Goal: Task Accomplishment & Management: Use online tool/utility

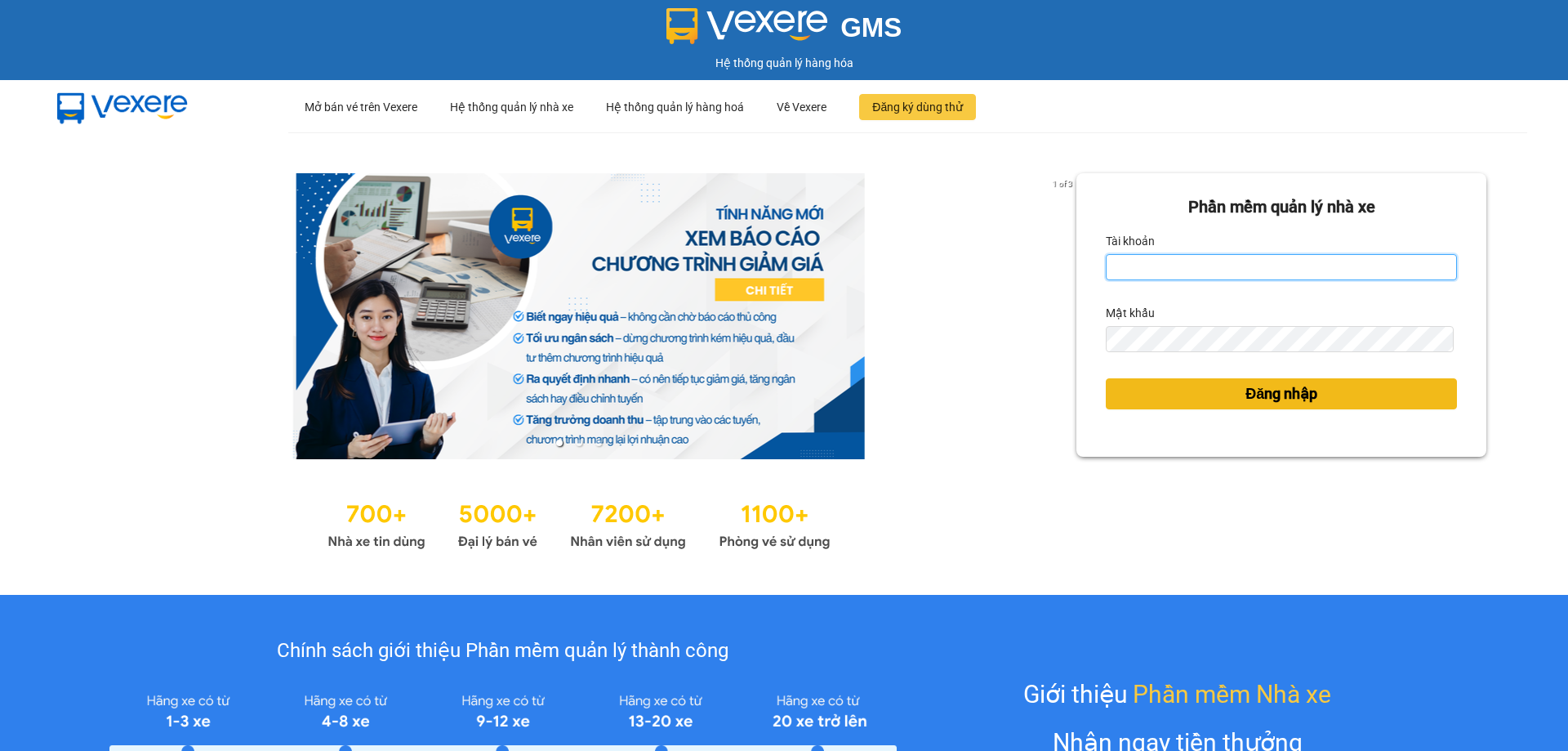
type input "trinhthetai.hkot"
click at [1255, 403] on span "Đăng nhập" at bounding box center [1282, 394] width 72 height 23
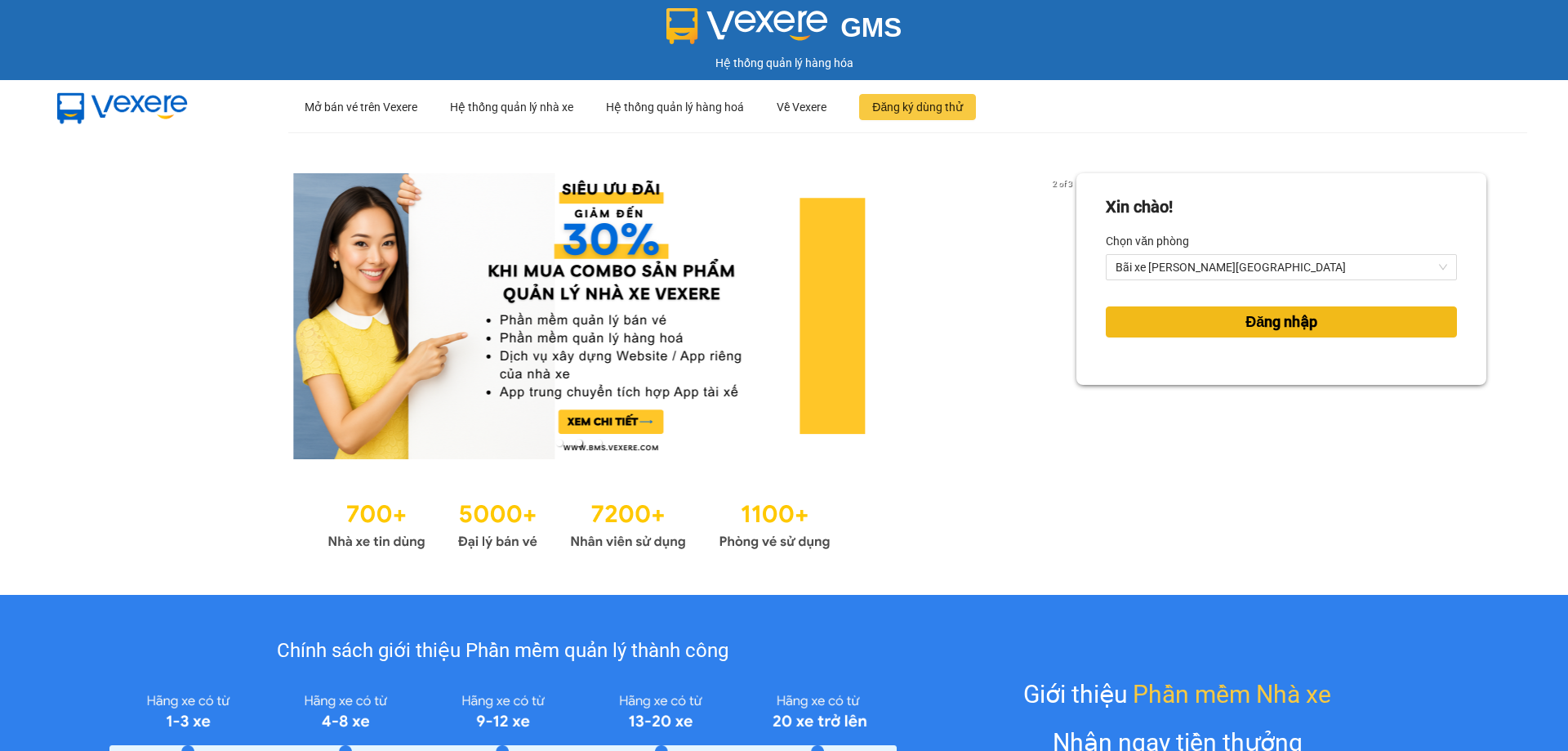
click at [1271, 311] on span "Đăng nhập" at bounding box center [1282, 322] width 72 height 23
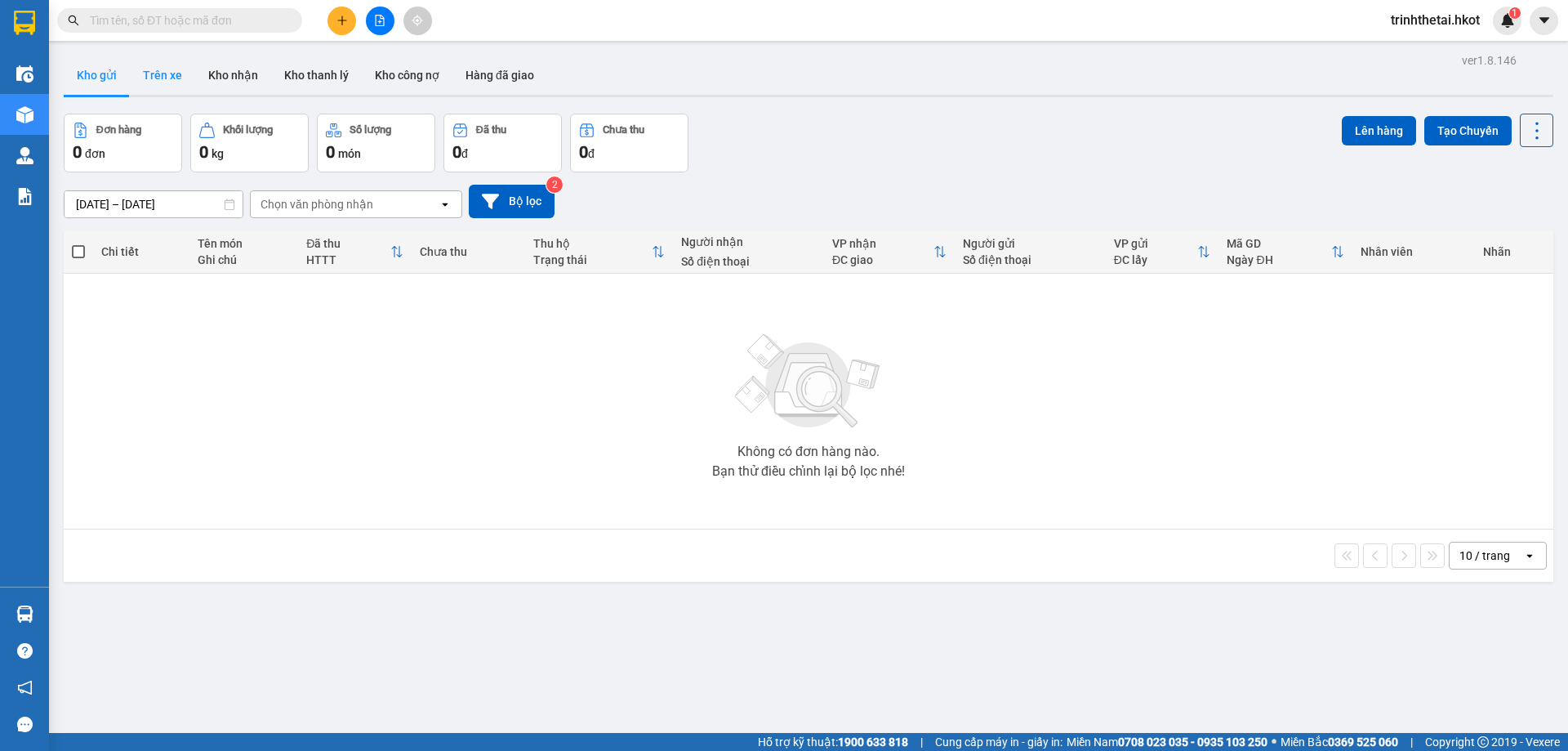
click at [157, 69] on button "Trên xe" at bounding box center [162, 75] width 65 height 40
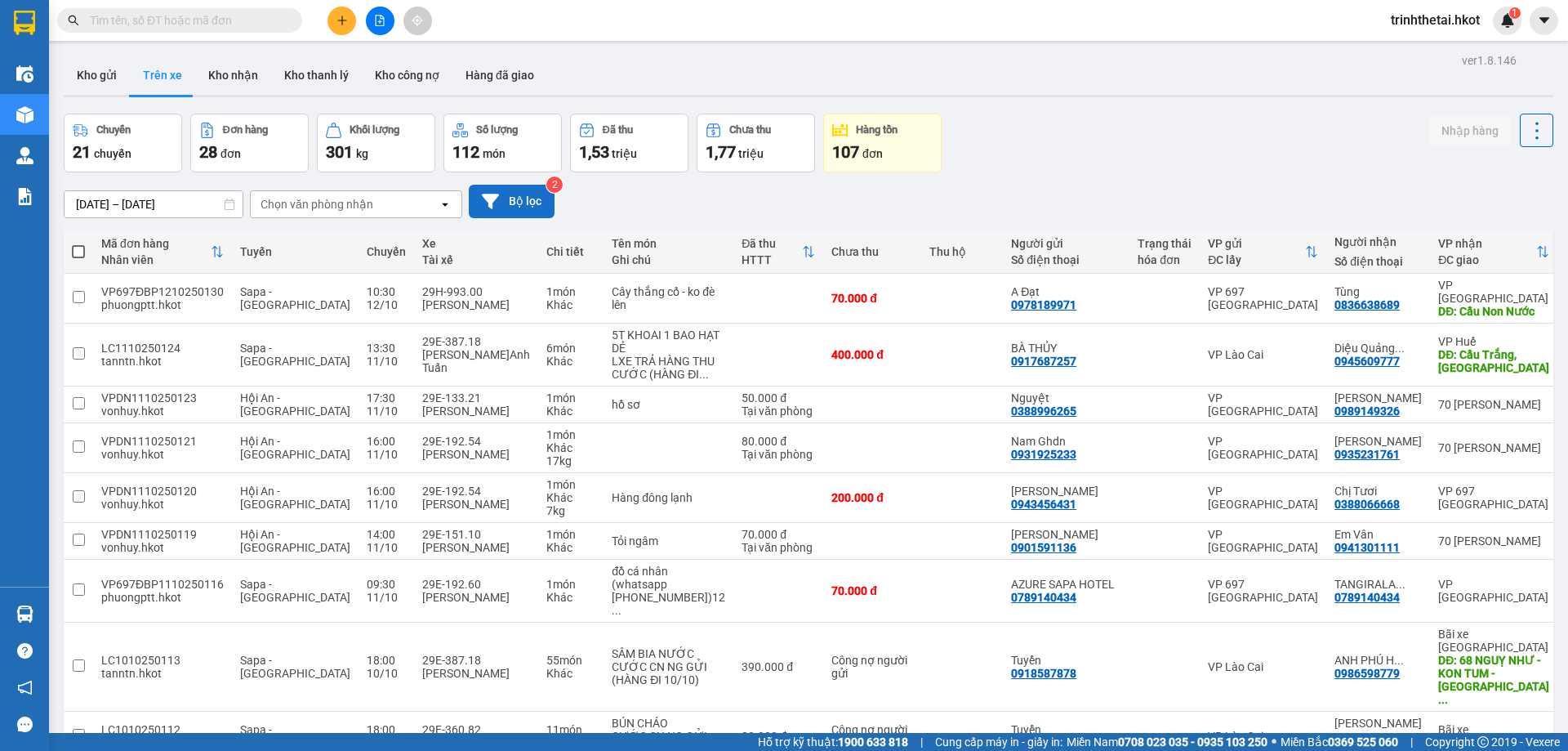
click at [493, 199] on icon at bounding box center [491, 202] width 17 height 15
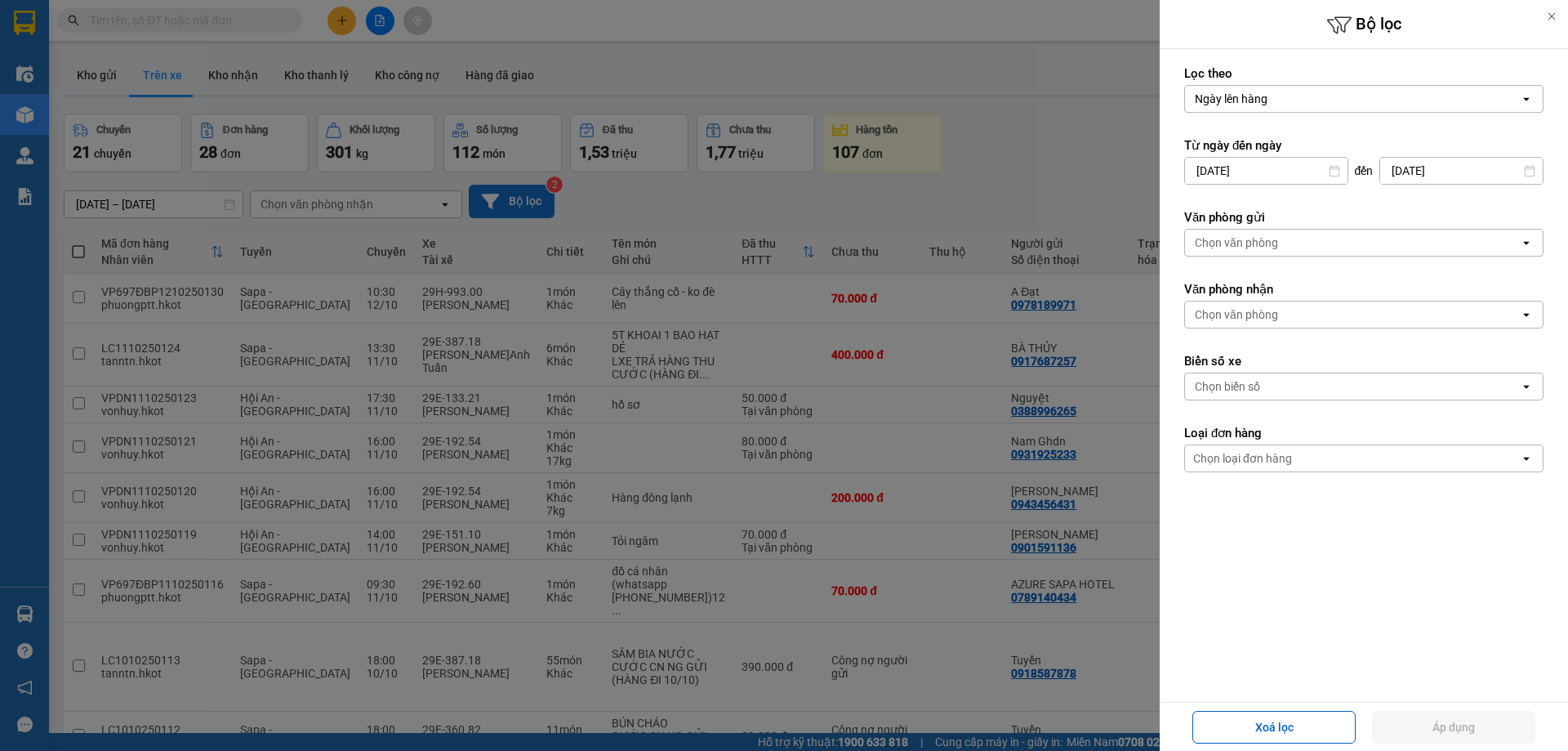
click at [1322, 315] on div "Chọn văn phòng" at bounding box center [1352, 315] width 335 height 26
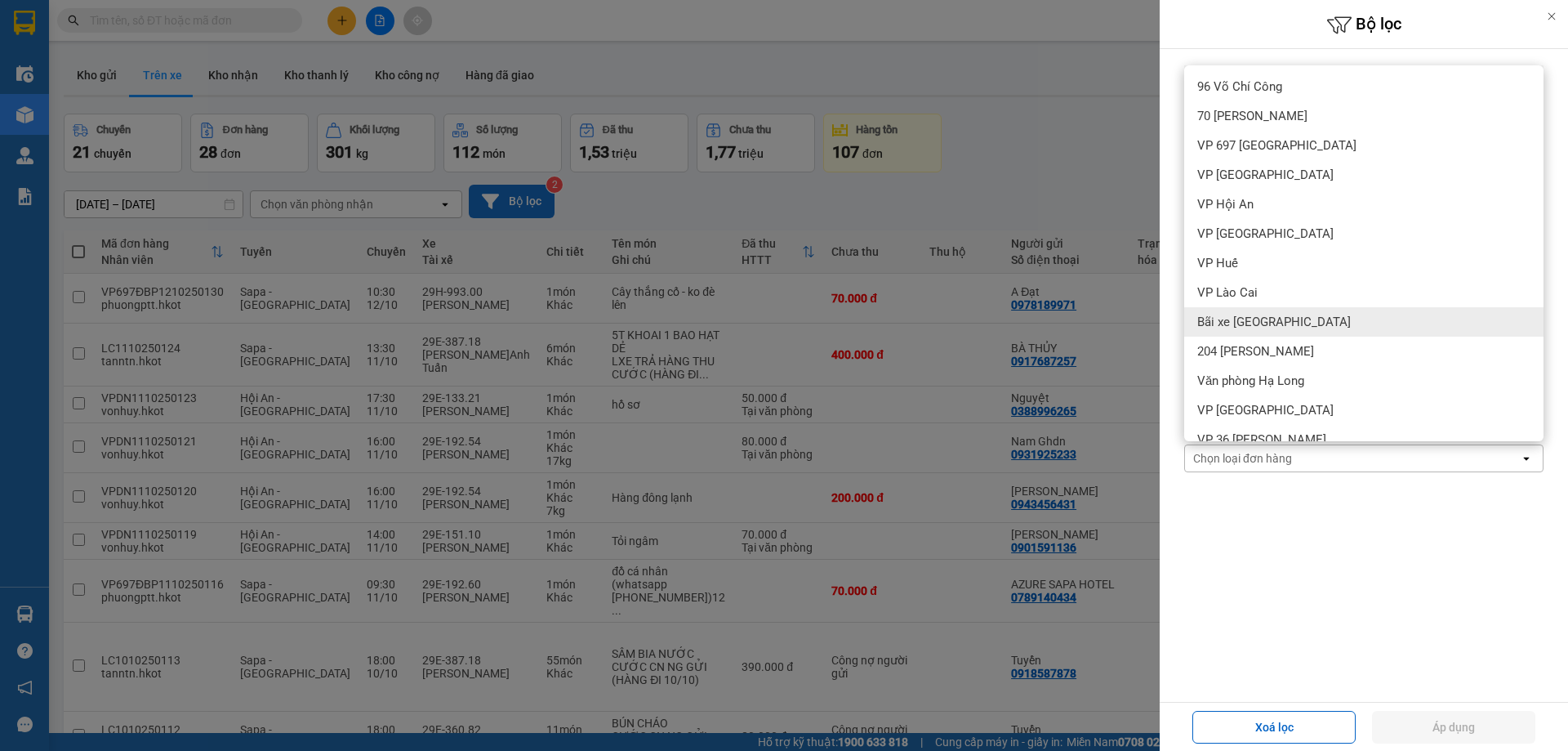
type input "y"
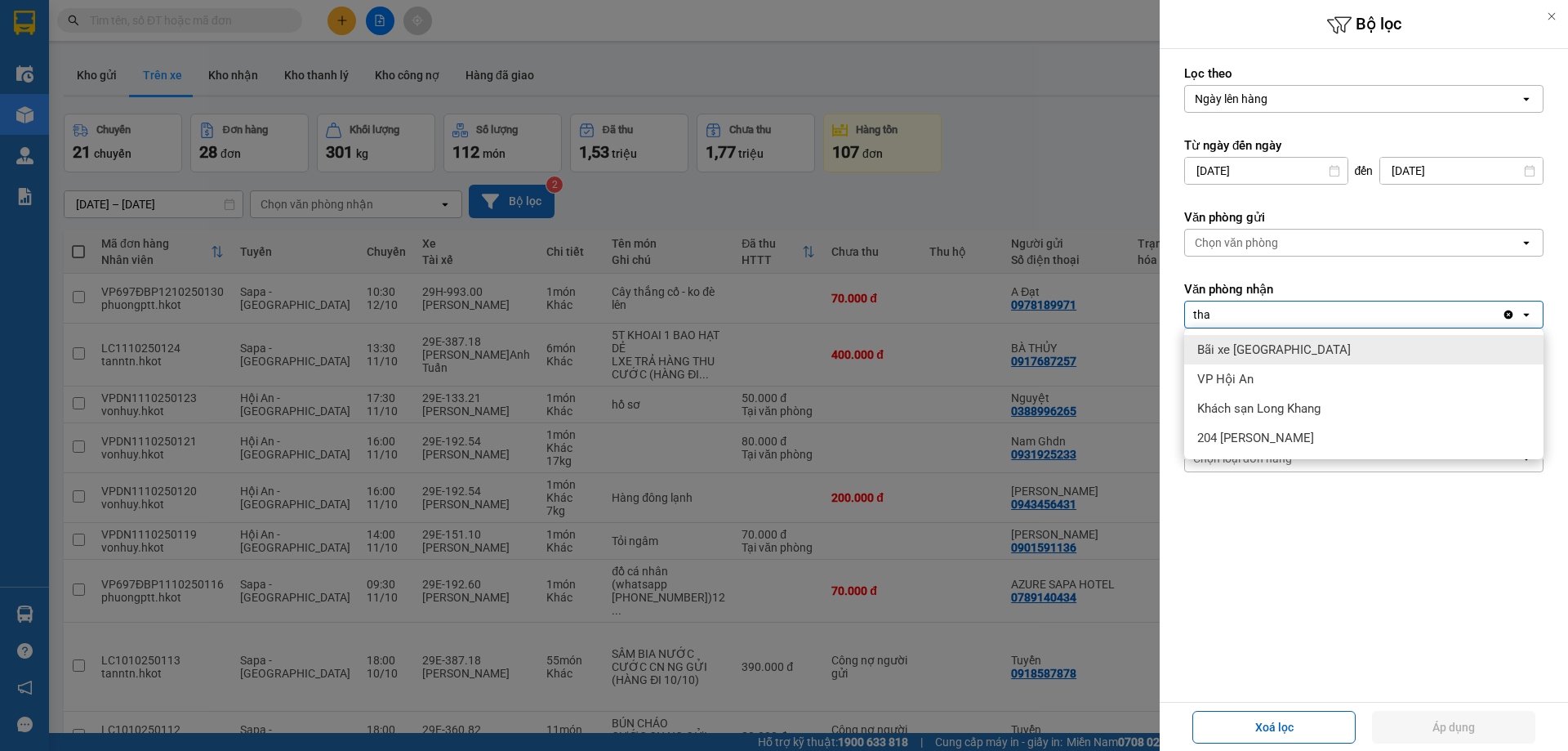
type input "tha"
click at [1321, 342] on div "Bãi xe [PERSON_NAME][GEOGRAPHIC_DATA]" at bounding box center [1364, 350] width 360 height 29
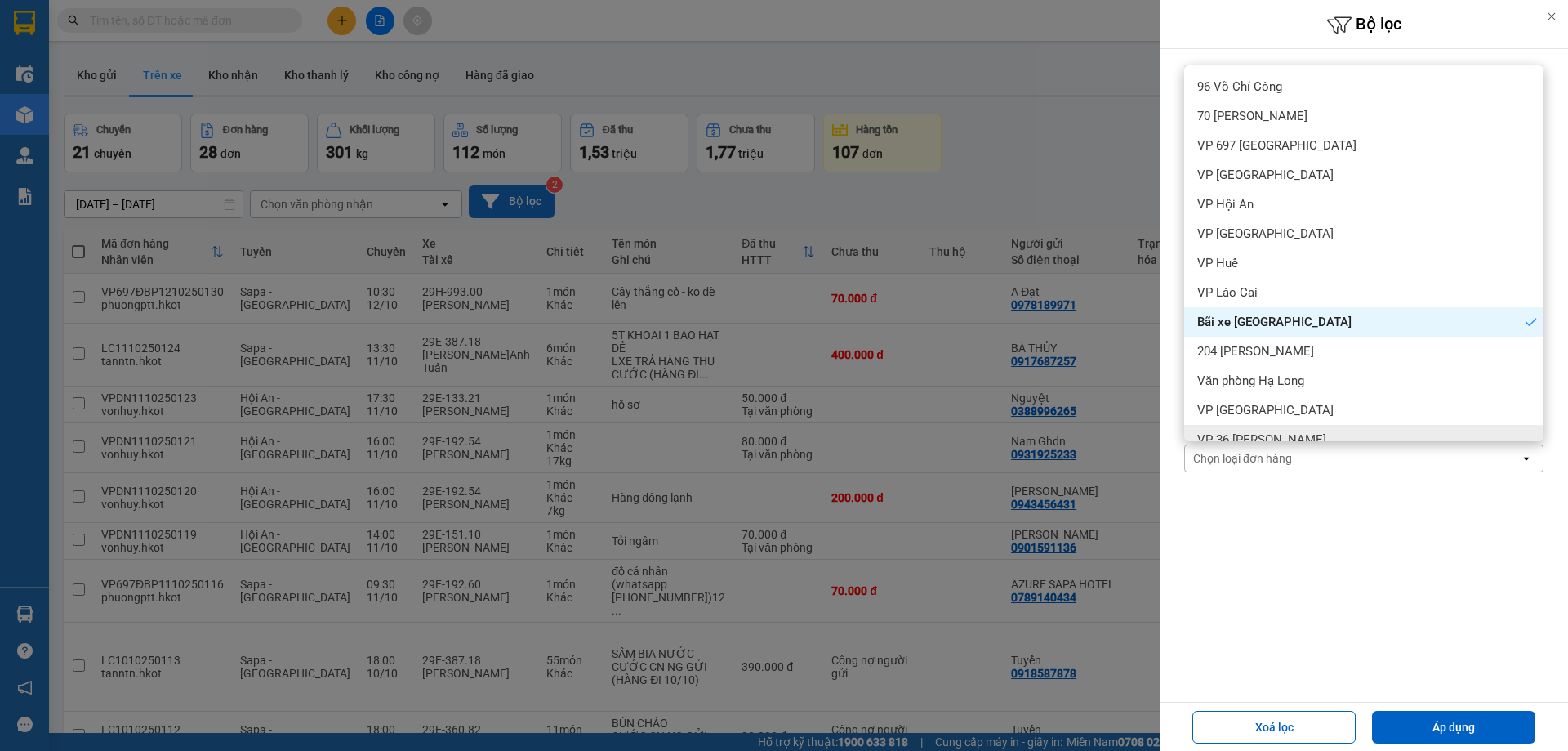
click at [1356, 580] on form "Lọc theo Ngày lên hàng open Từ ngày đến ngày 10/10/2025 Press the down arrow ke…" at bounding box center [1364, 342] width 360 height 554
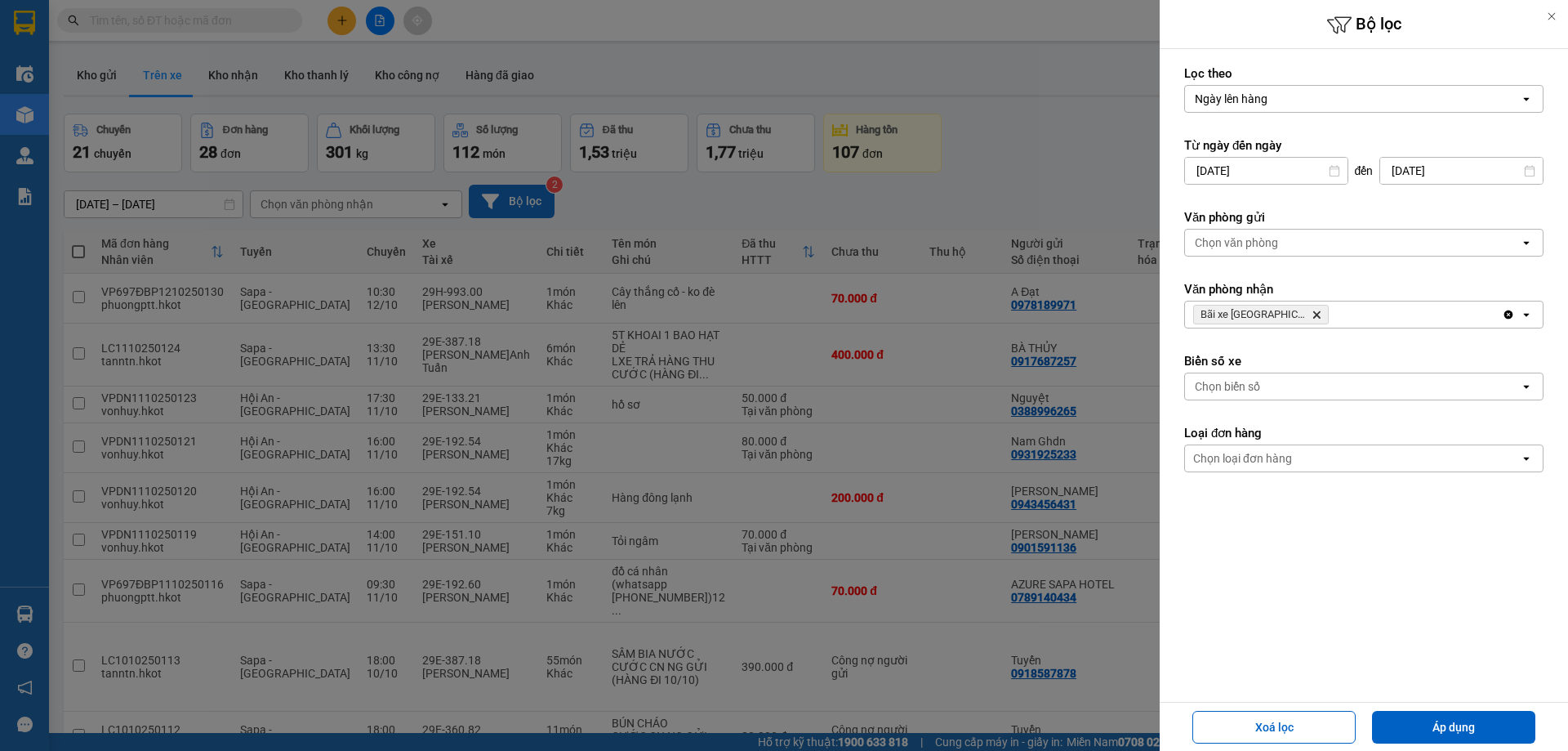
click at [1262, 163] on input "10/10/2025" at bounding box center [1266, 171] width 163 height 26
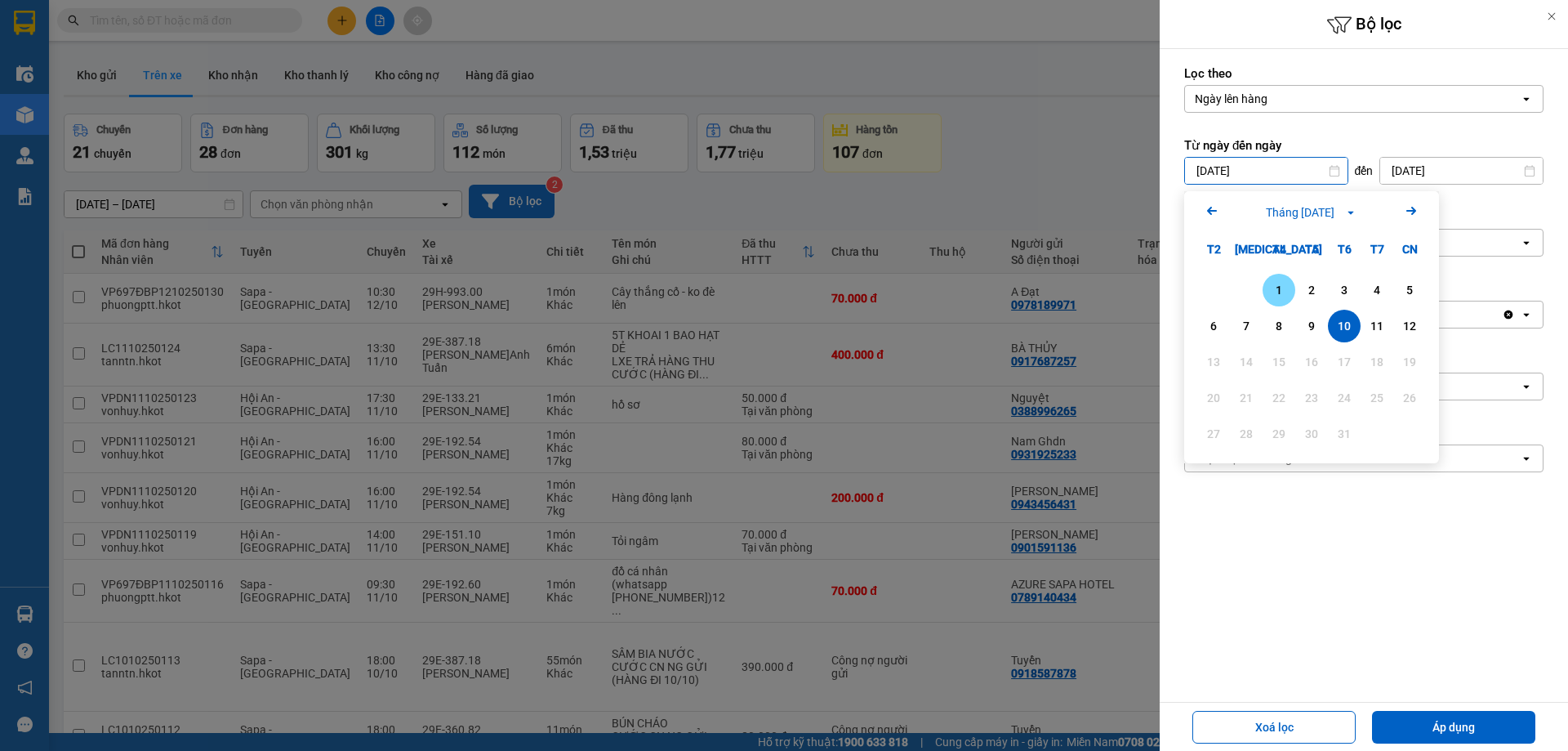
click at [1274, 280] on div "1" at bounding box center [1279, 290] width 33 height 33
type input "01/10/2025"
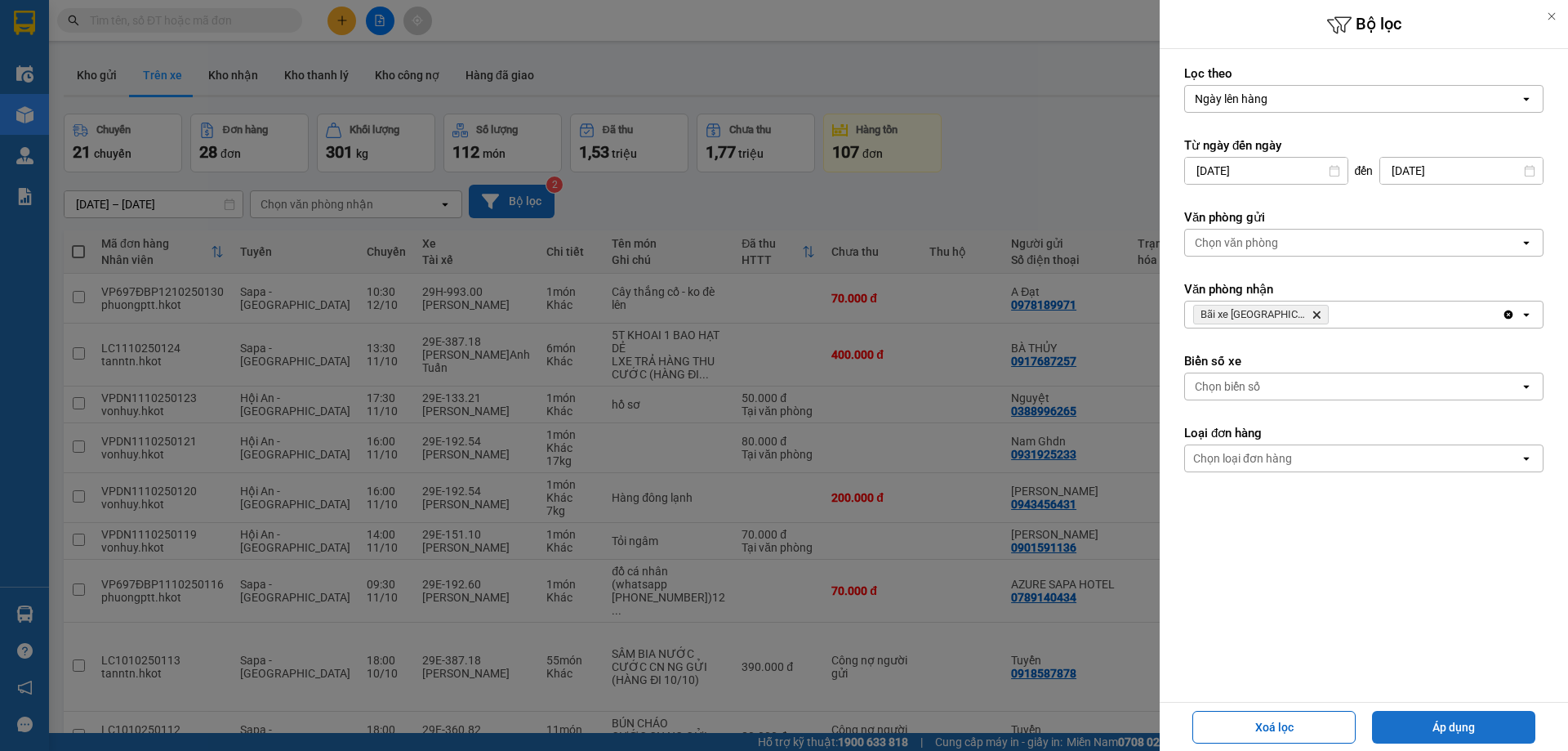
click at [1443, 723] on button "Áp dụng" at bounding box center [1453, 727] width 163 height 33
type input "01/10/2025 – 12/10/2025"
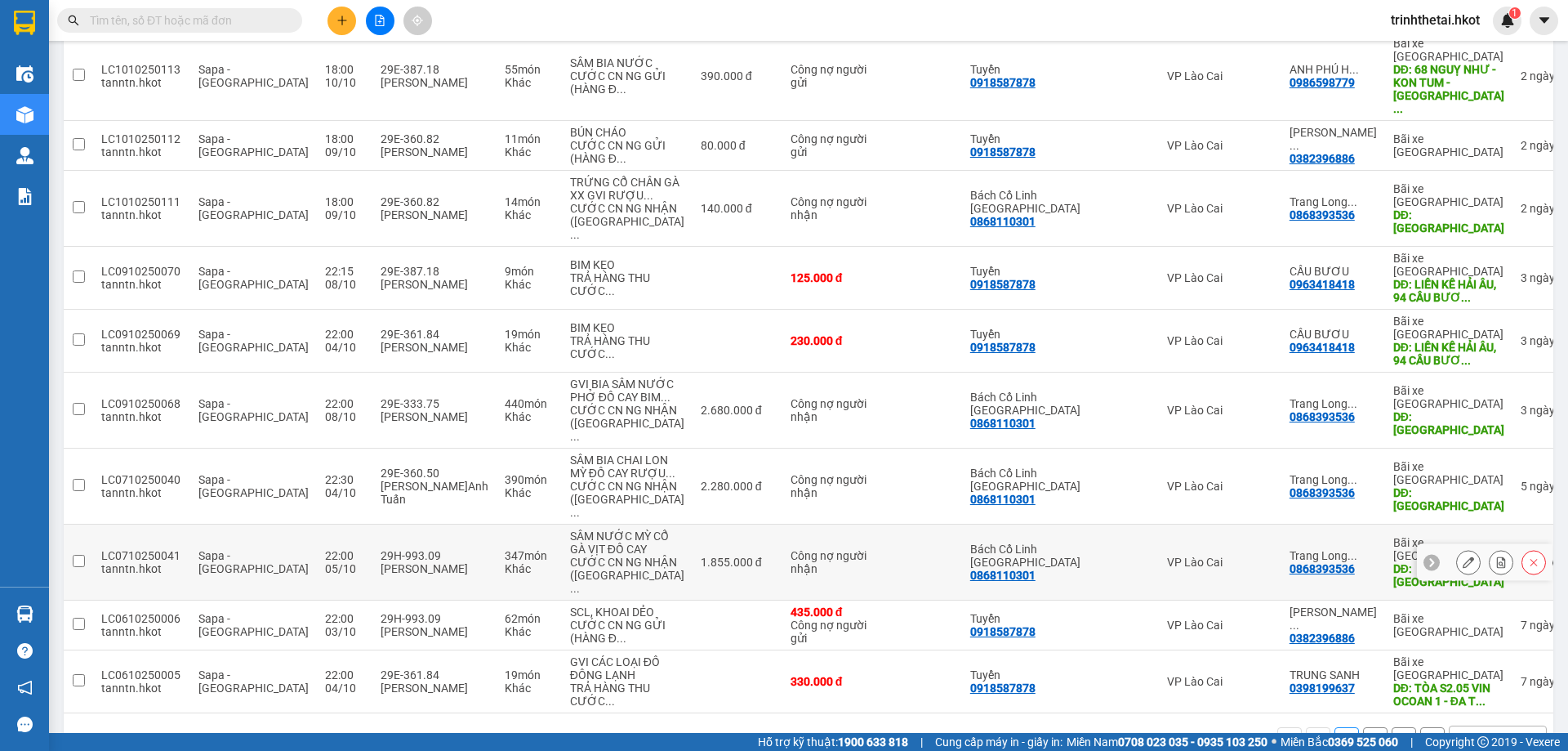
scroll to position [263, 0]
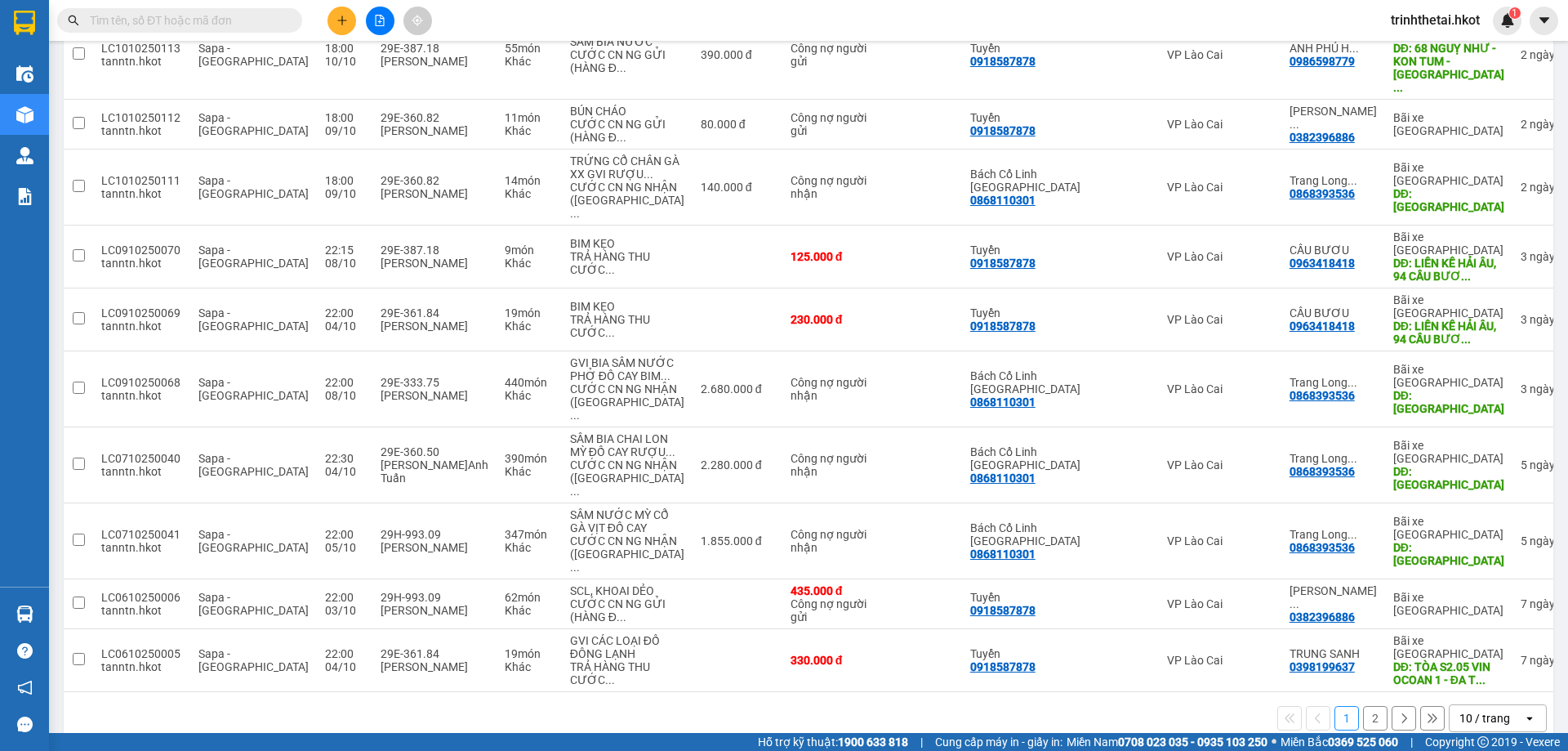
click at [1509, 705] on div "10 / trang" at bounding box center [1486, 718] width 73 height 26
click at [1498, 661] on span "100 / trang" at bounding box center [1479, 656] width 58 height 16
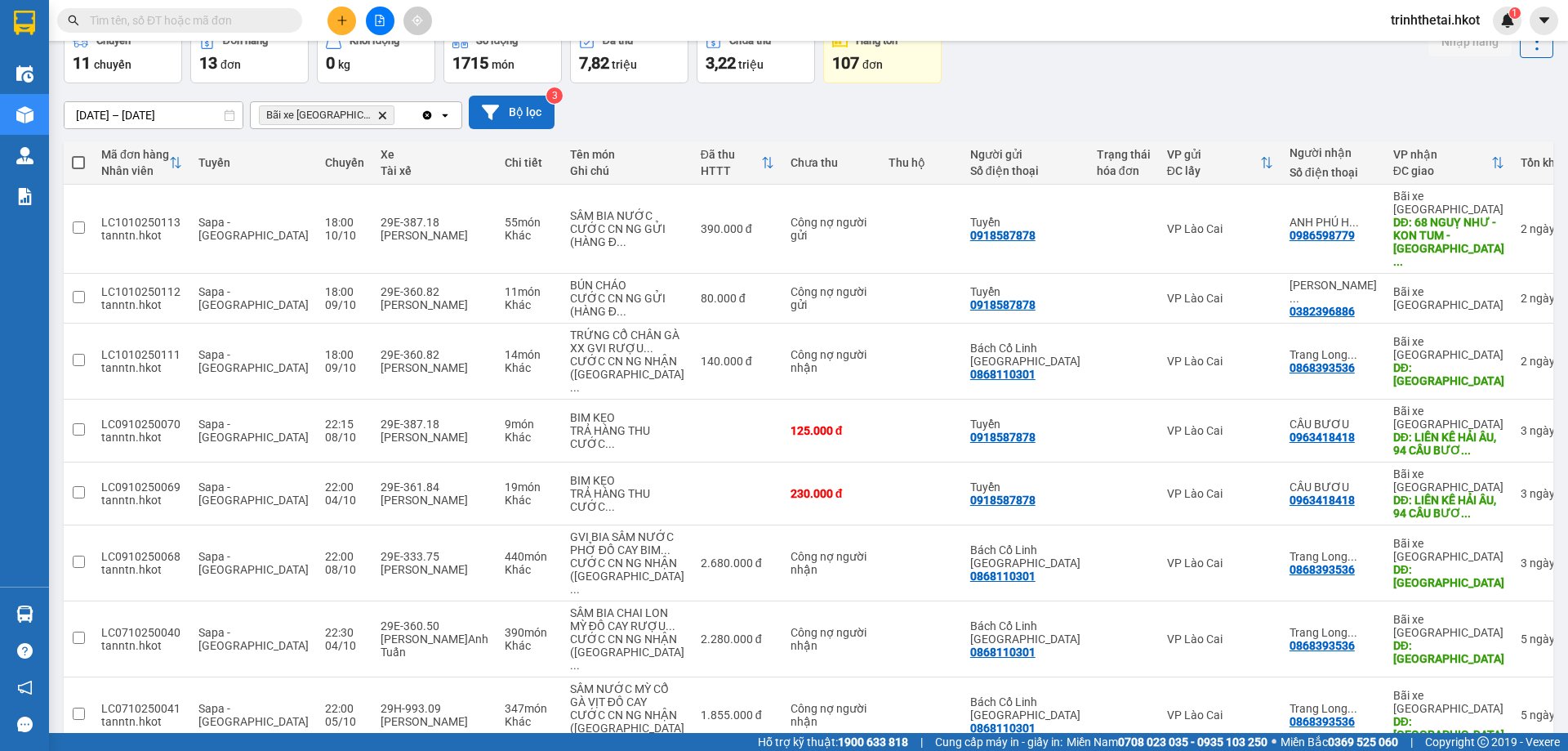
scroll to position [0, 0]
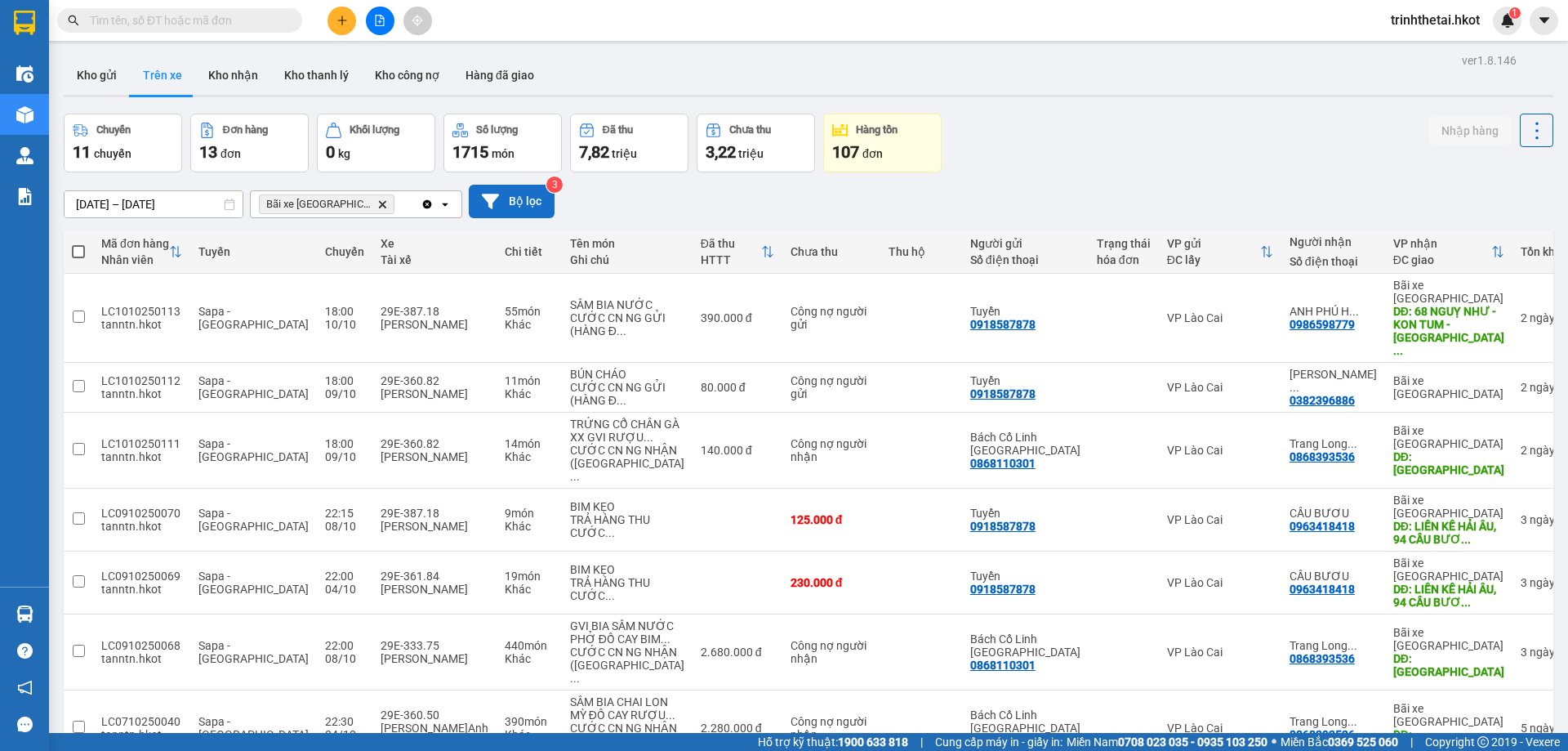
click at [325, 250] on div "Chuyến" at bounding box center [345, 252] width 40 height 13
click at [79, 443] on input "checkbox" at bounding box center [78, 449] width 12 height 12
checkbox input "true"
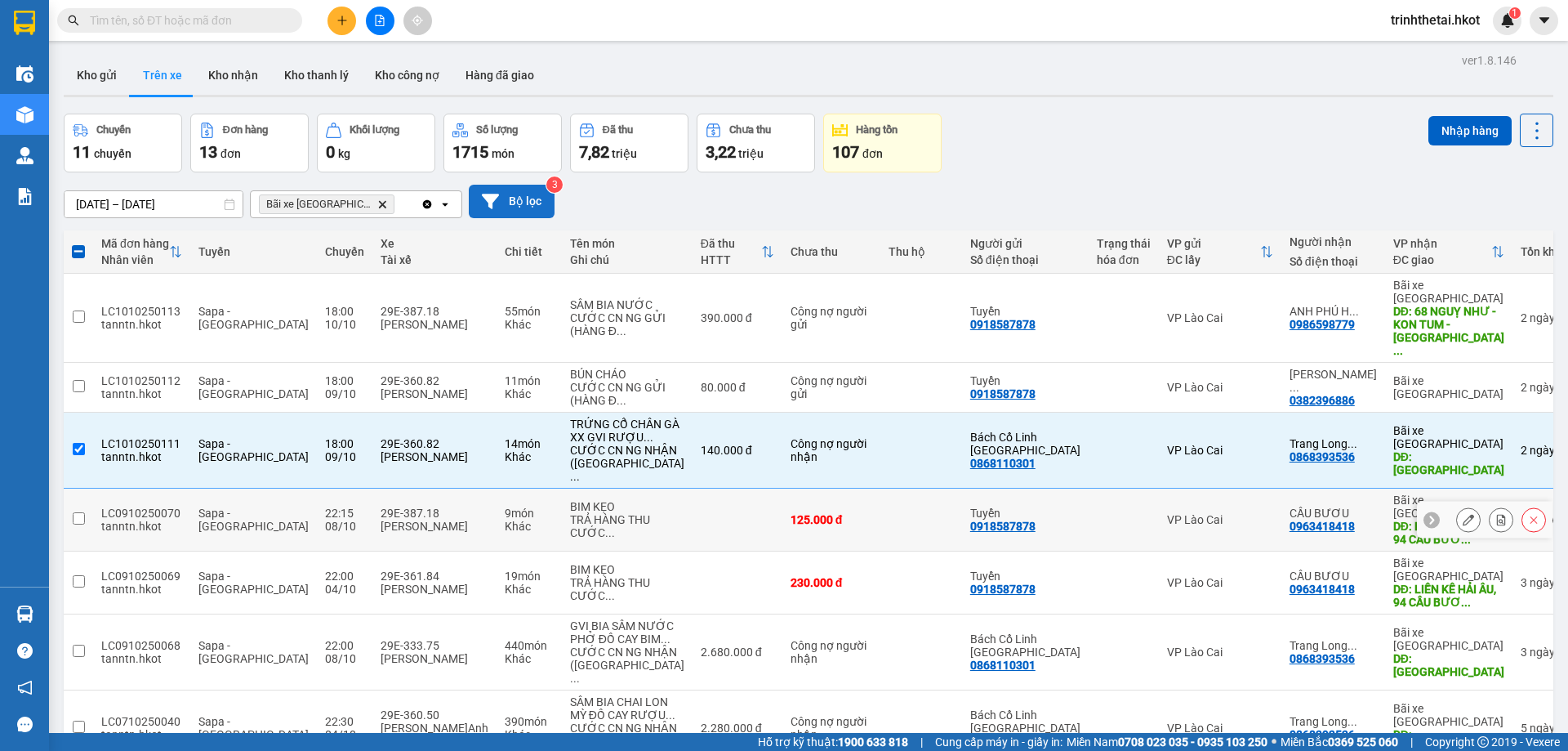
click at [78, 513] on input "checkbox" at bounding box center [78, 518] width 12 height 12
checkbox input "true"
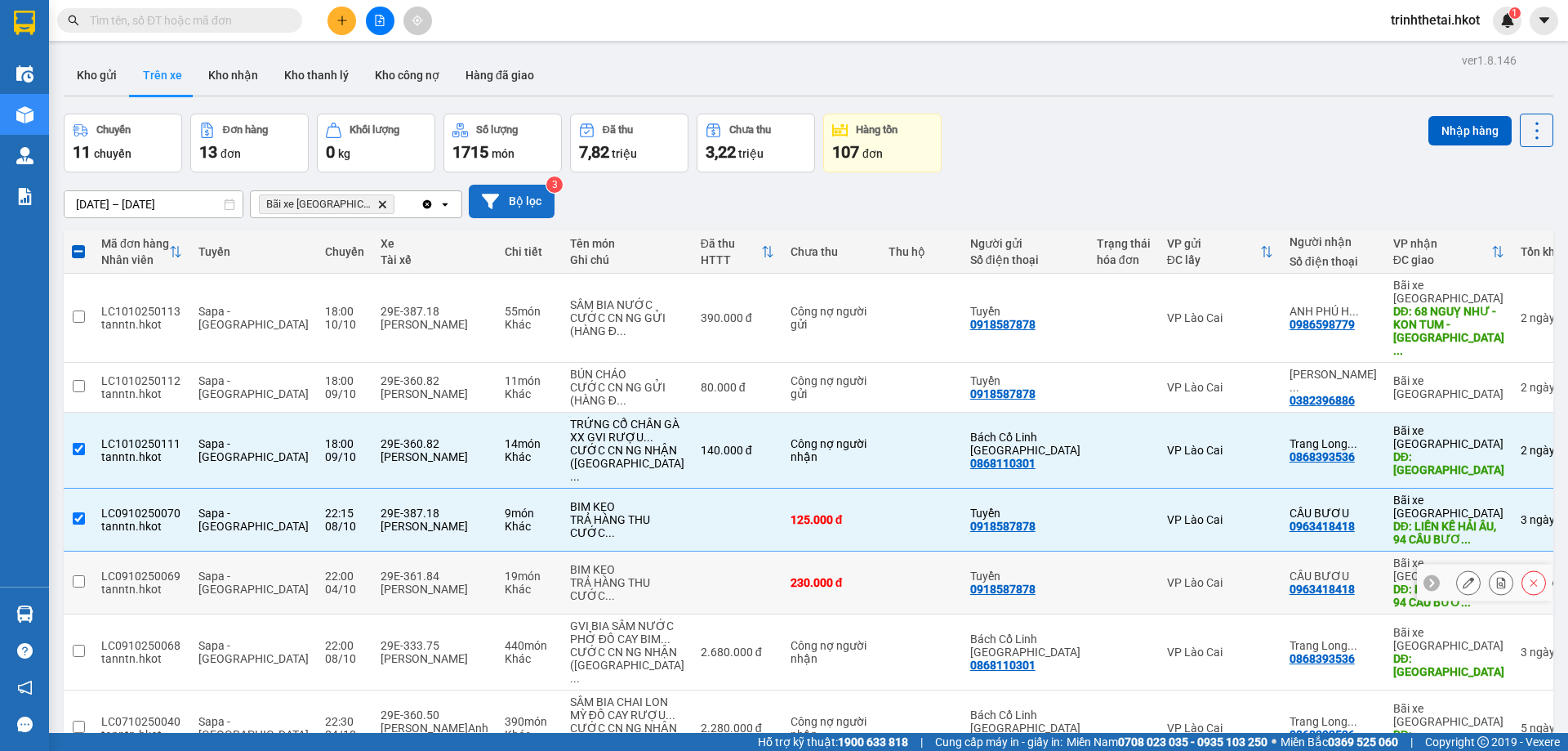
click at [81, 576] on input "checkbox" at bounding box center [78, 581] width 12 height 12
checkbox input "true"
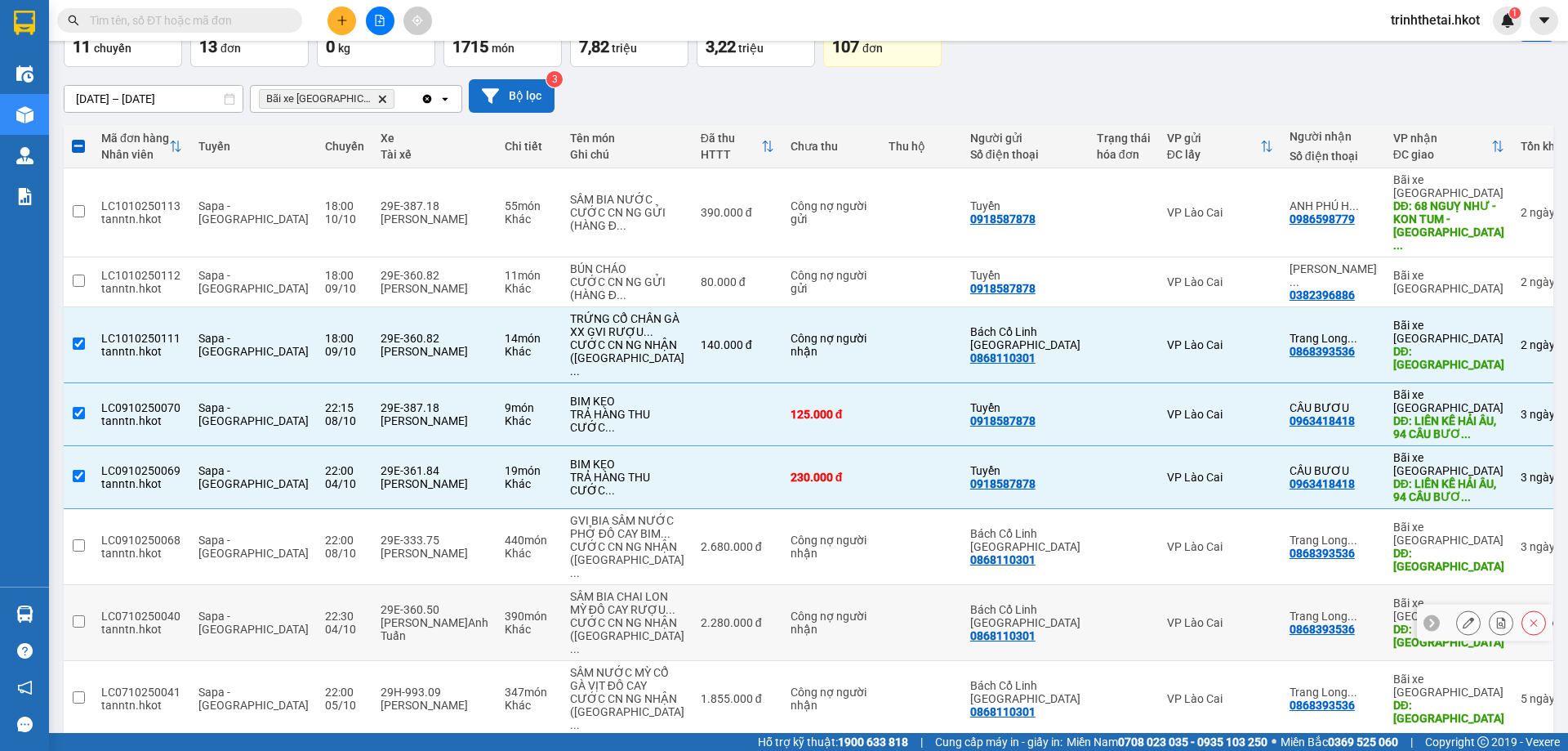
scroll to position [163, 0]
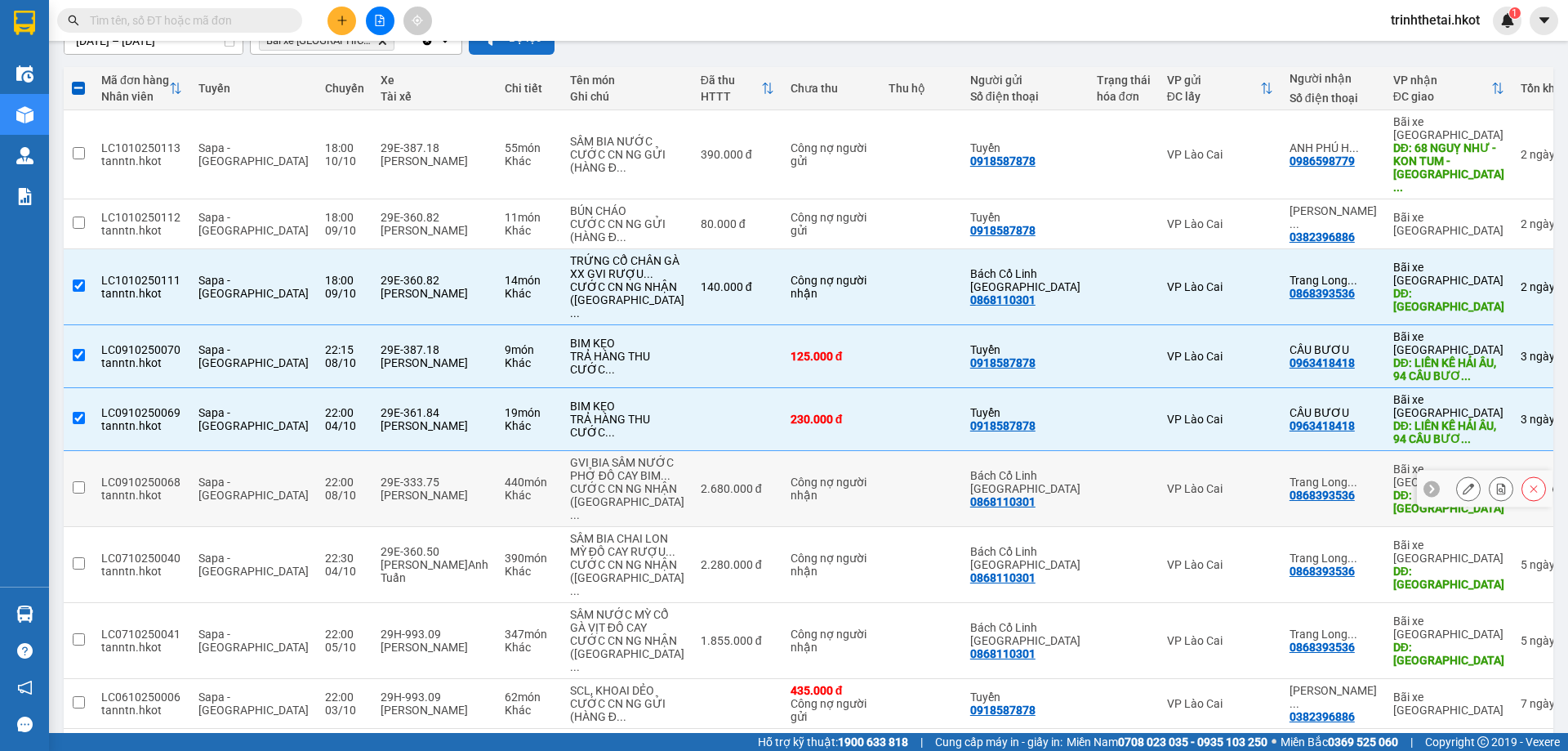
click at [81, 482] on input "checkbox" at bounding box center [78, 487] width 12 height 12
checkbox input "true"
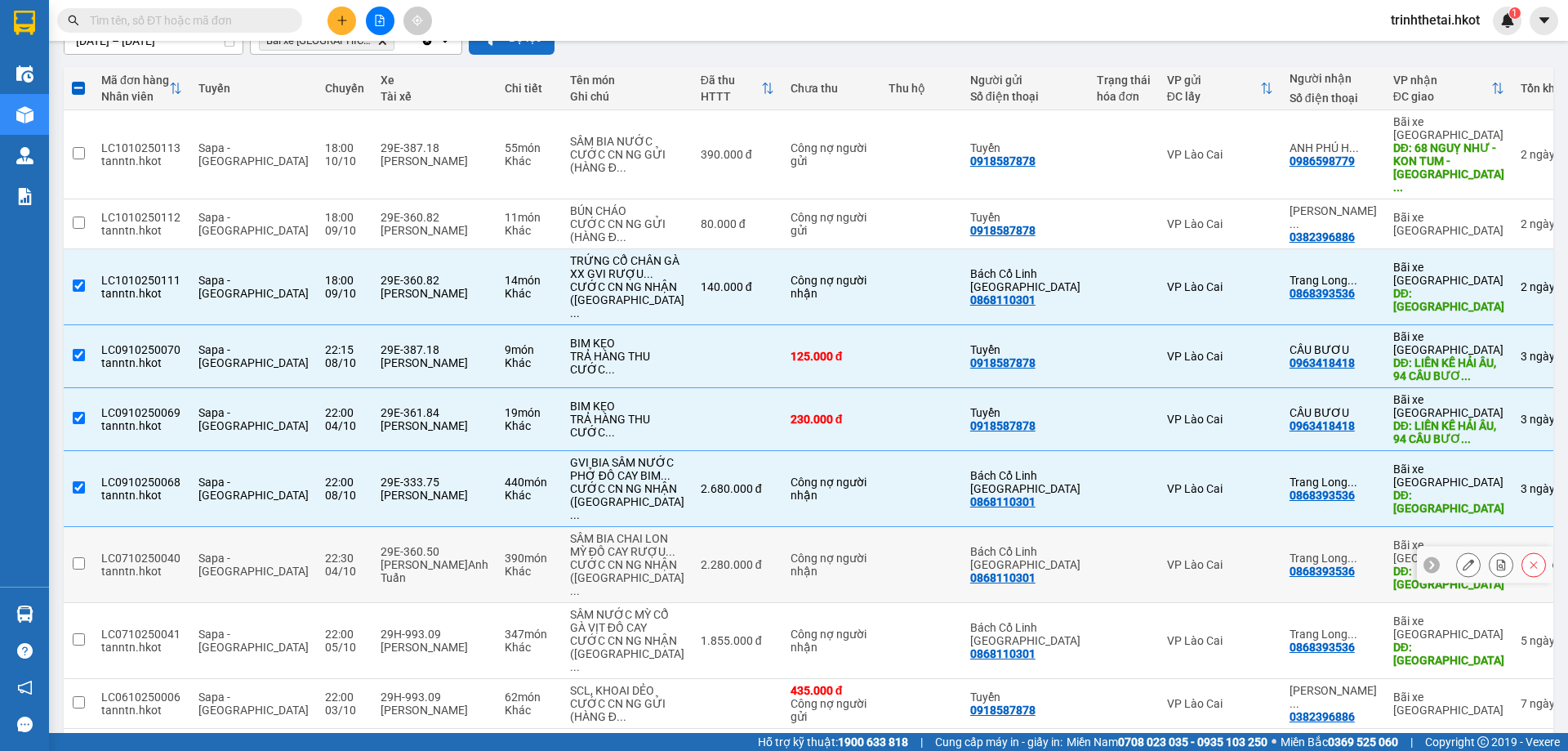
click at [80, 557] on input "checkbox" at bounding box center [78, 563] width 12 height 12
checkbox input "true"
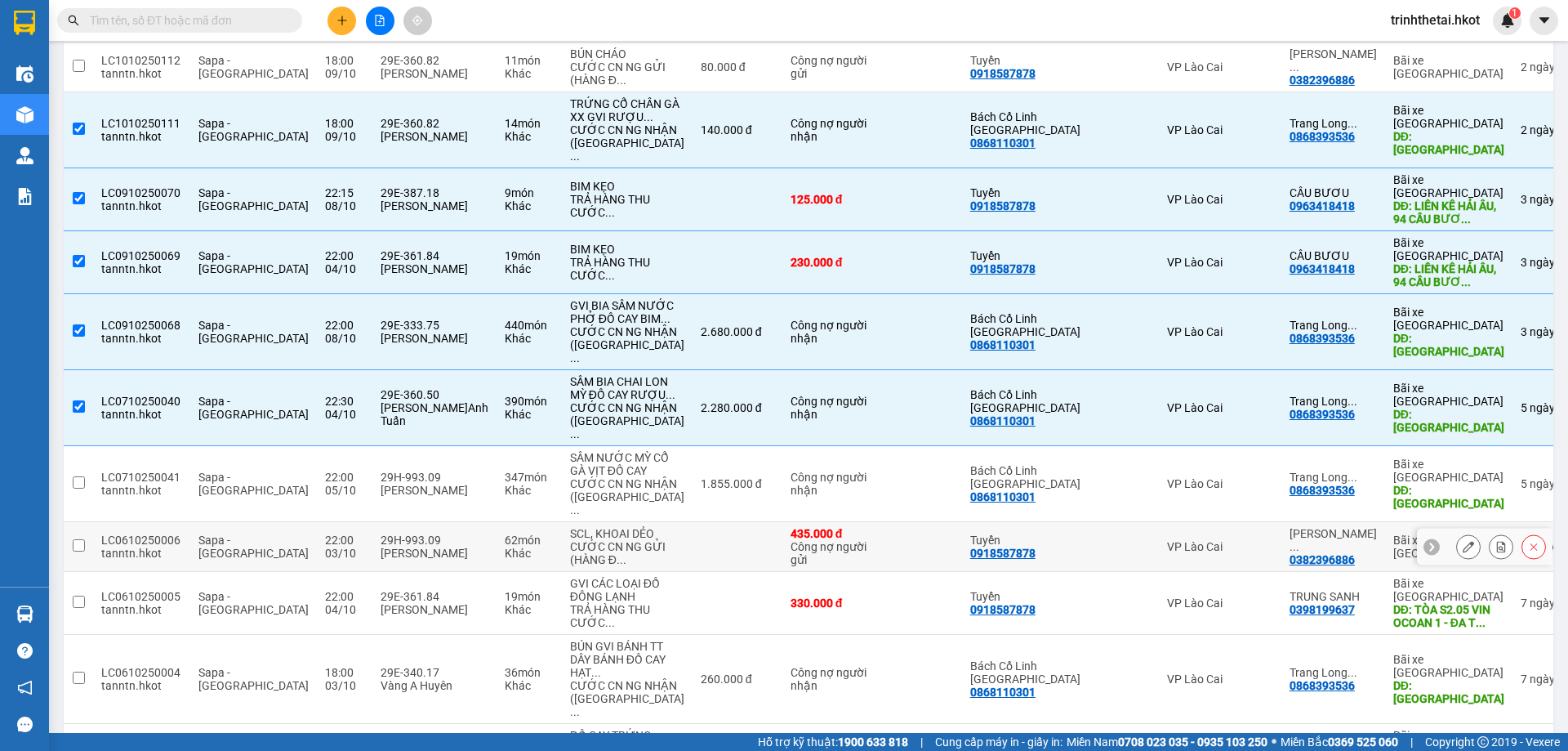
scroll to position [327, 0]
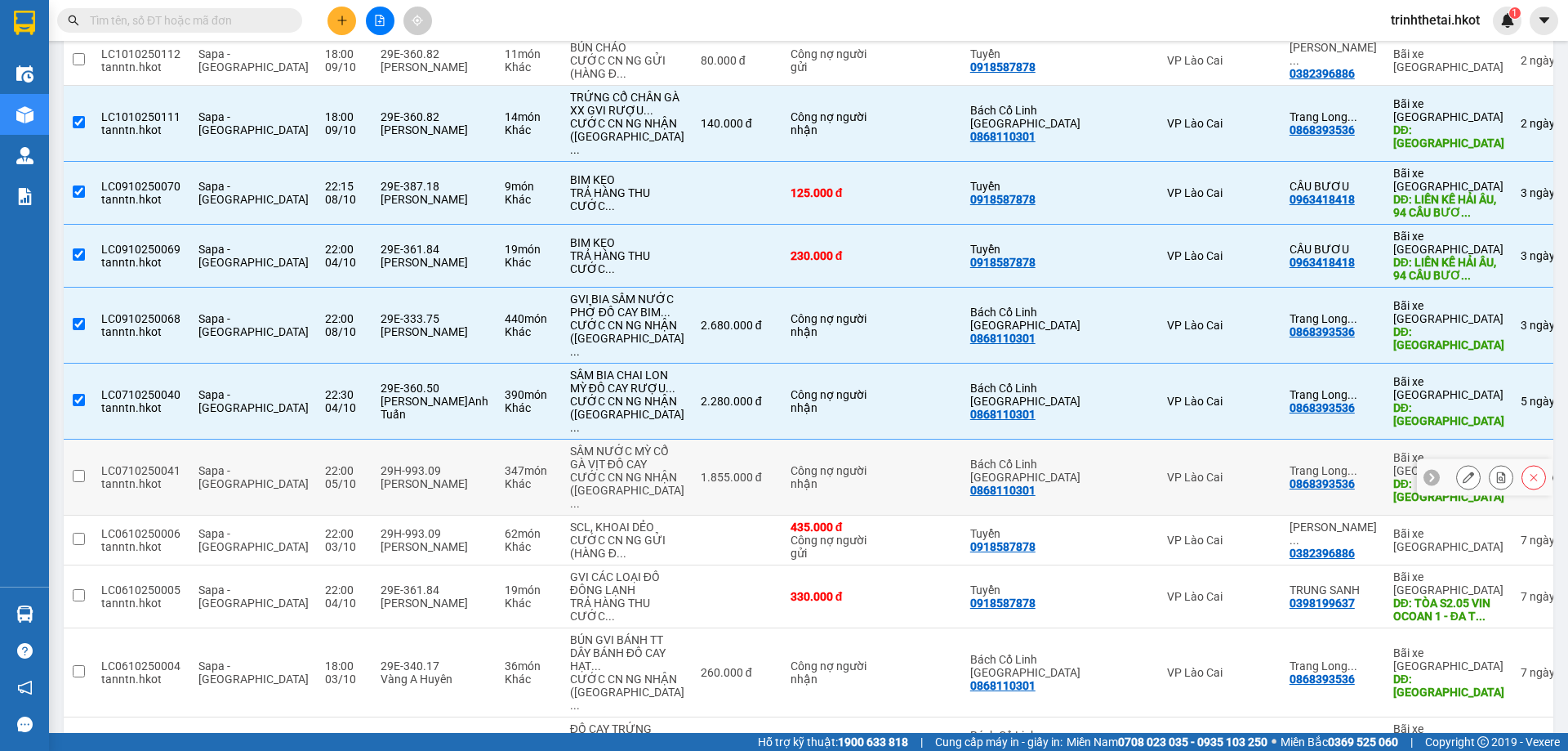
click at [79, 470] on input "checkbox" at bounding box center [78, 476] width 12 height 12
checkbox input "true"
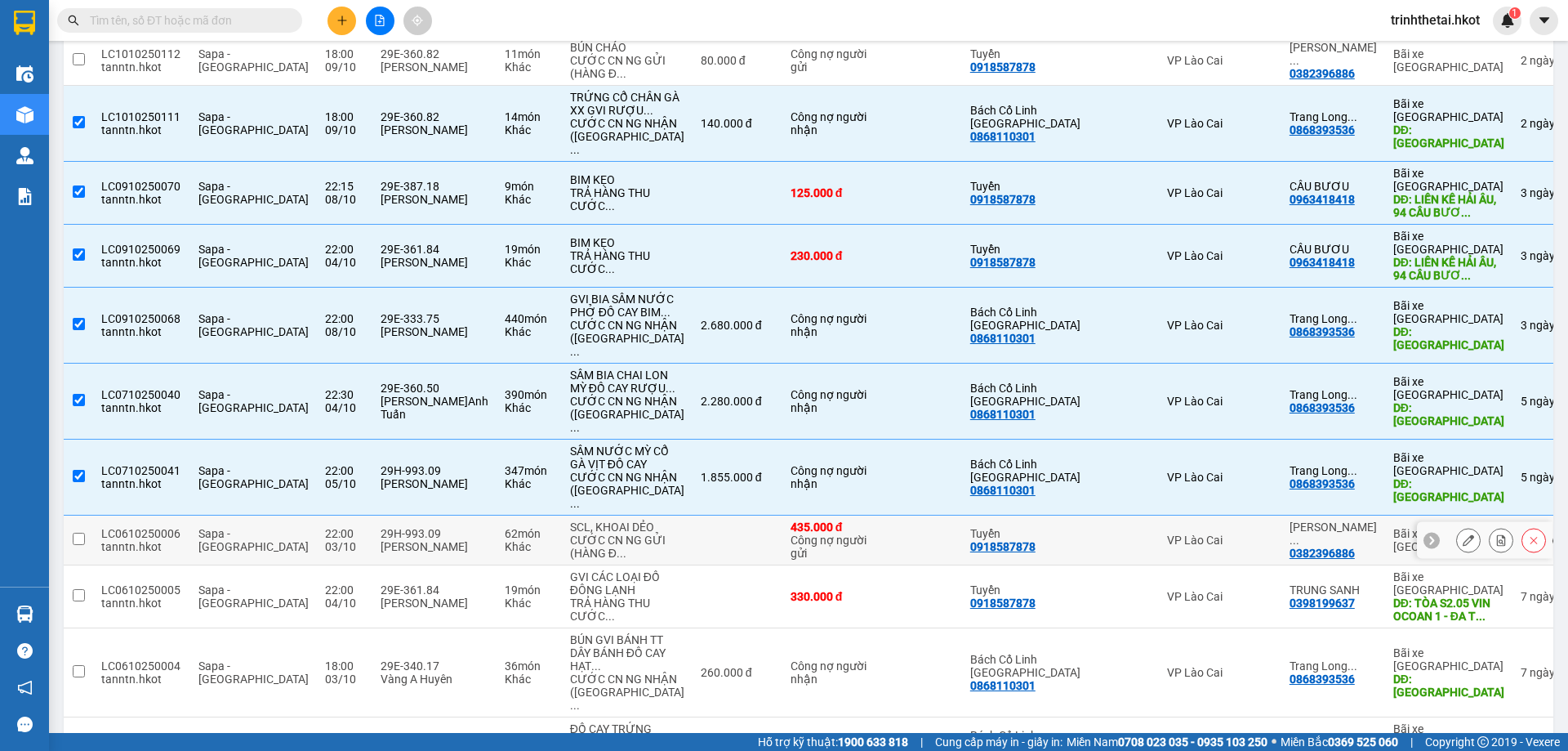
click at [83, 532] on input "checkbox" at bounding box center [78, 538] width 12 height 12
checkbox input "true"
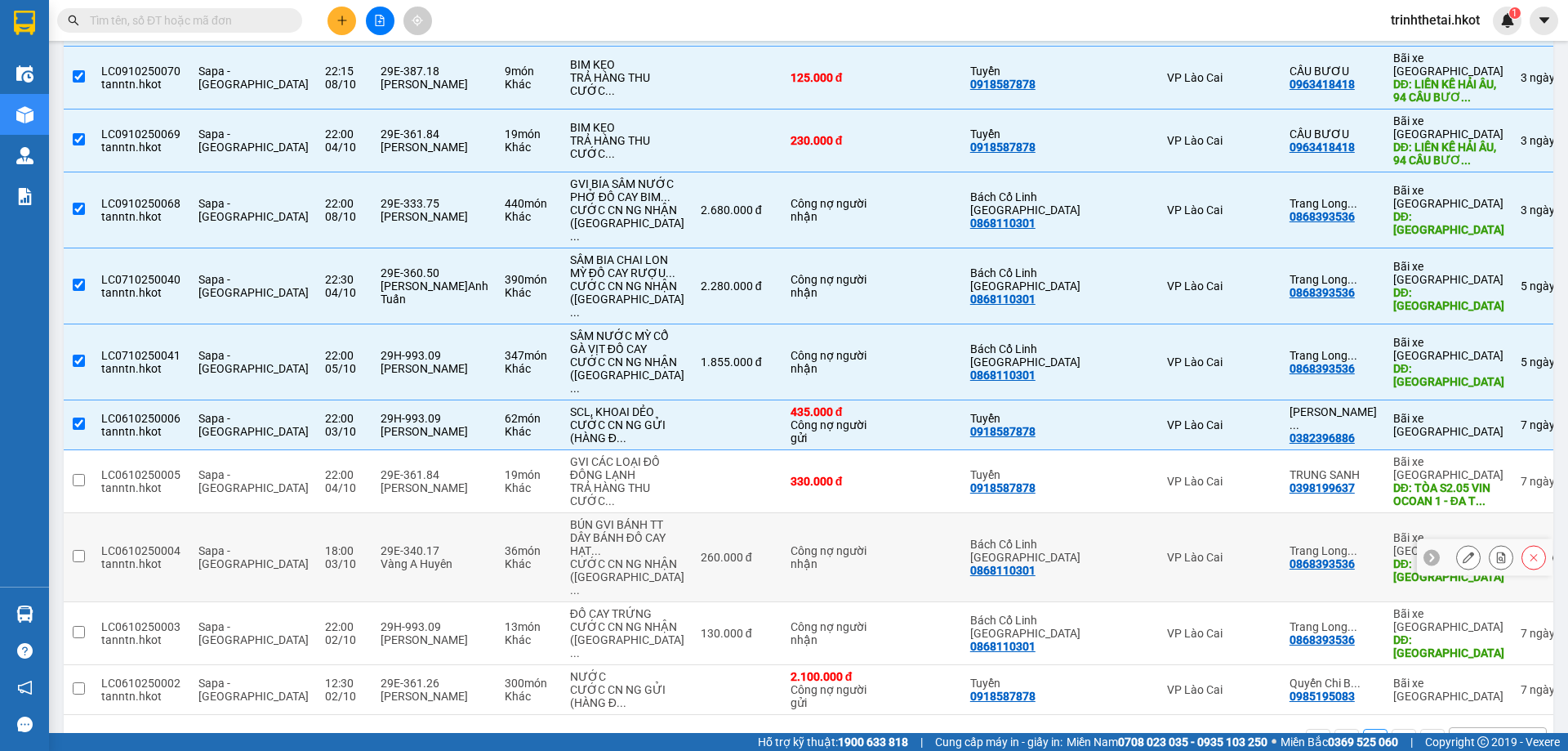
scroll to position [452, 0]
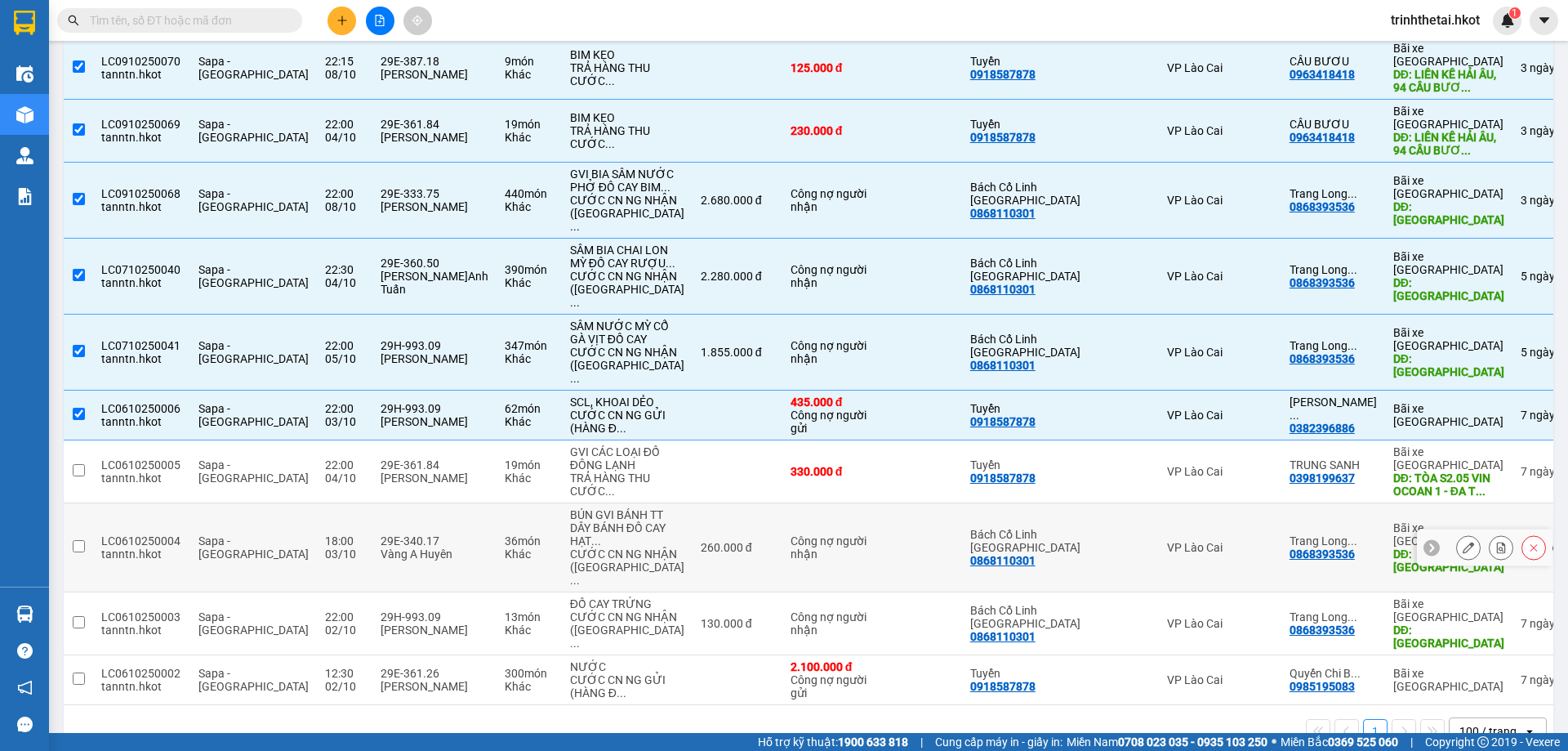
click at [81, 540] on input "checkbox" at bounding box center [78, 546] width 12 height 12
checkbox input "true"
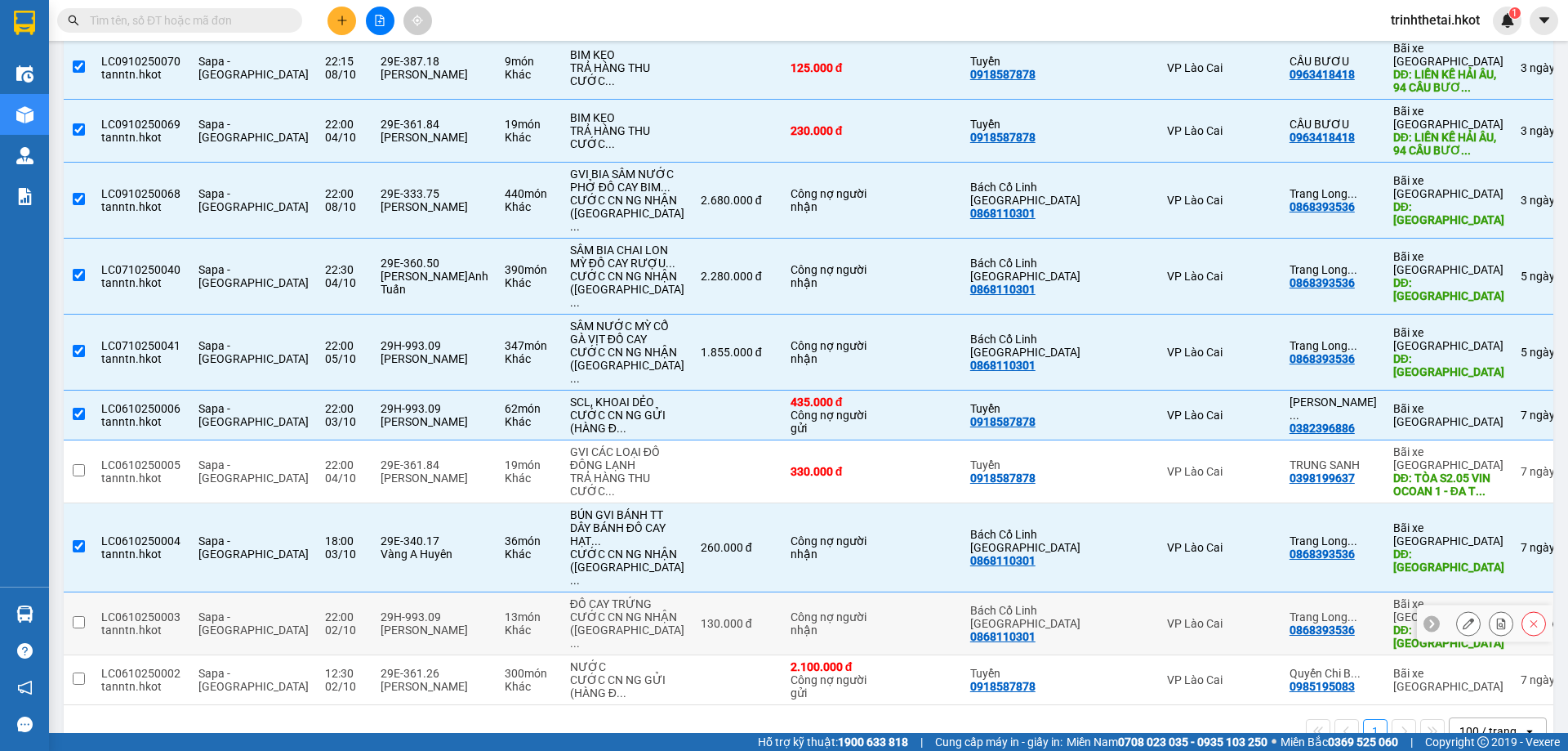
click at [80, 616] on input "checkbox" at bounding box center [78, 622] width 12 height 12
checkbox input "true"
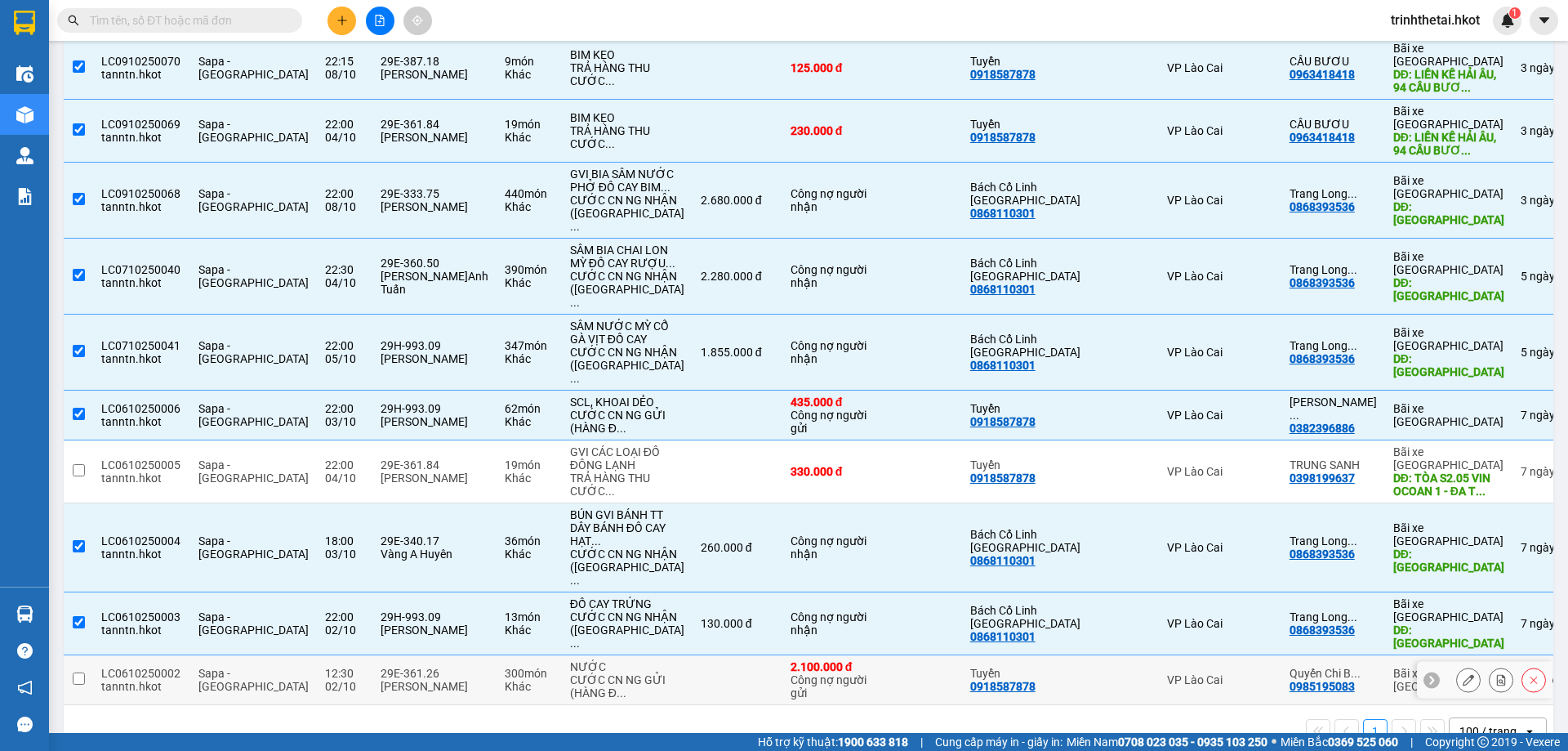
click at [81, 673] on input "checkbox" at bounding box center [78, 678] width 12 height 12
checkbox input "true"
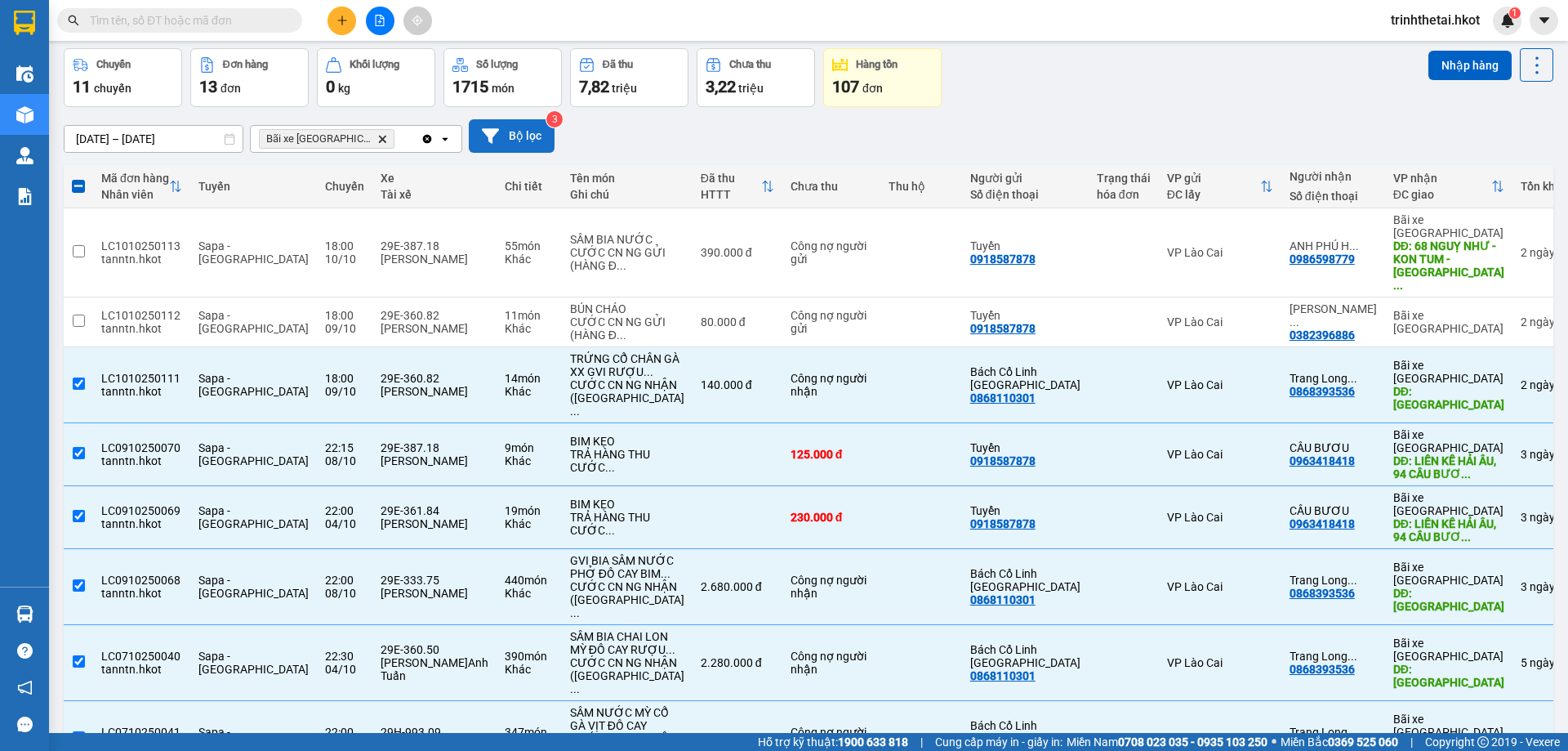
scroll to position [43, 0]
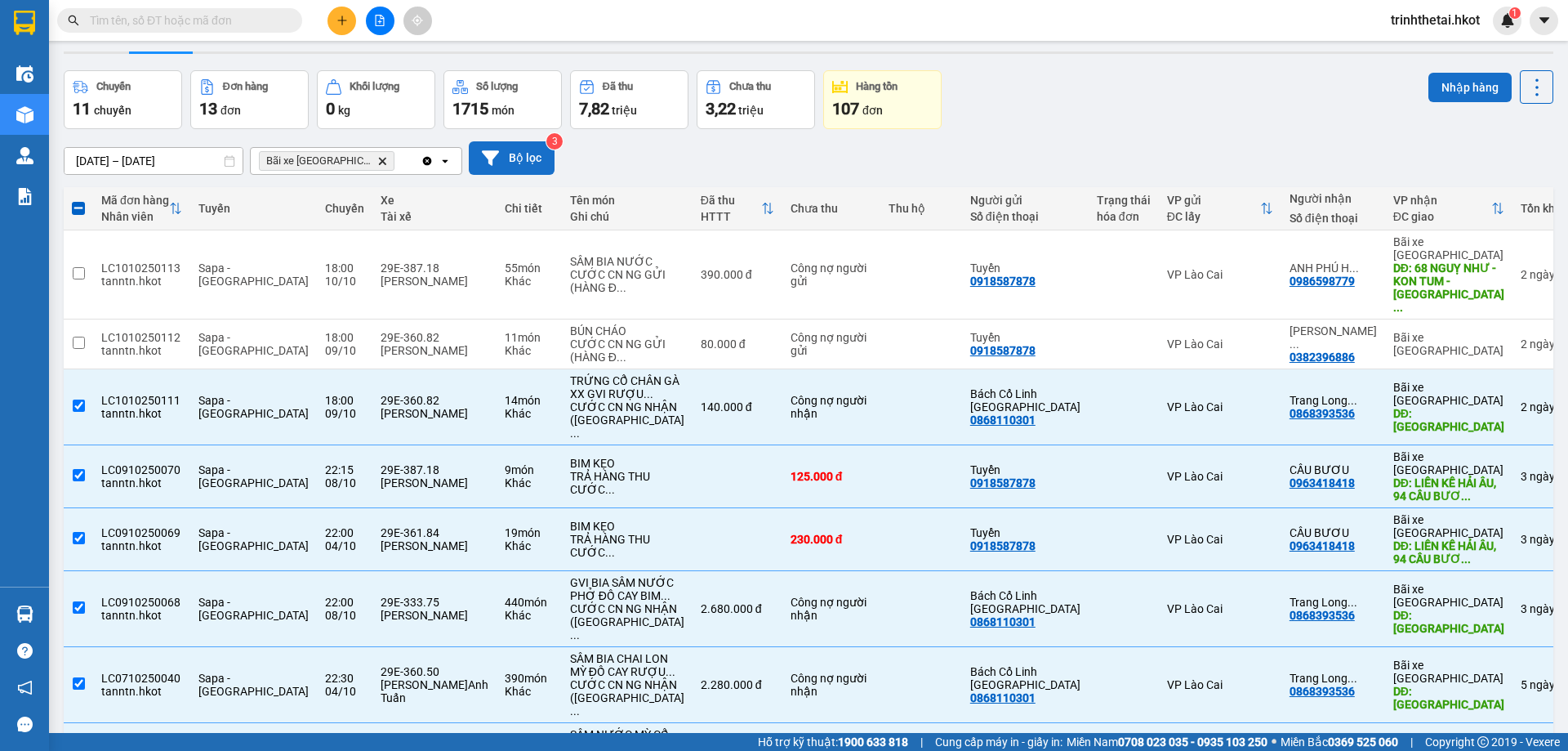
click at [1451, 88] on button "Nhập hàng" at bounding box center [1470, 87] width 83 height 29
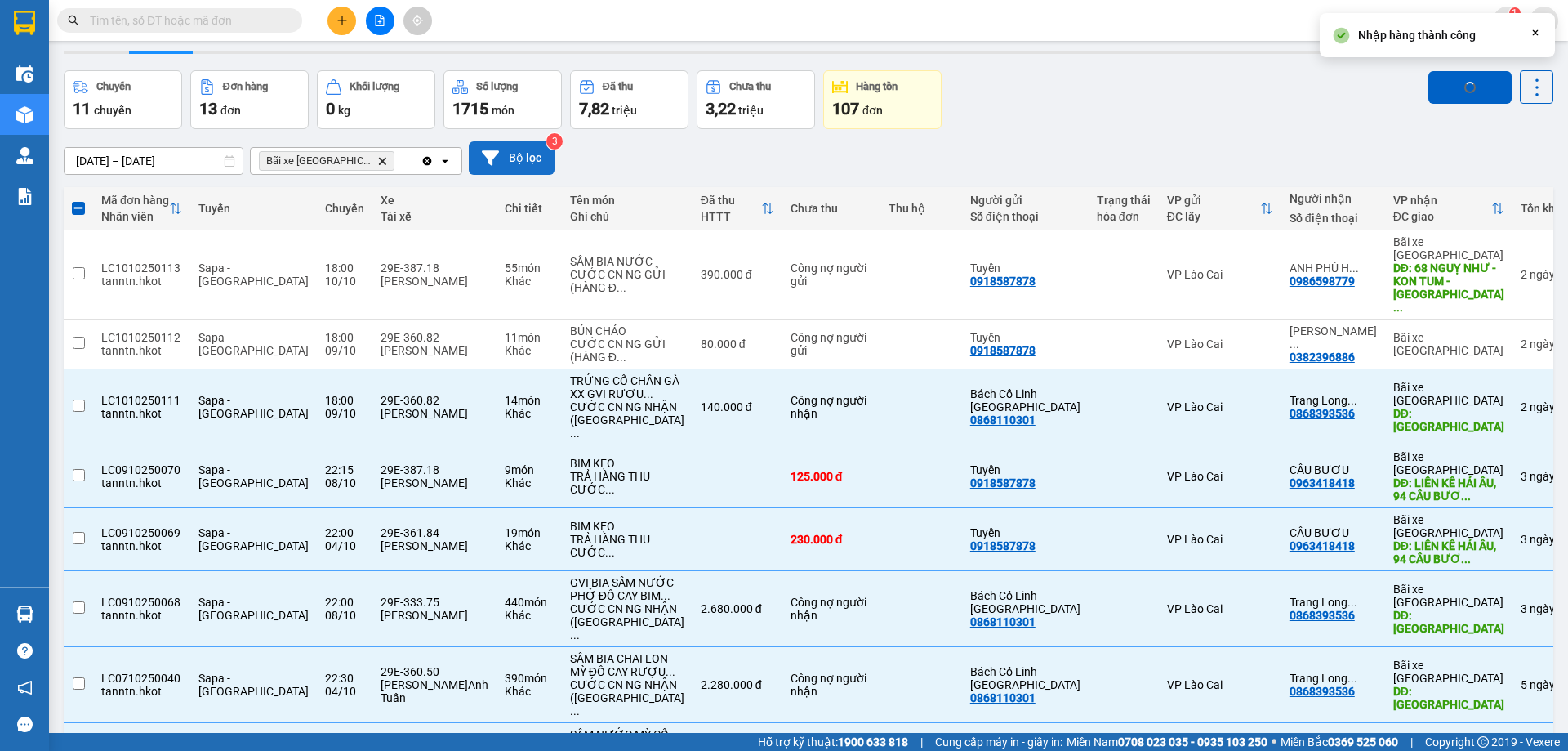
checkbox input "false"
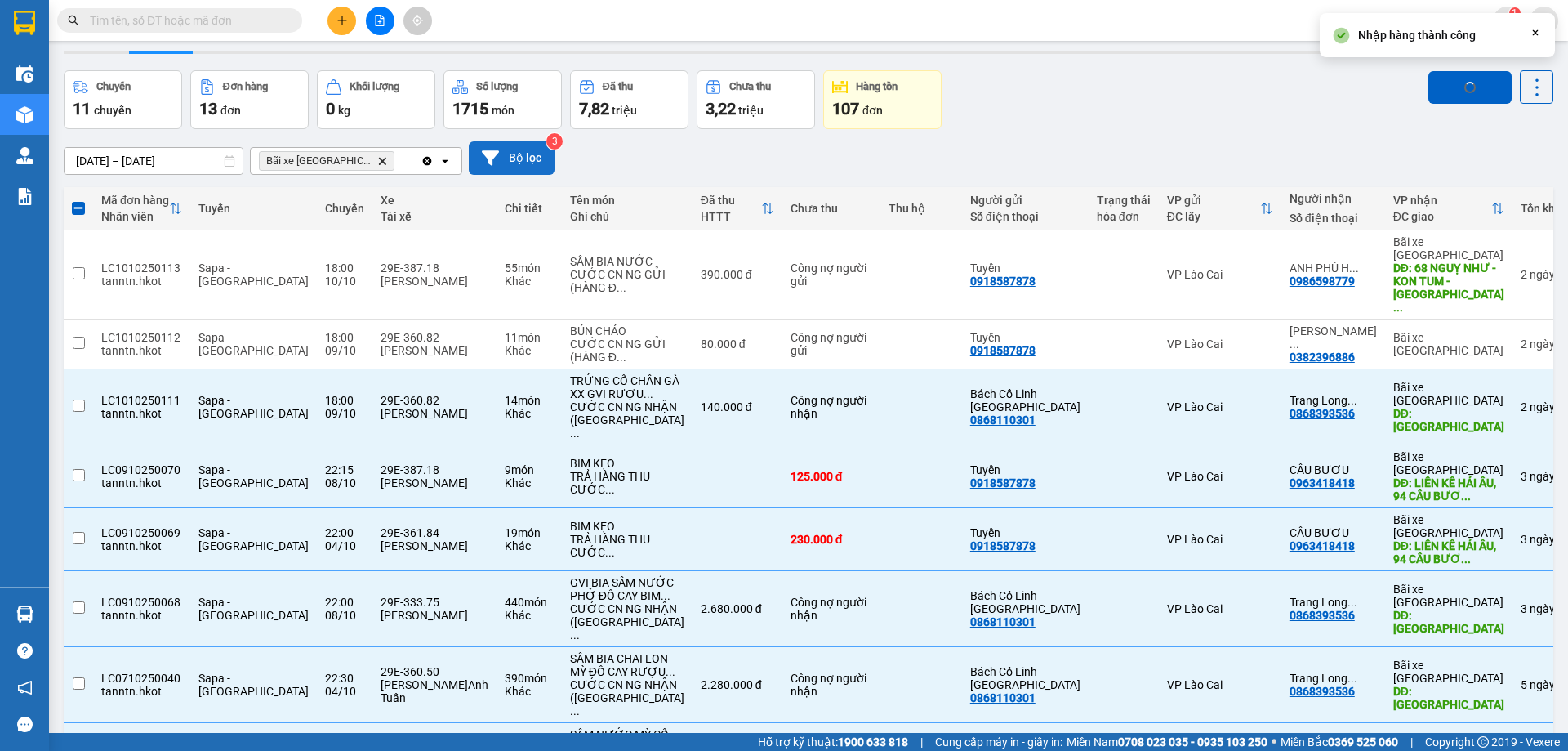
checkbox input "false"
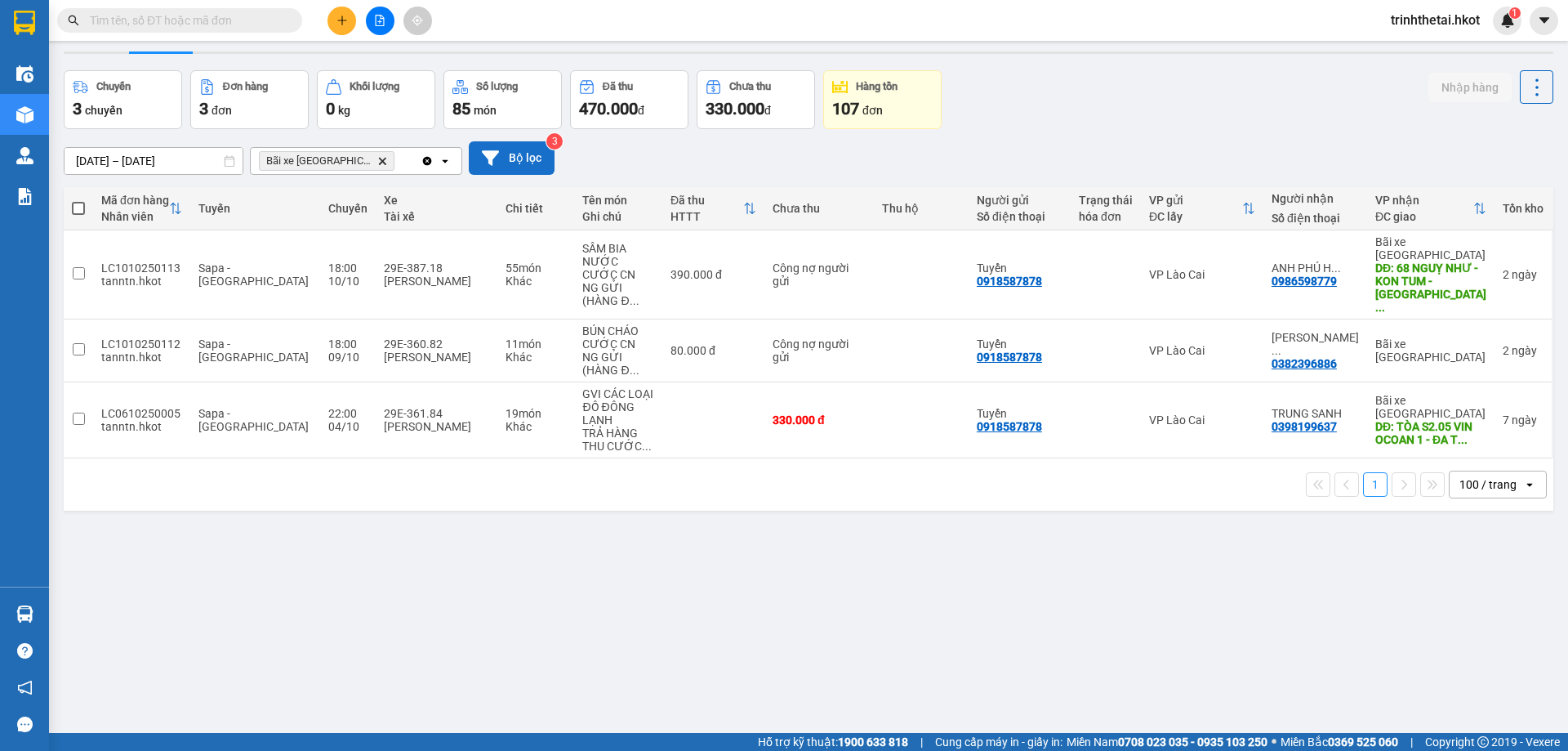
scroll to position [0, 0]
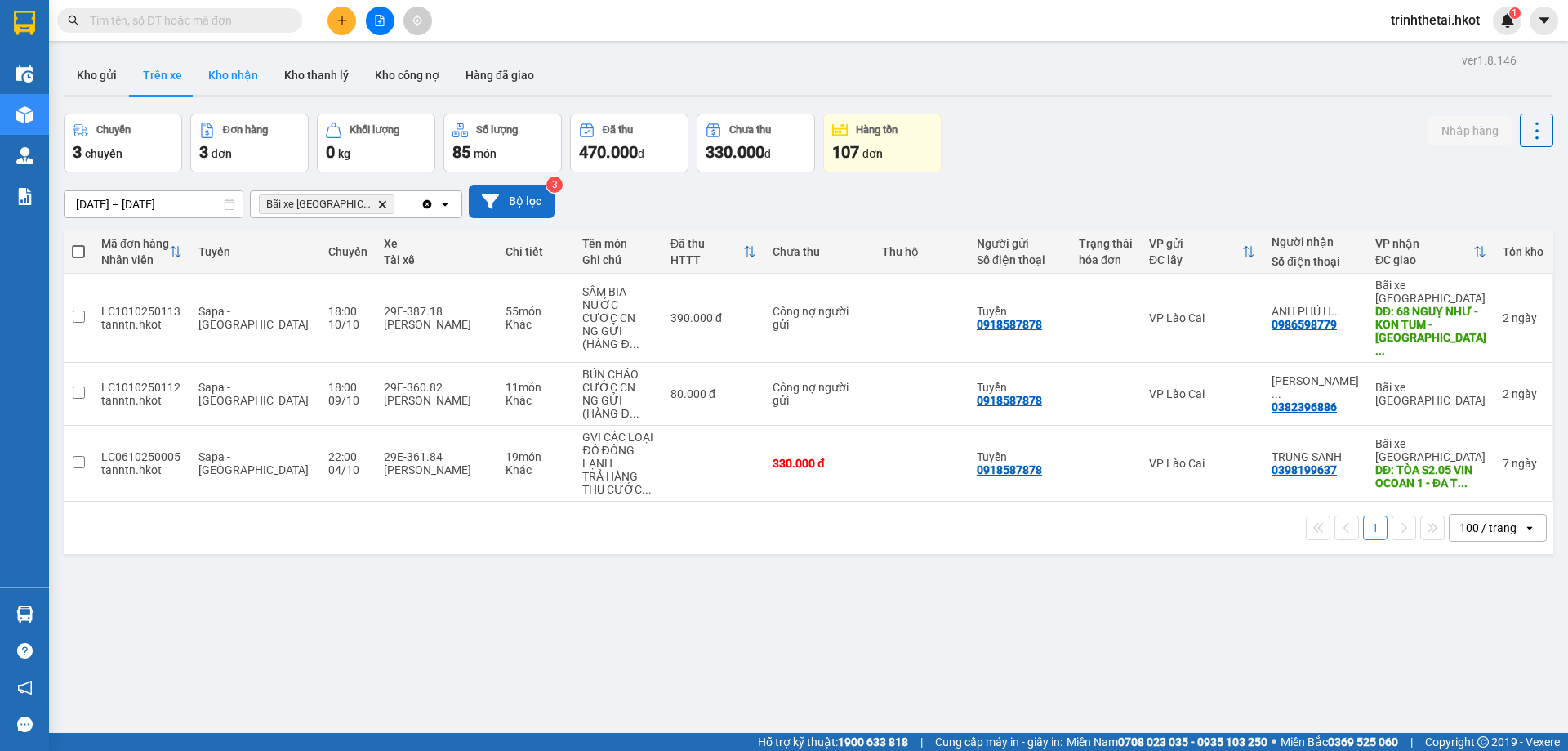
click at [217, 80] on button "Kho nhận" at bounding box center [233, 75] width 76 height 40
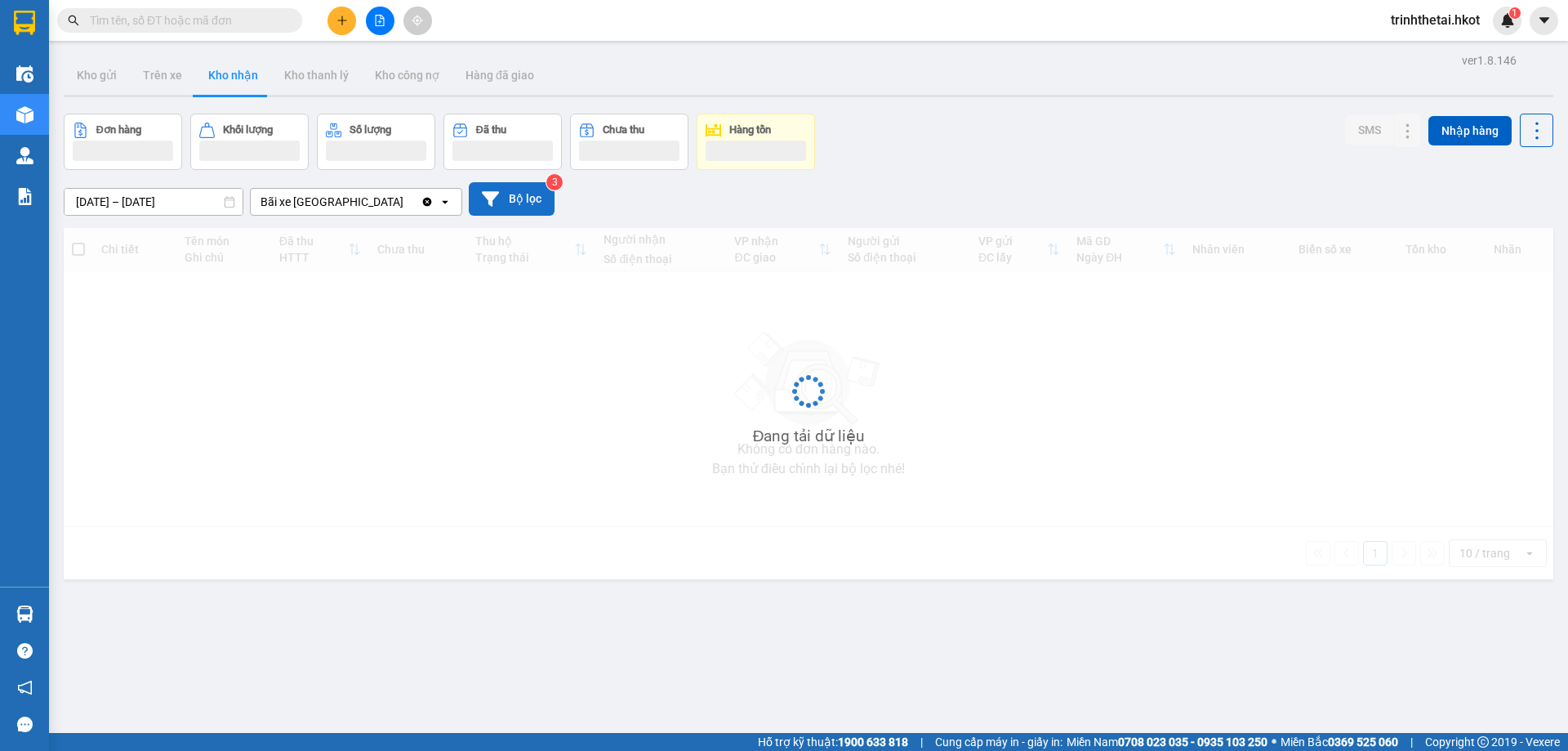
type input "10/10/2025 – 12/10/2025"
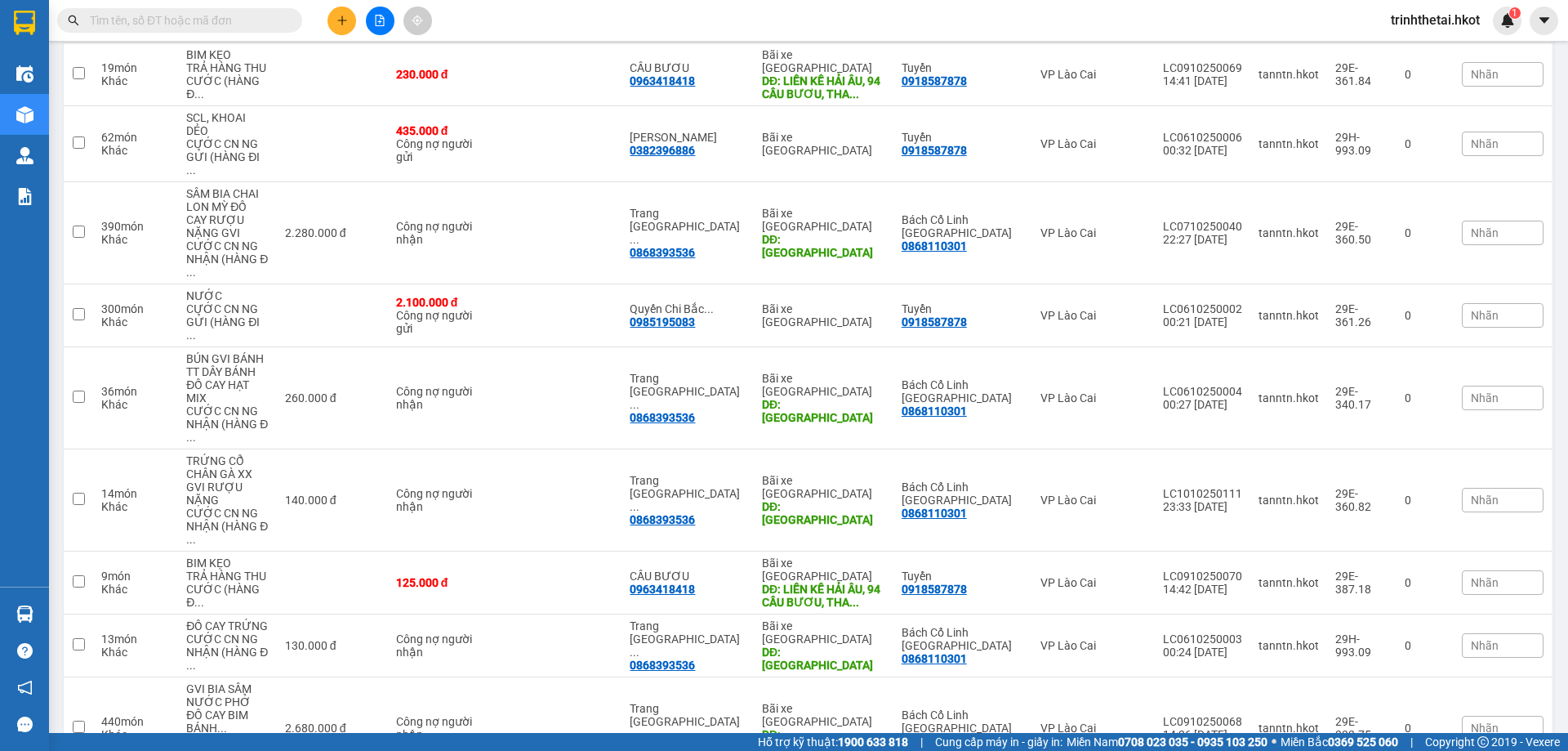
scroll to position [237, 0]
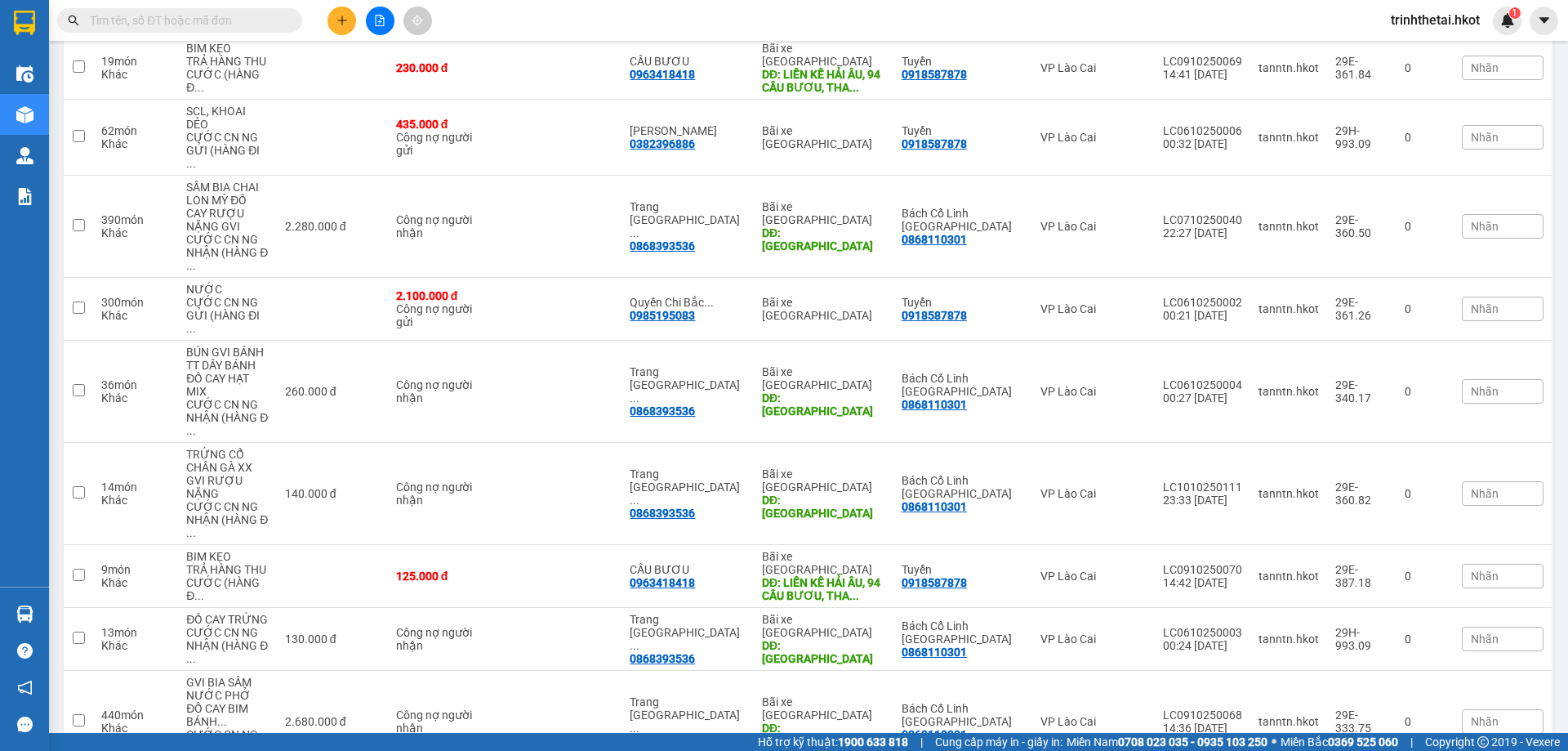
click at [1473, 657] on span "100 / trang" at bounding box center [1479, 656] width 58 height 16
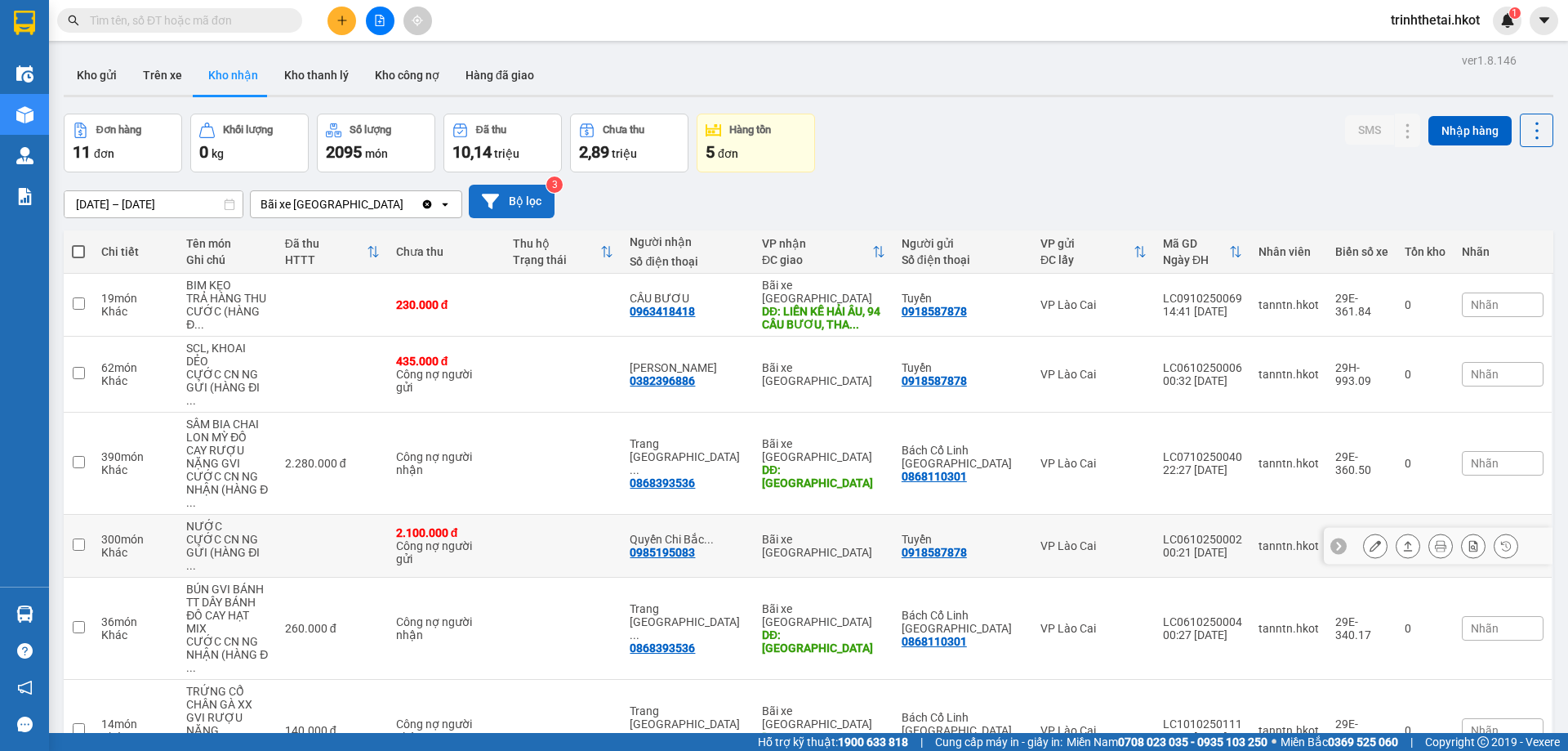
scroll to position [300, 0]
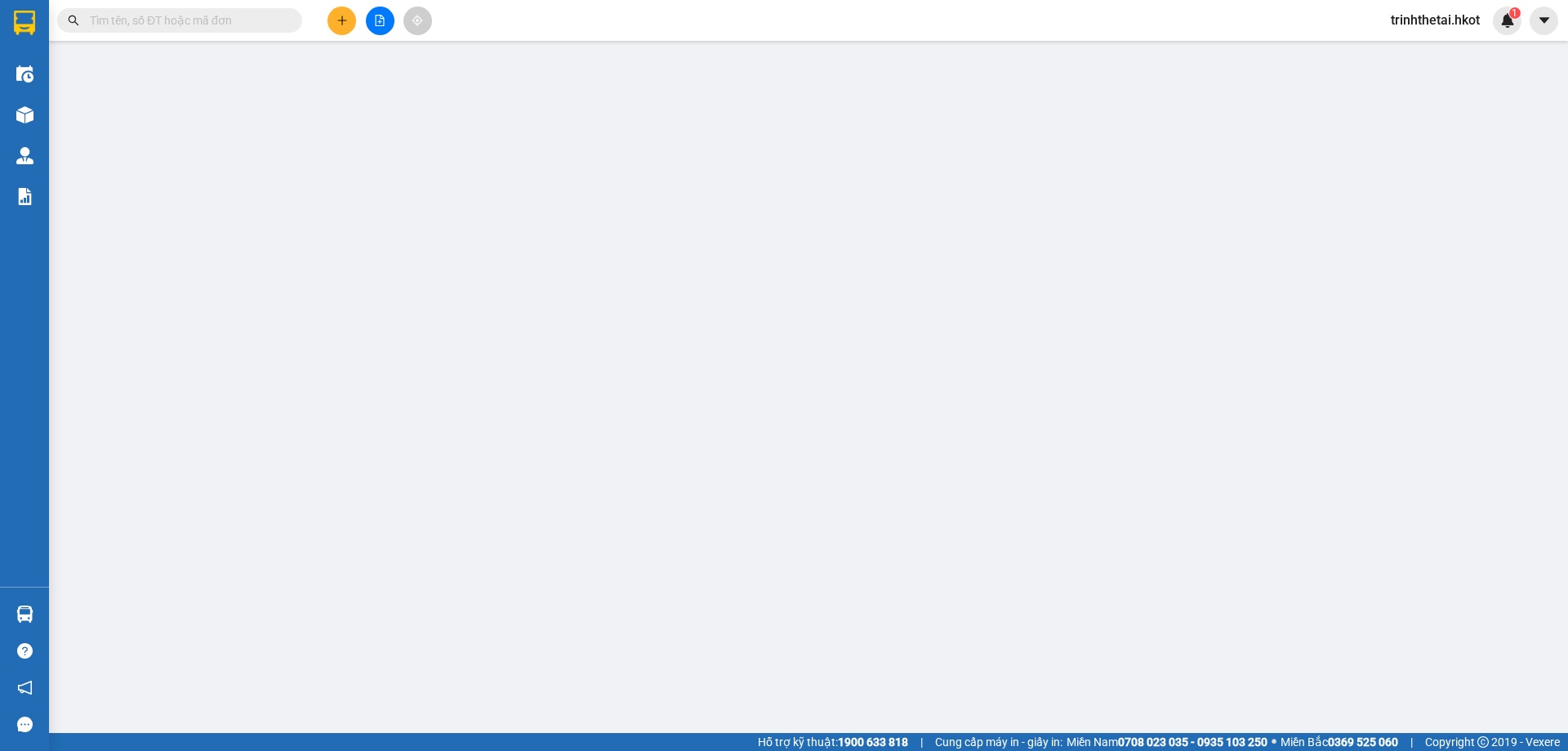
type input "0868110301"
type input "Bách Cổ Linh Long Biên"
type input "0868393536"
type input "Trang Long Biên (Bách Cổ Linh)"
type input "Long Biên"
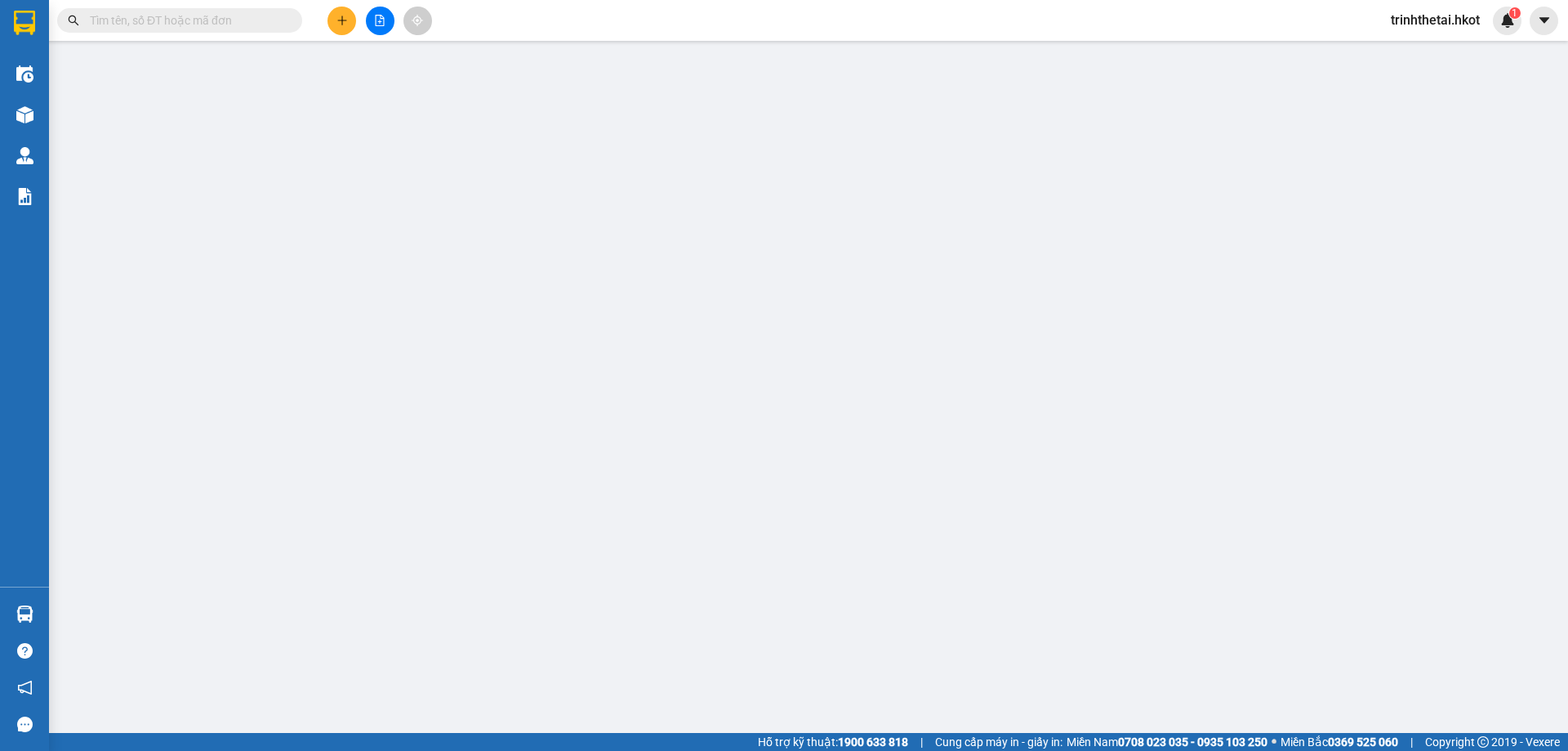
type input "0"
type input "2.790.000"
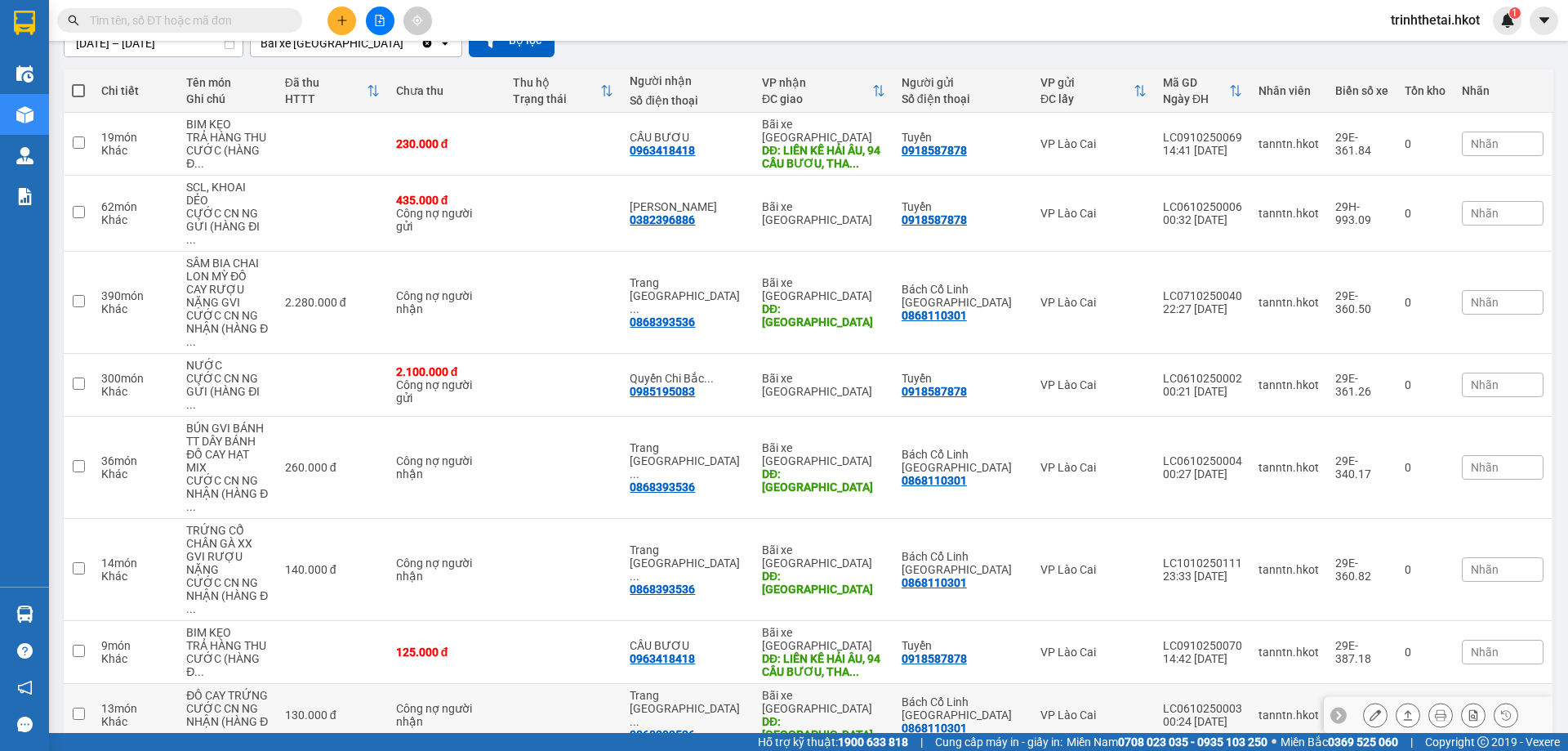
scroll to position [300, 0]
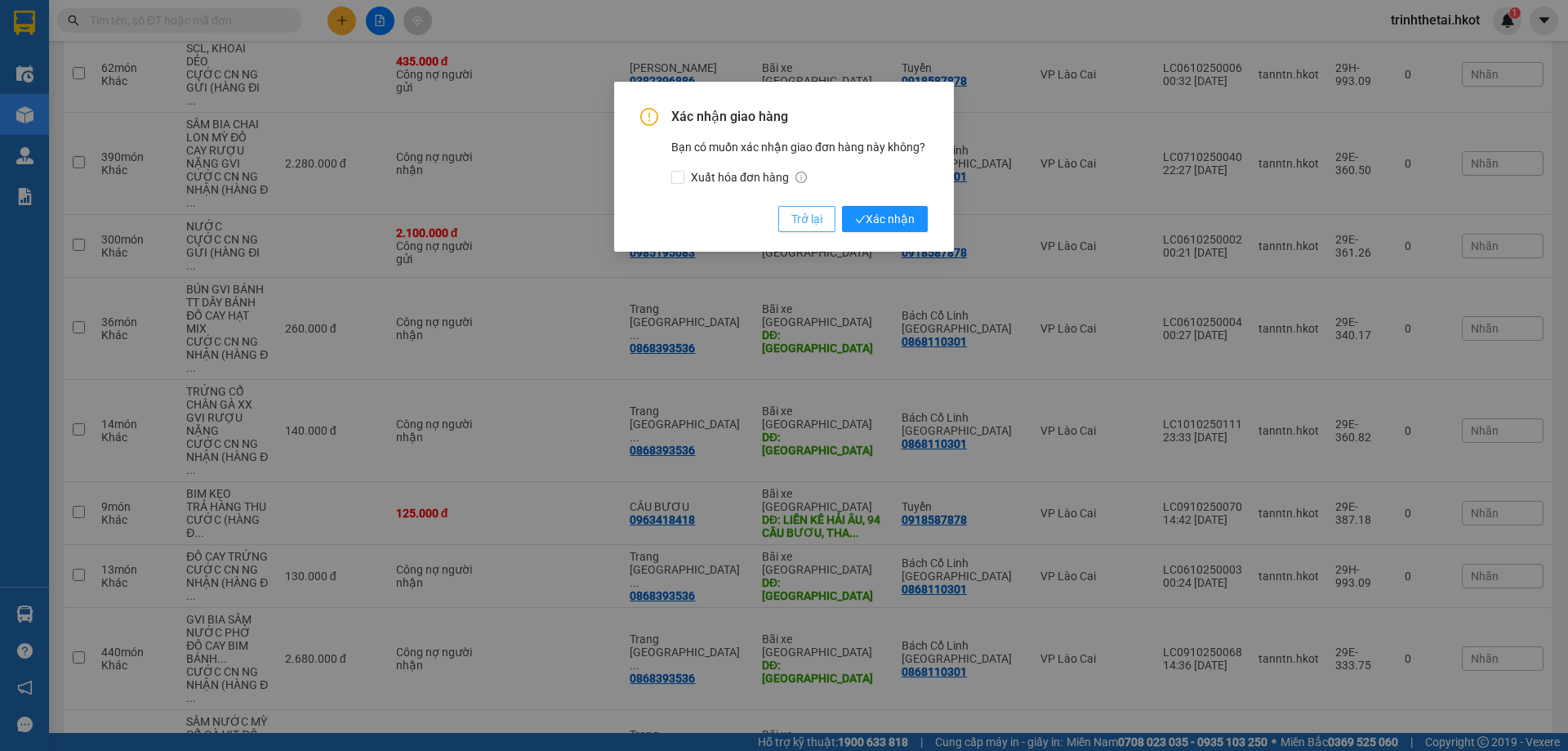
click at [805, 220] on span "Trở lại" at bounding box center [806, 219] width 31 height 18
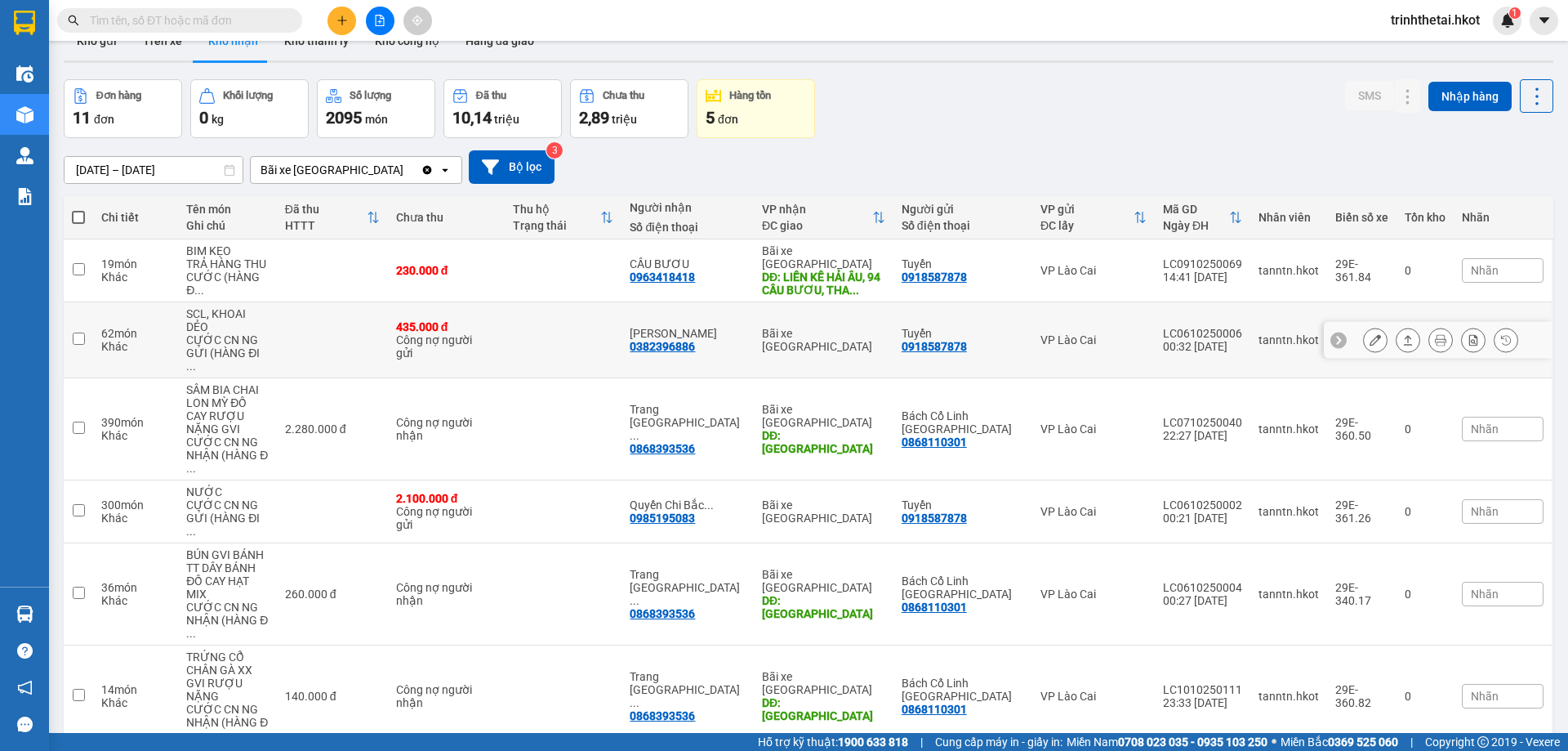
scroll to position [0, 0]
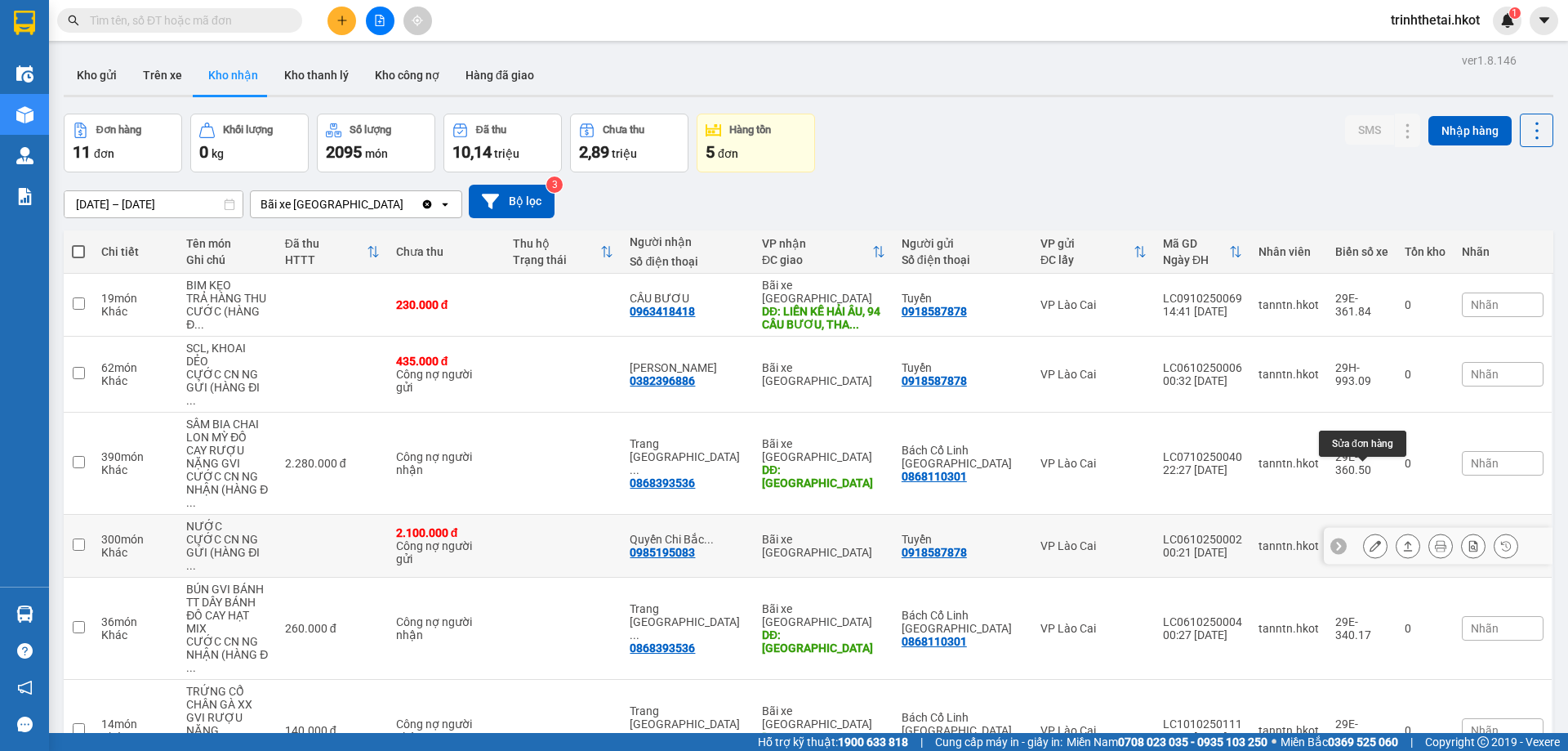
click at [1375, 533] on div at bounding box center [1375, 546] width 24 height 24
click at [1402, 540] on icon at bounding box center [1408, 546] width 11 height 11
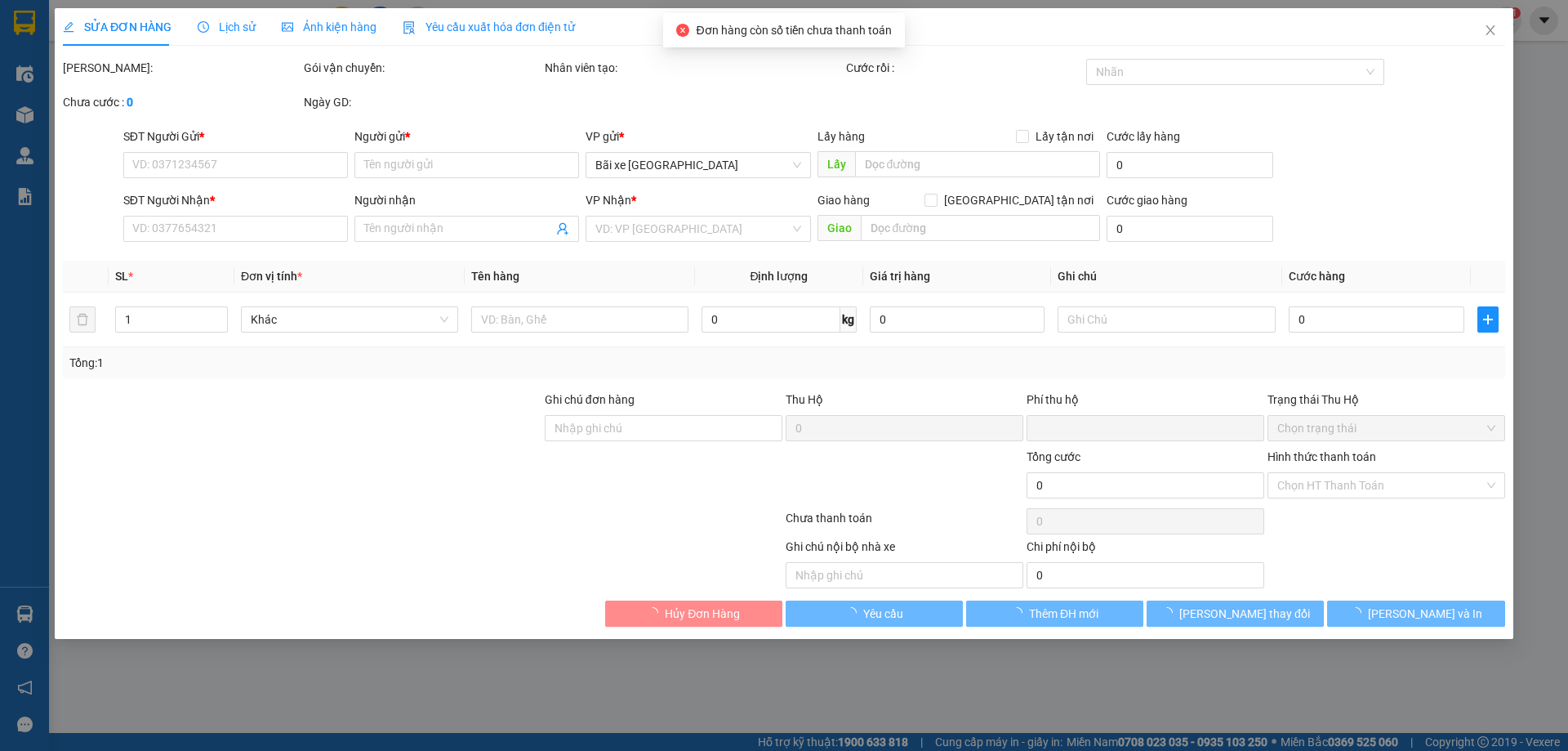
type input "0918587878"
type input "Tuyển"
type input "0985195083"
type input "Quyến Chi Bắc Ninh"
type input "0"
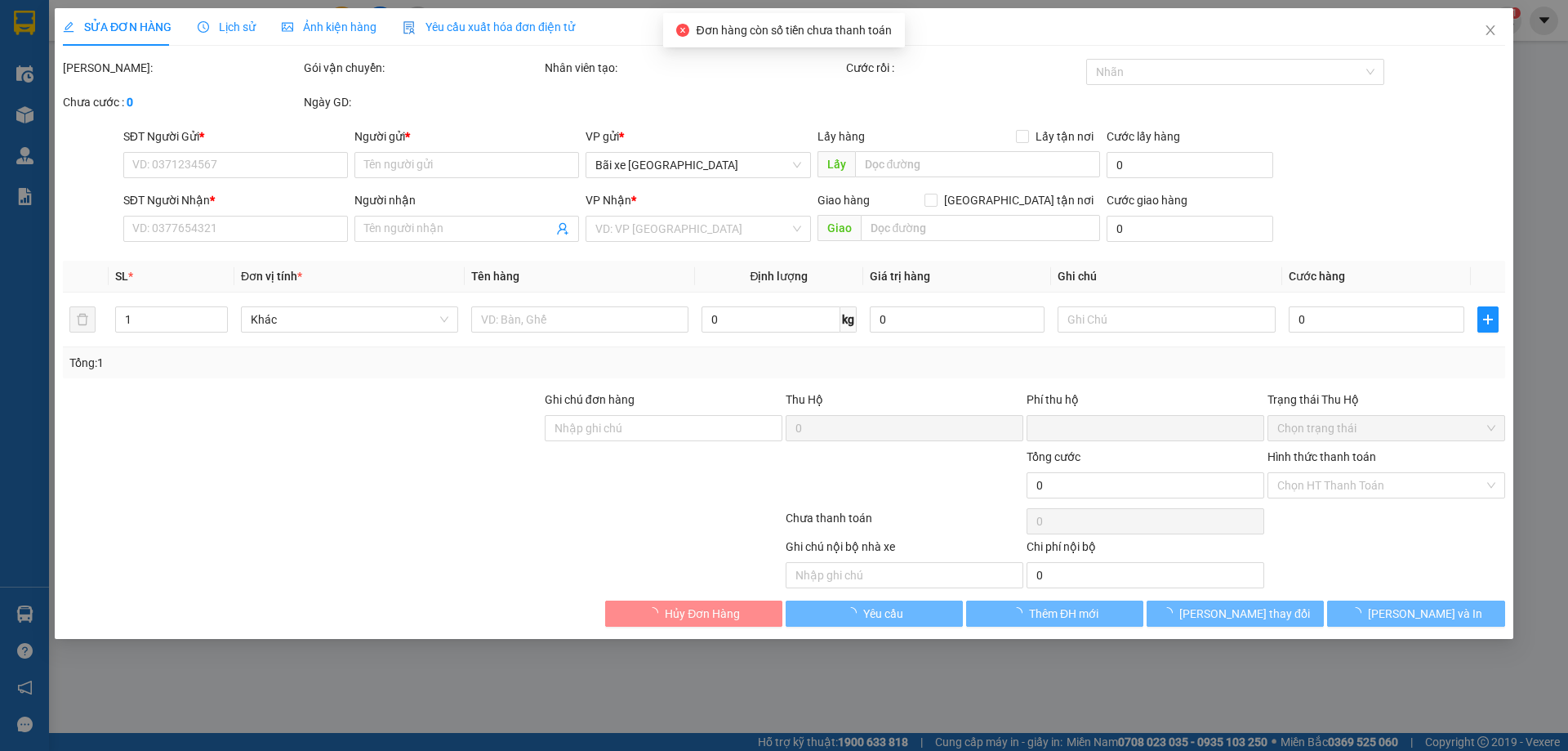
type input "2.100.000"
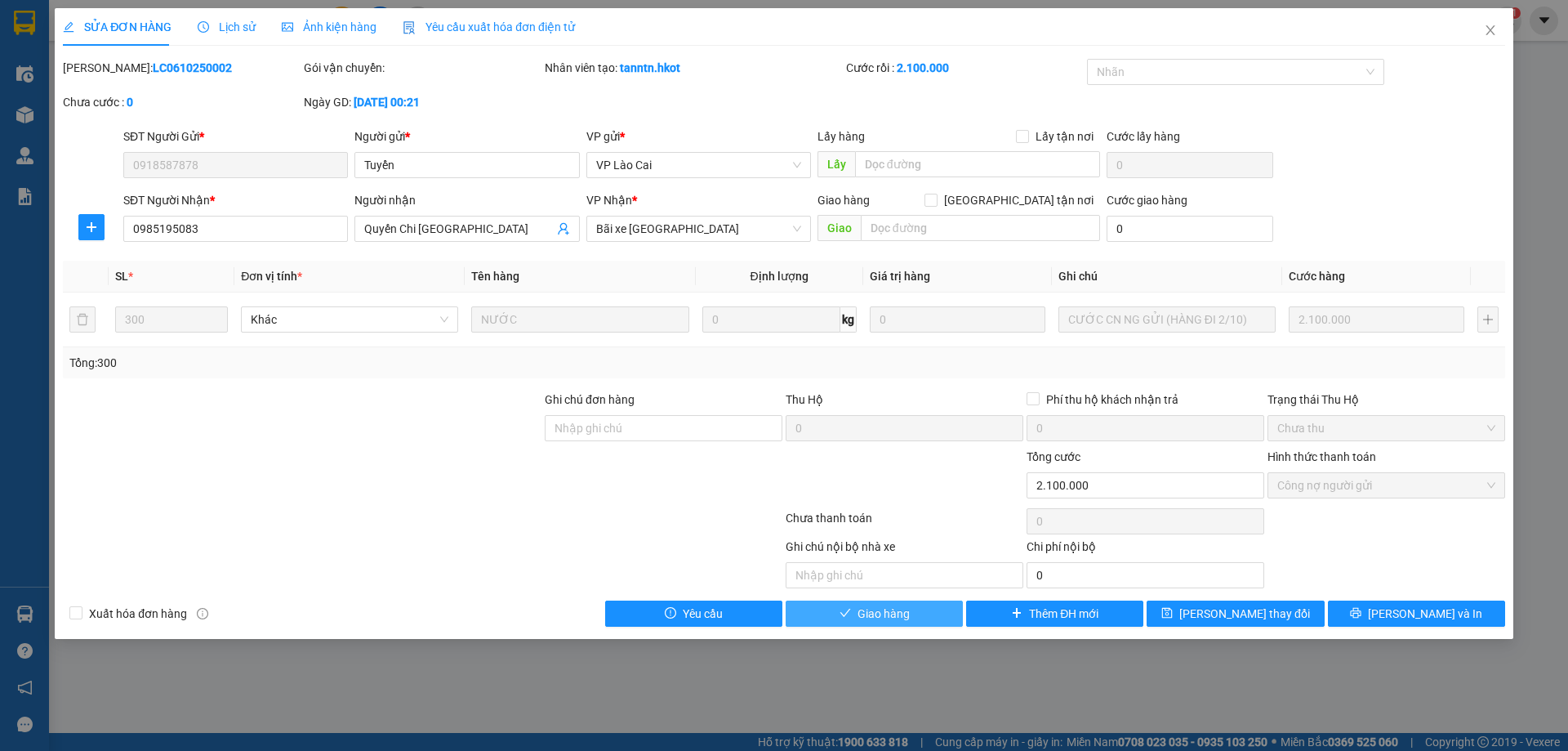
click at [882, 613] on span "Giao hàng" at bounding box center [884, 613] width 53 height 18
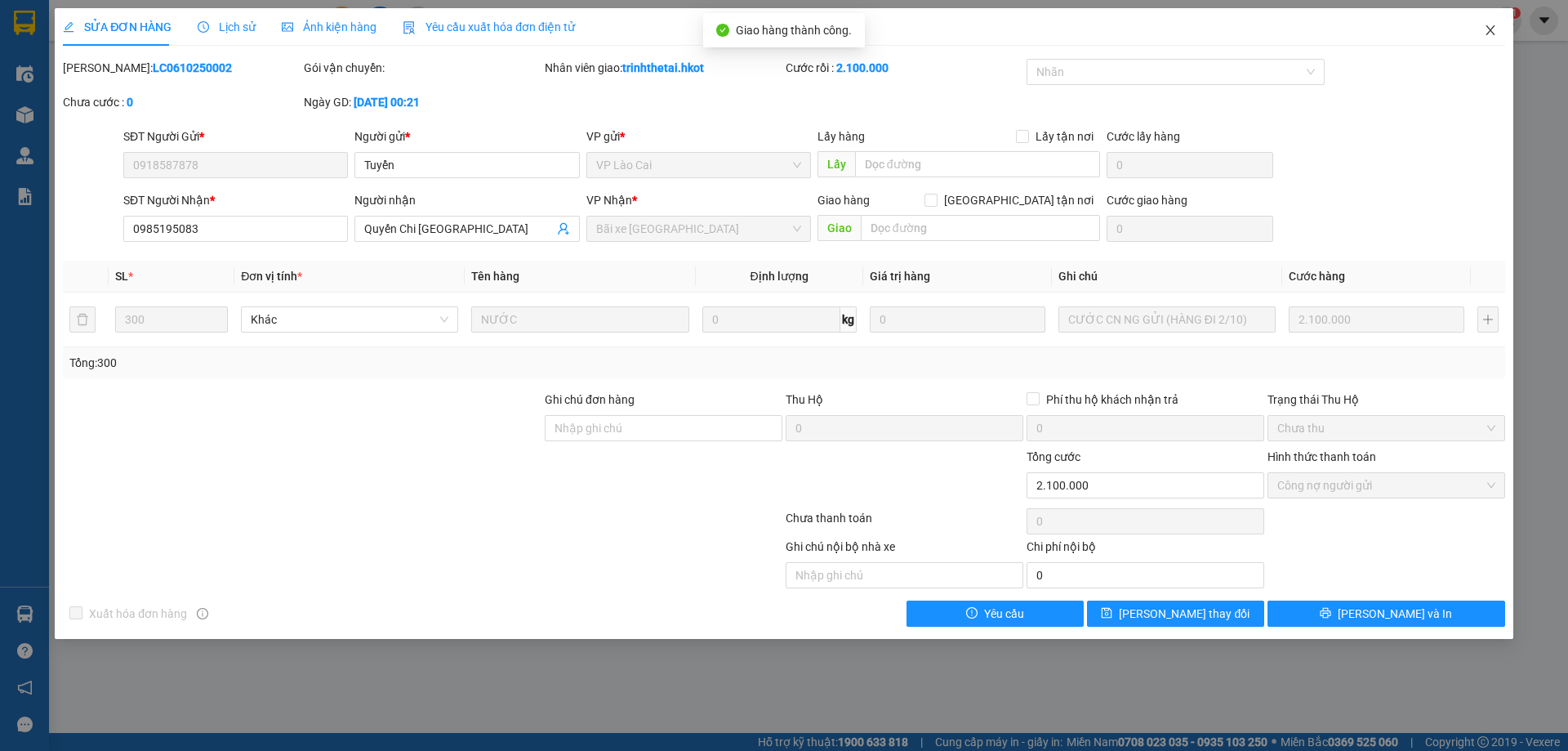
click at [1492, 24] on icon "close" at bounding box center [1491, 30] width 13 height 13
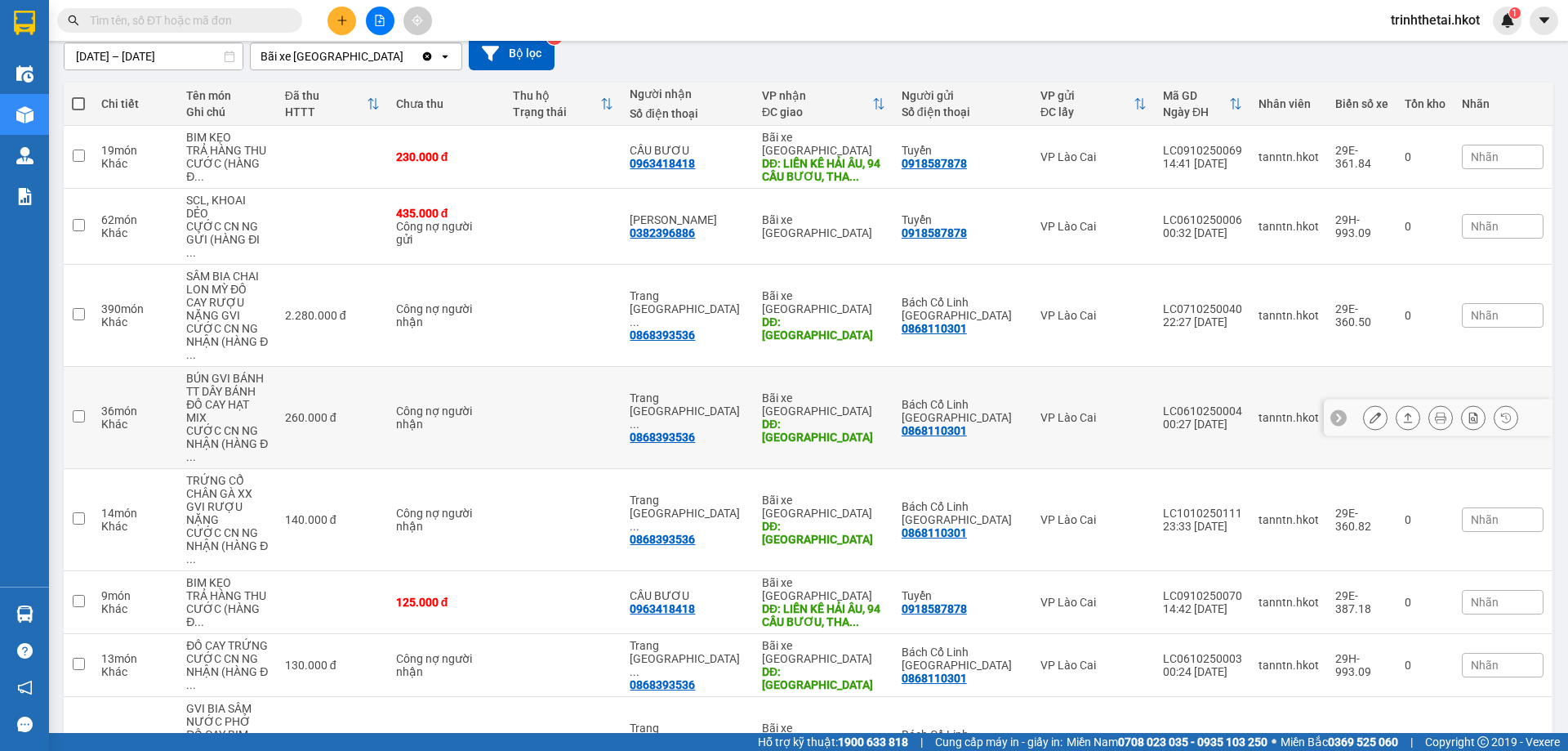
scroll to position [163, 0]
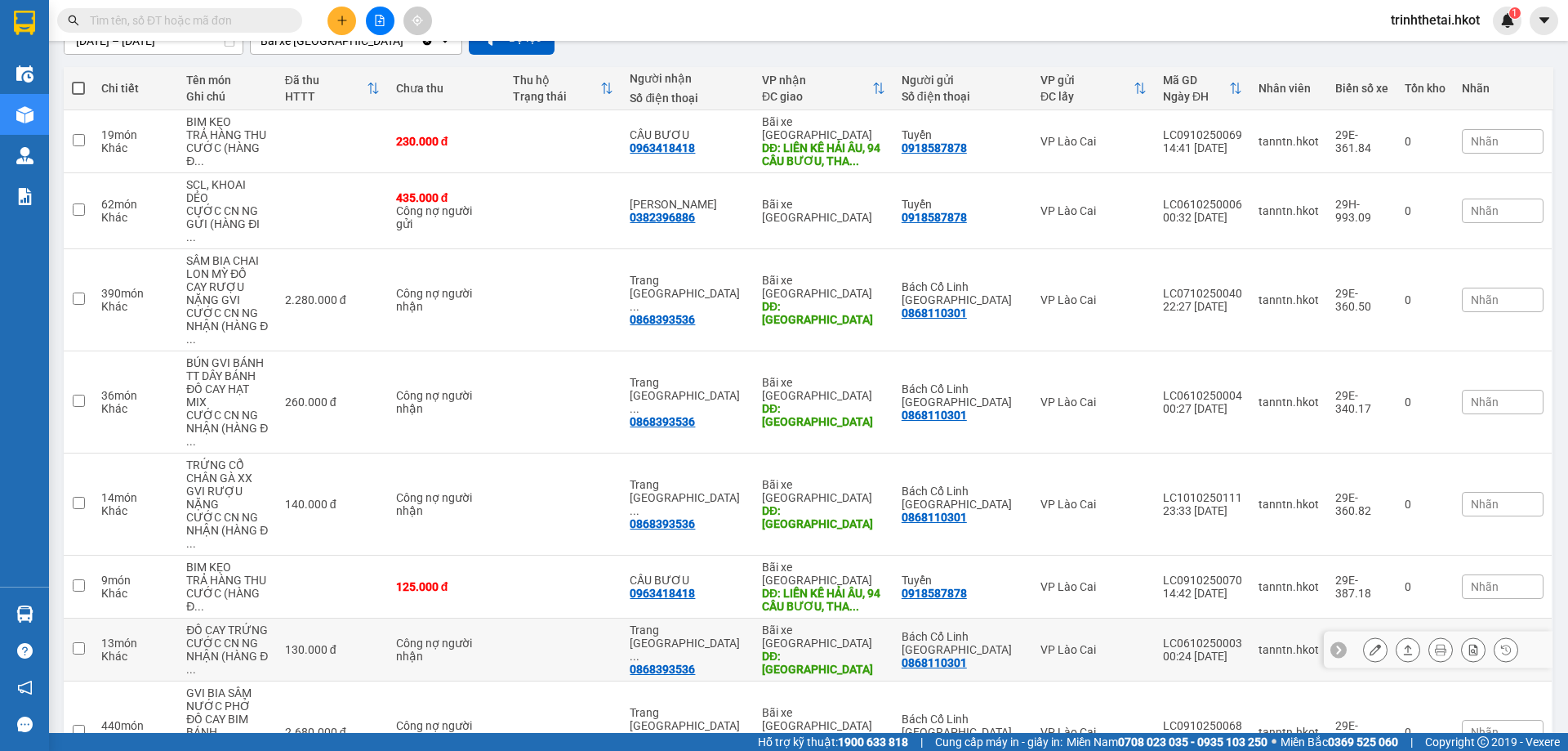
click at [1402, 644] on icon at bounding box center [1408, 649] width 11 height 11
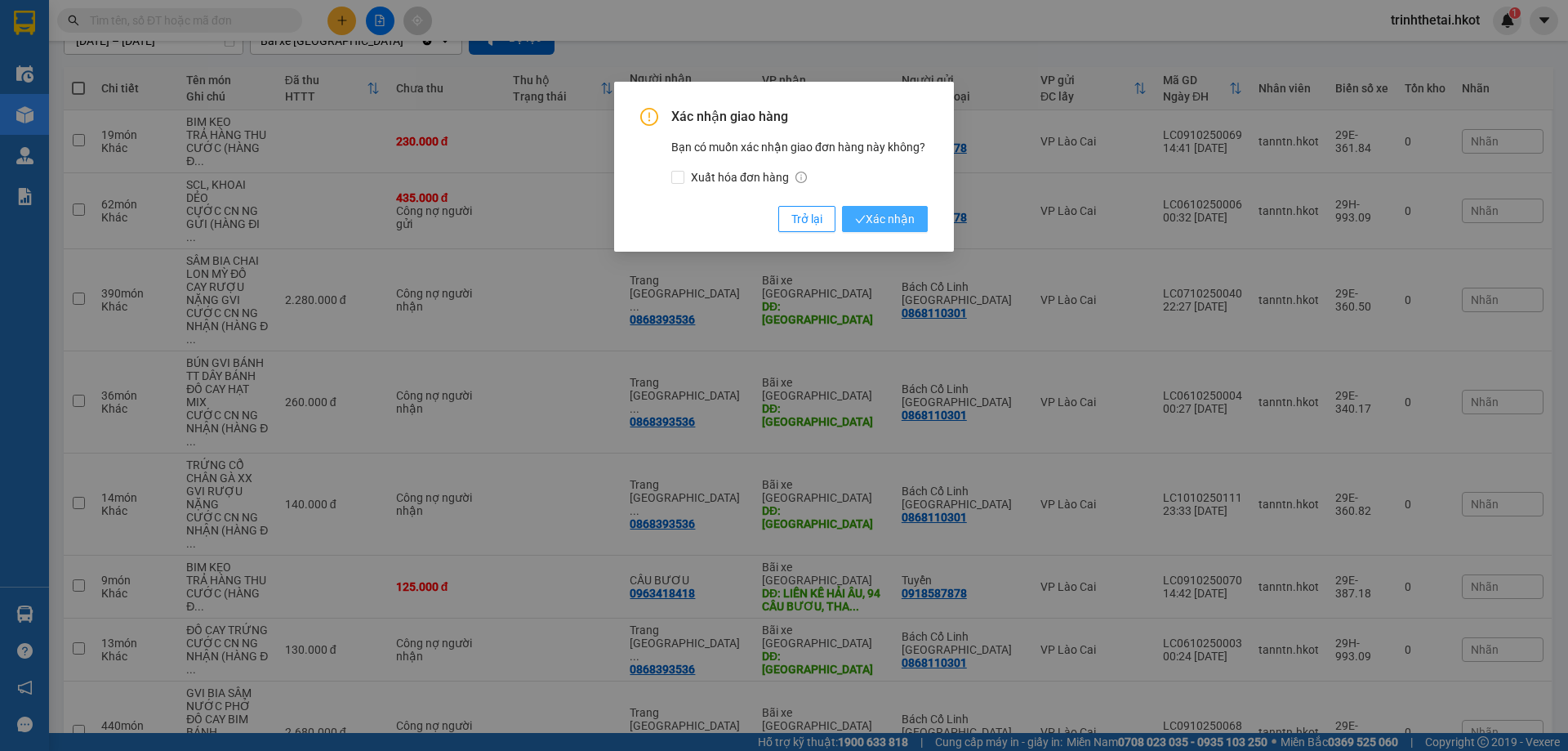
click at [908, 216] on span "Xác nhận" at bounding box center [884, 219] width 59 height 18
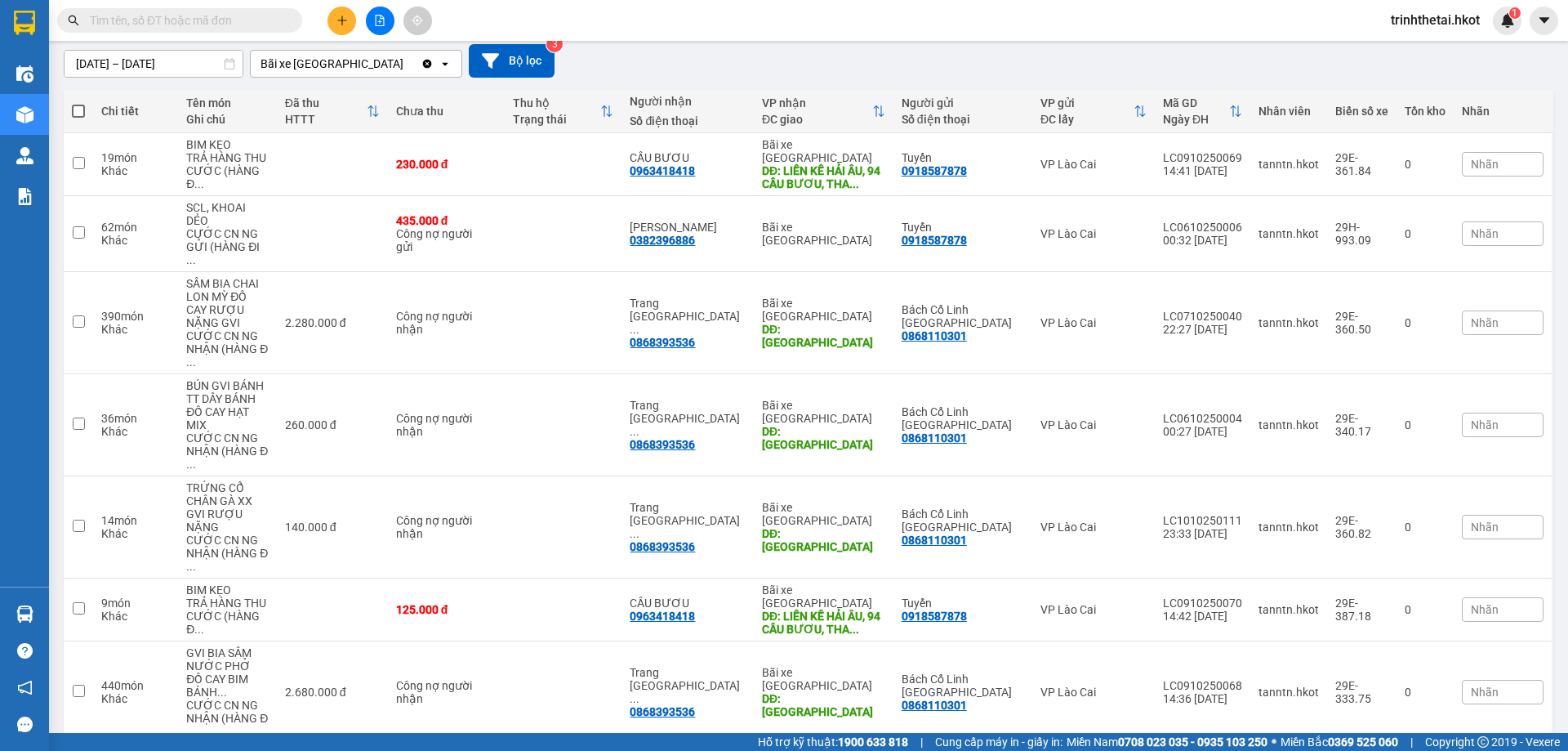
scroll to position [0, 0]
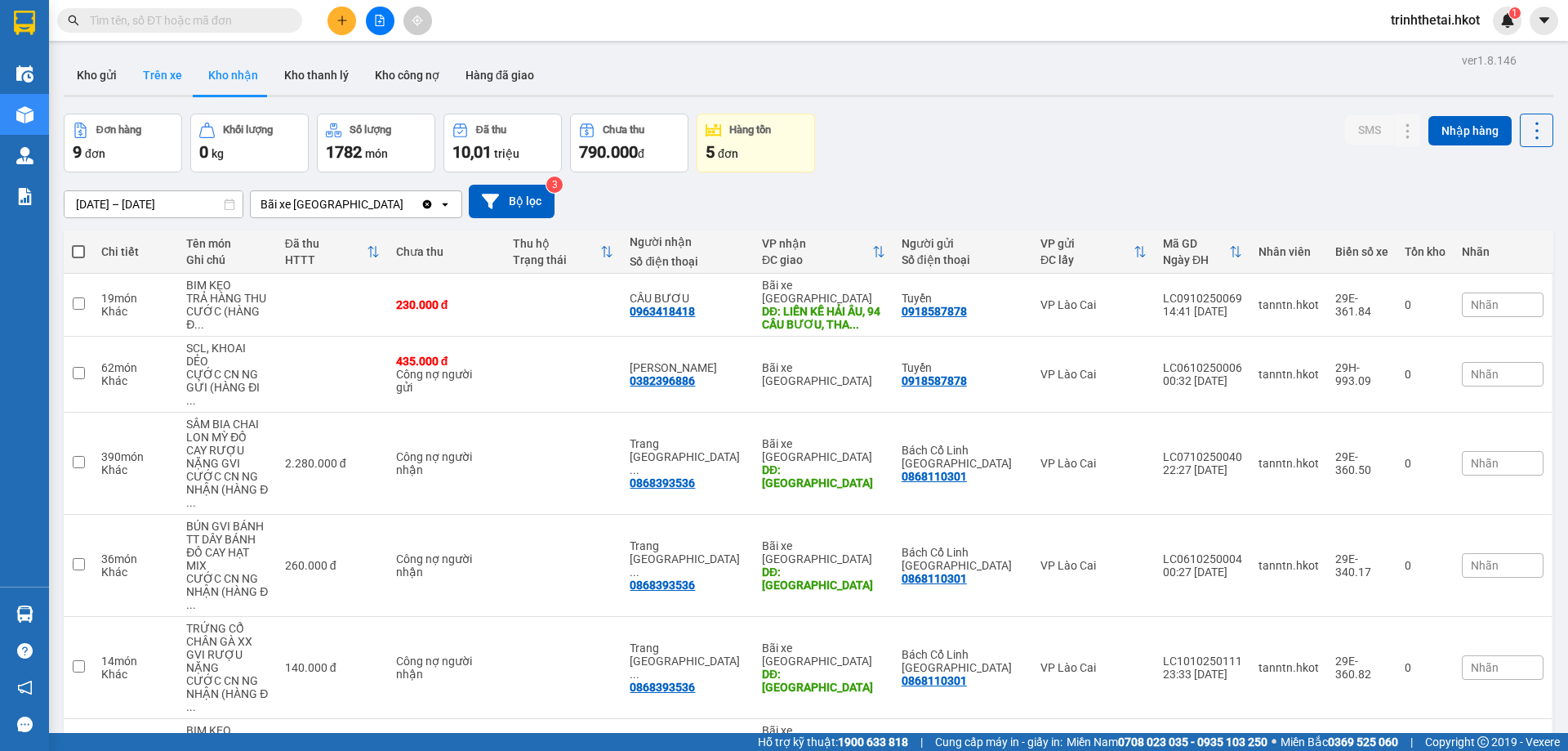
click at [164, 77] on button "Trên xe" at bounding box center [162, 75] width 65 height 40
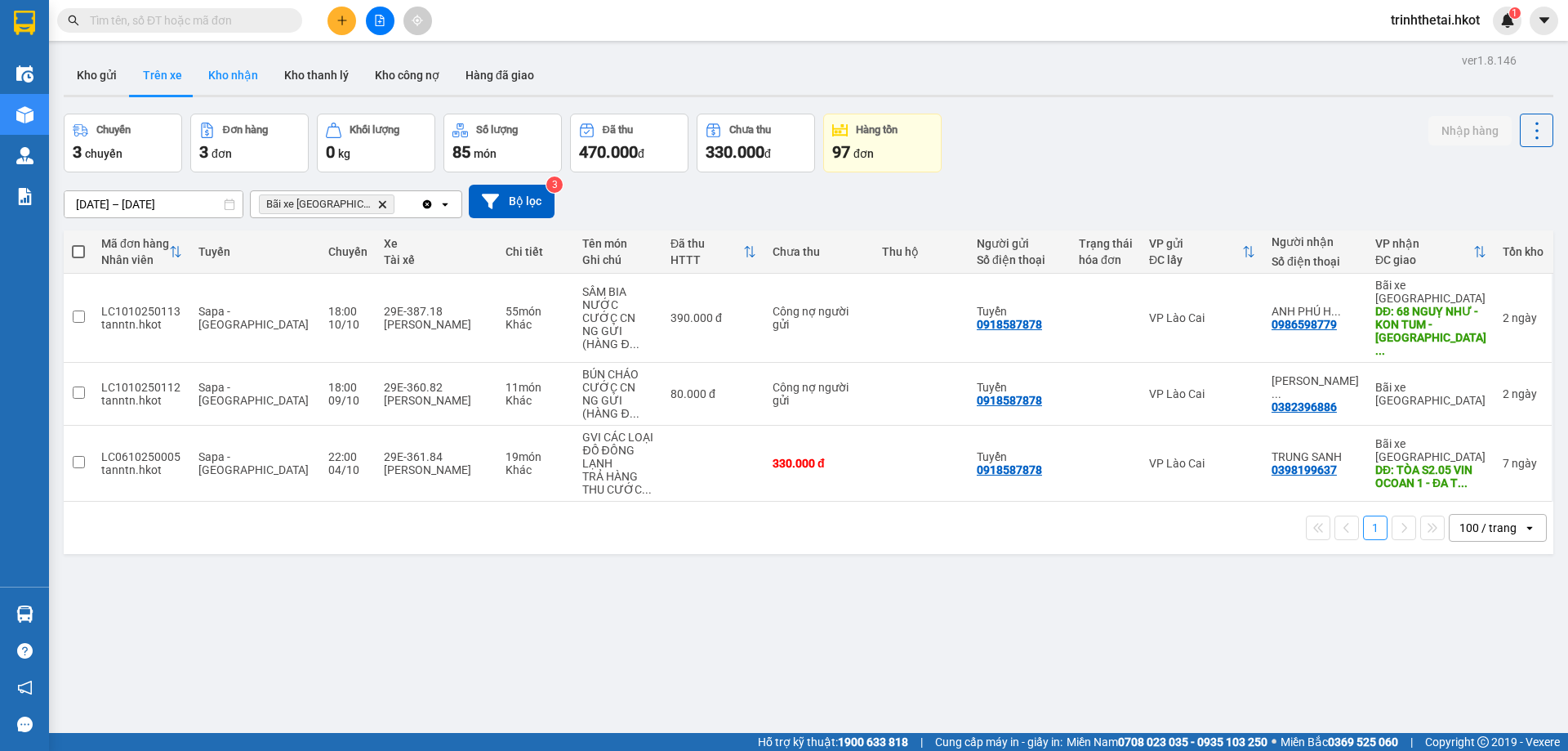
click at [211, 76] on button "Kho nhận" at bounding box center [233, 75] width 76 height 40
type input "10/10/2025 – 12/10/2025"
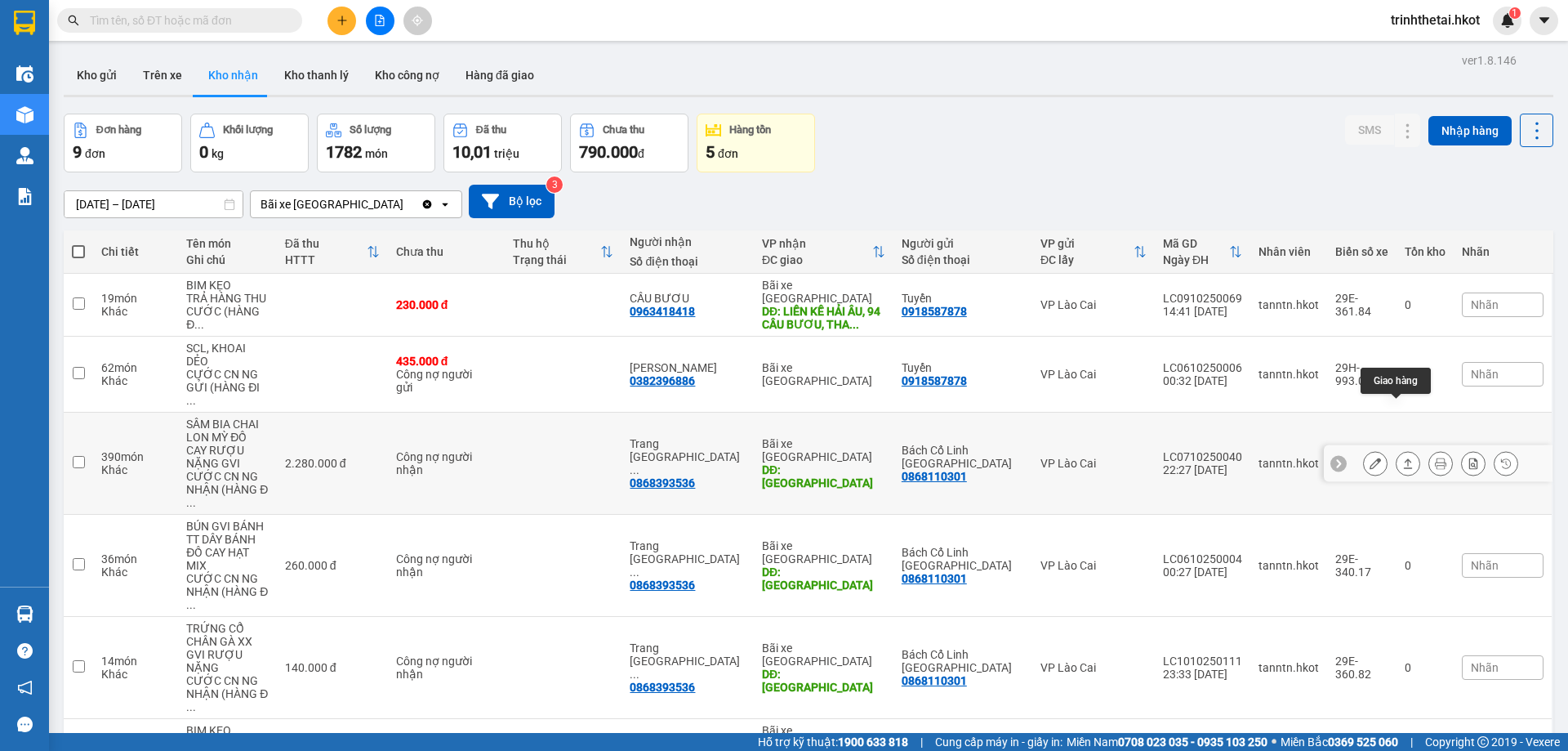
click at [1402, 458] on icon at bounding box center [1408, 464] width 11 height 11
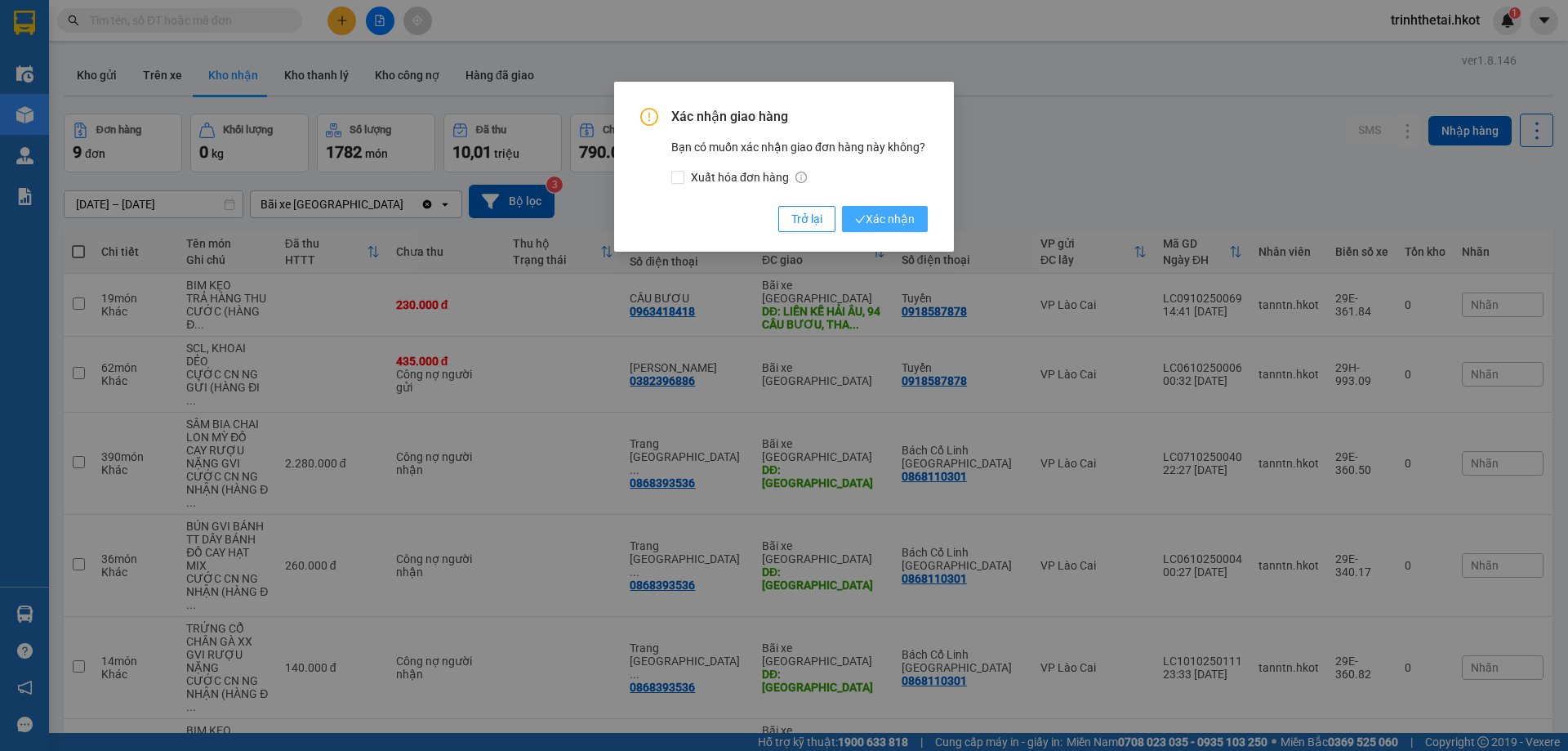
click at [911, 225] on span "Xác nhận" at bounding box center [884, 219] width 59 height 18
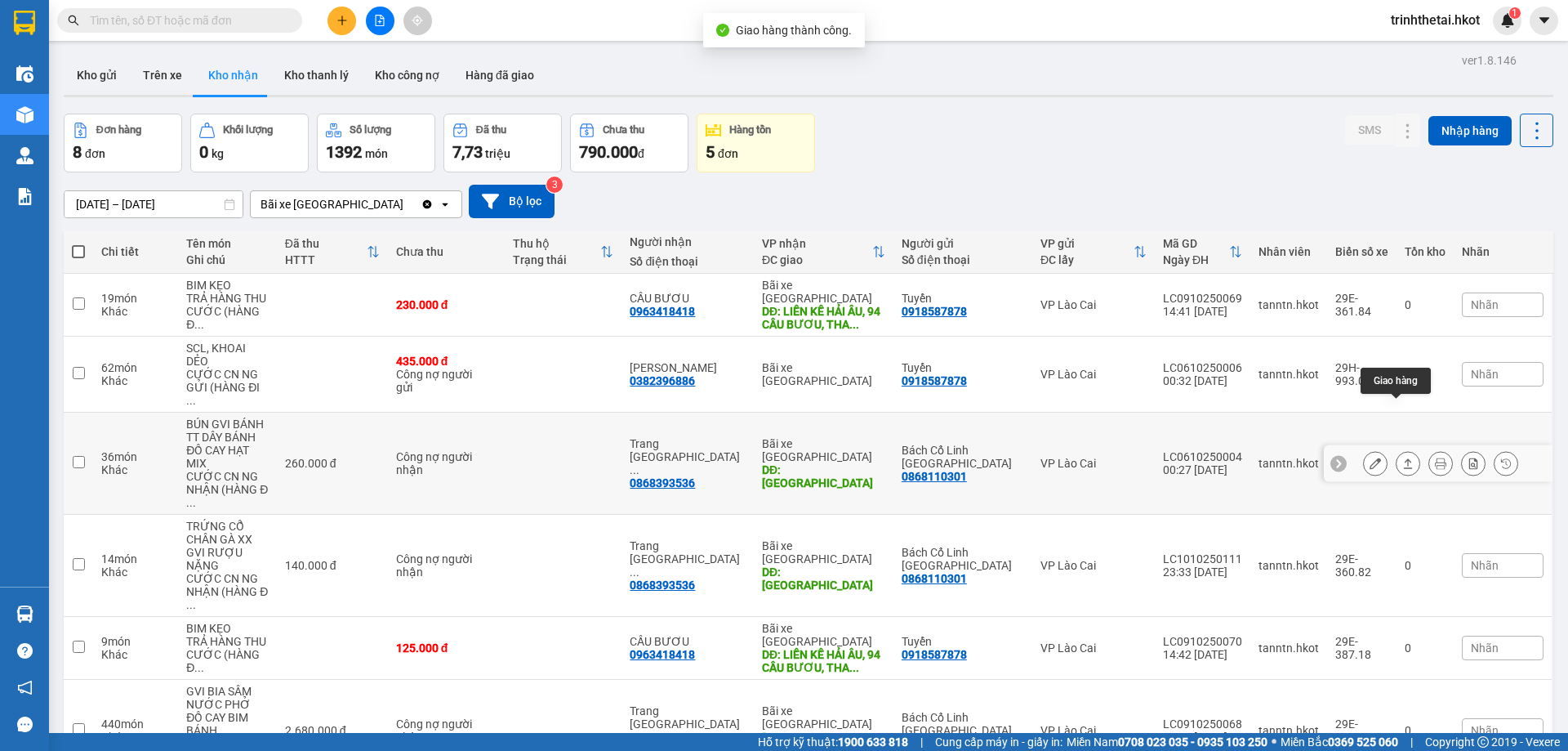
click at [1402, 458] on icon at bounding box center [1408, 464] width 11 height 11
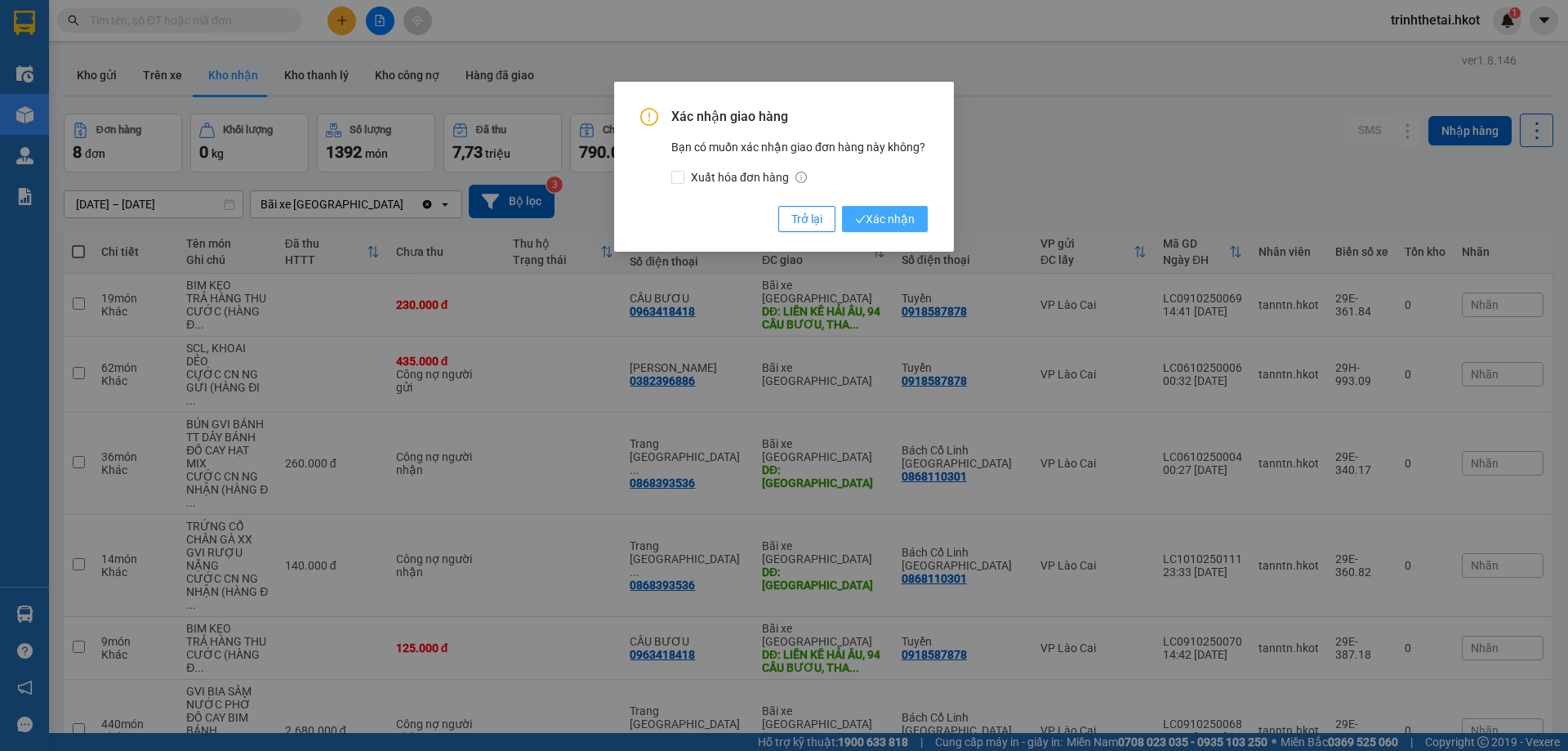
click at [887, 219] on span "Xác nhận" at bounding box center [884, 219] width 59 height 18
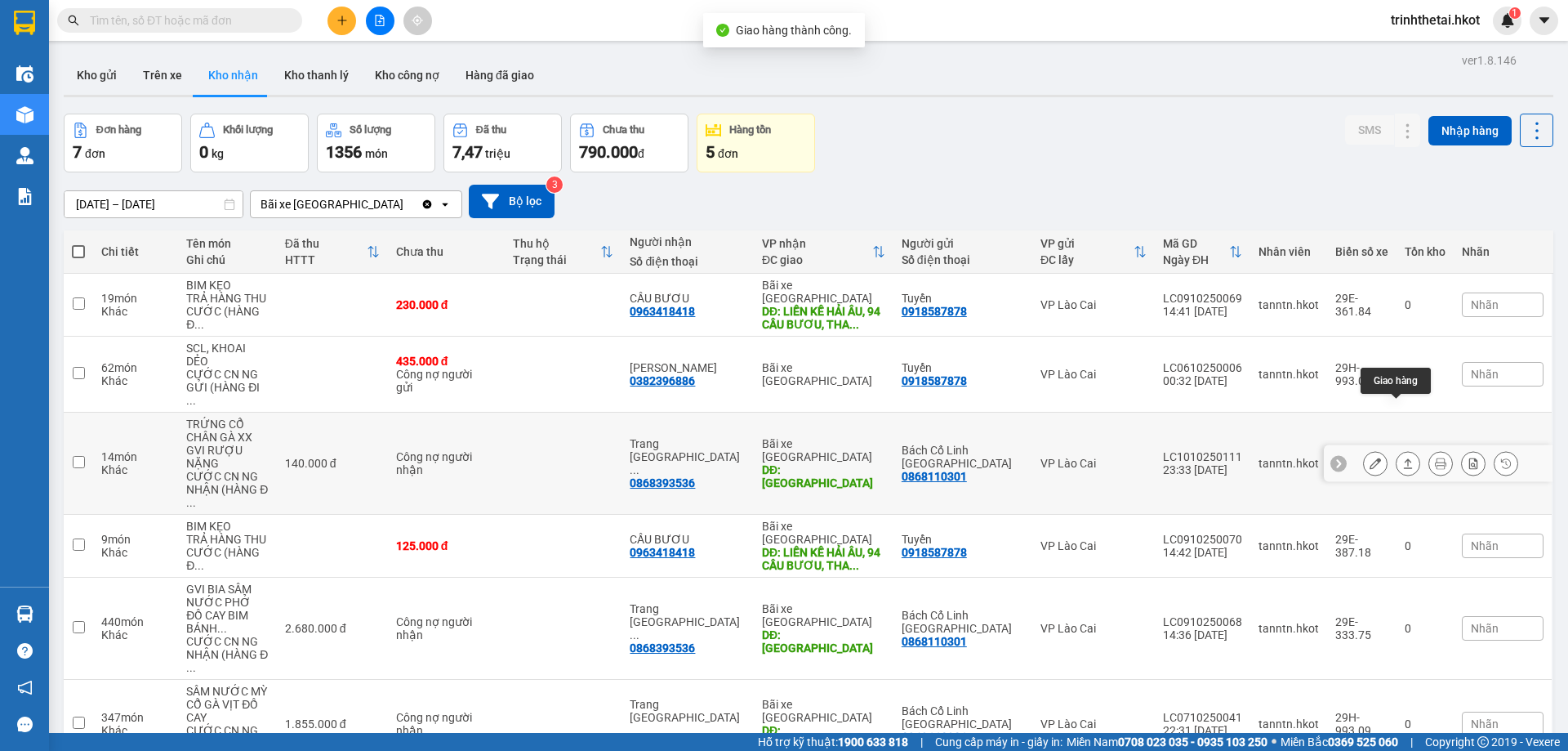
click at [1402, 458] on icon at bounding box center [1408, 464] width 11 height 11
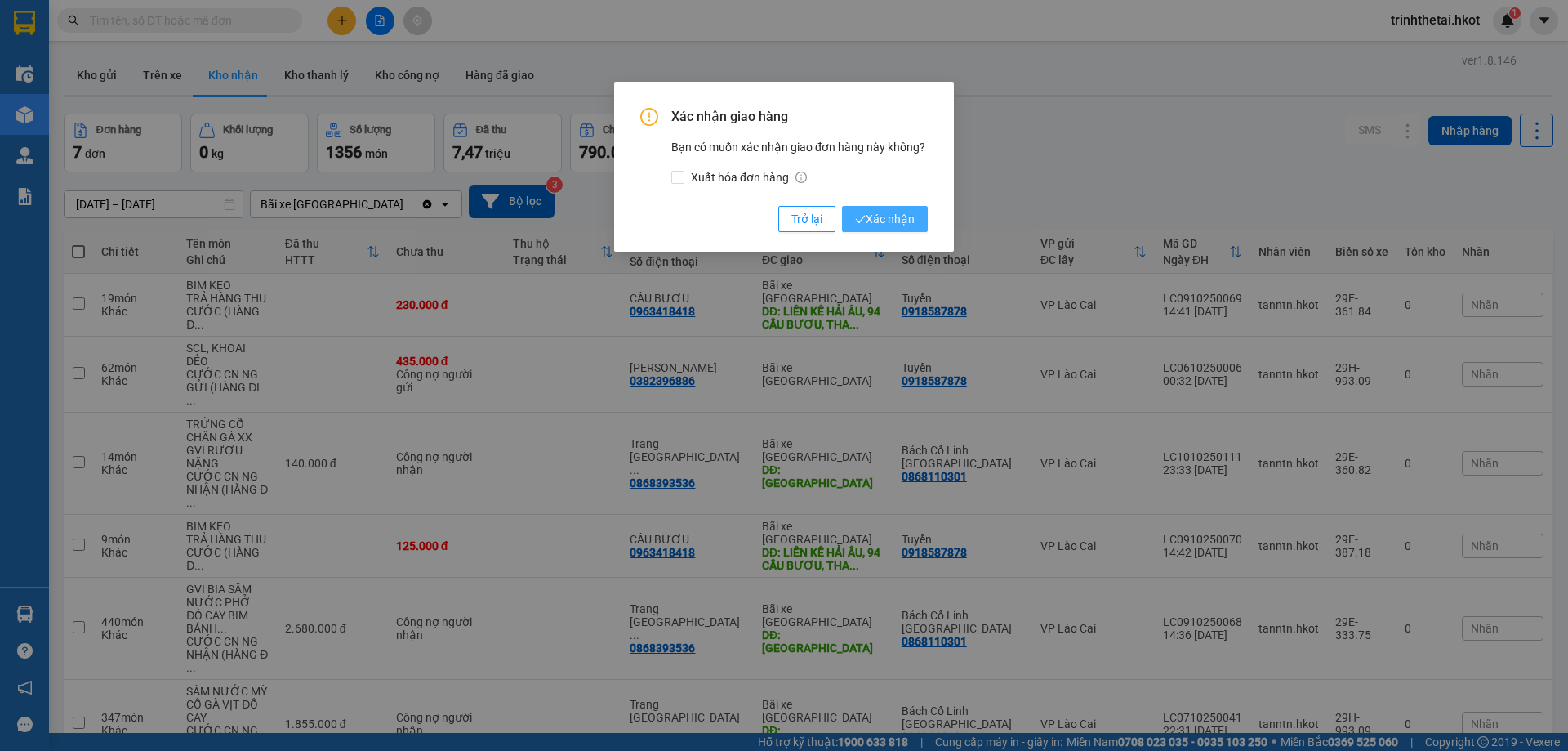
click at [887, 220] on span "Xác nhận" at bounding box center [884, 219] width 59 height 18
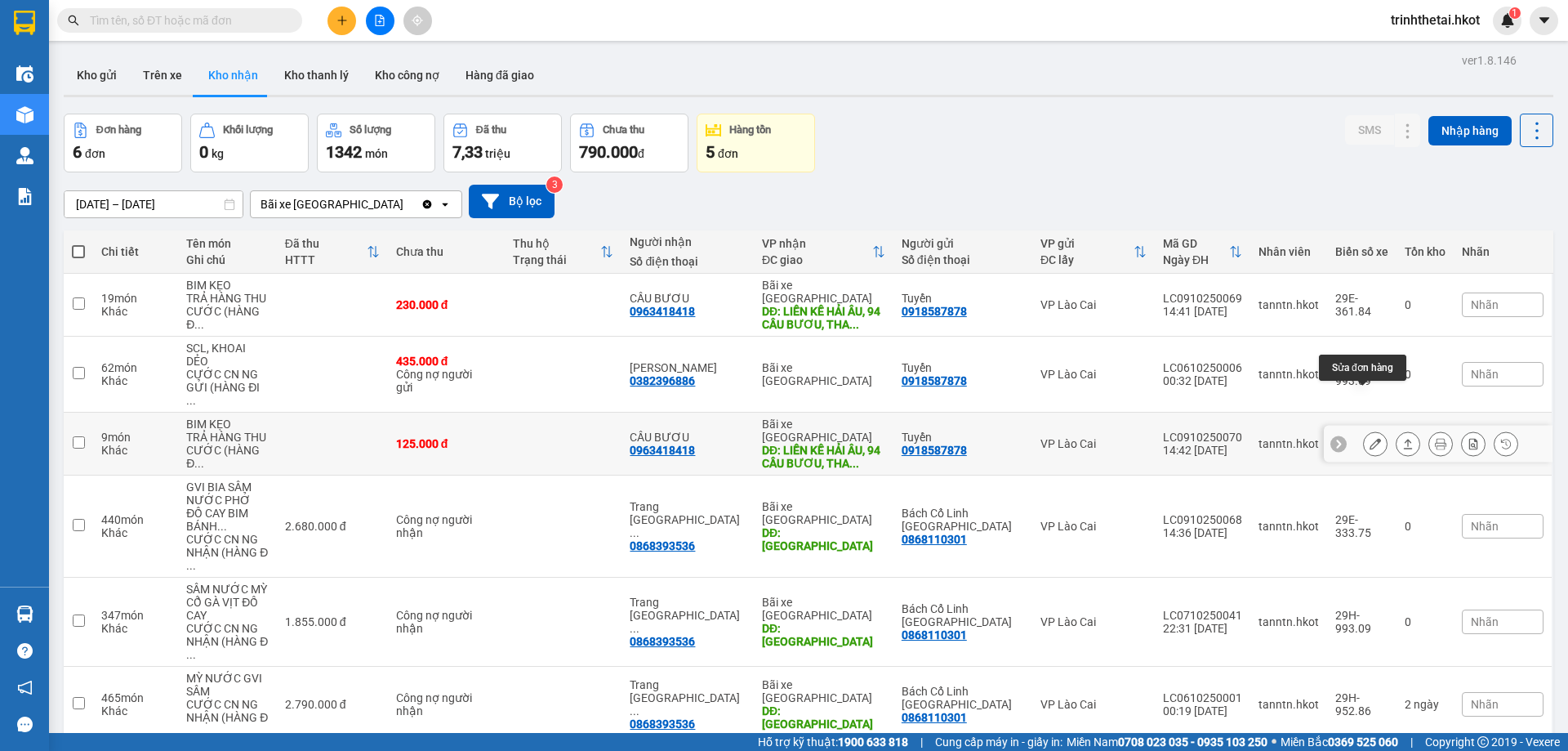
click at [1369, 438] on icon at bounding box center [1375, 444] width 11 height 11
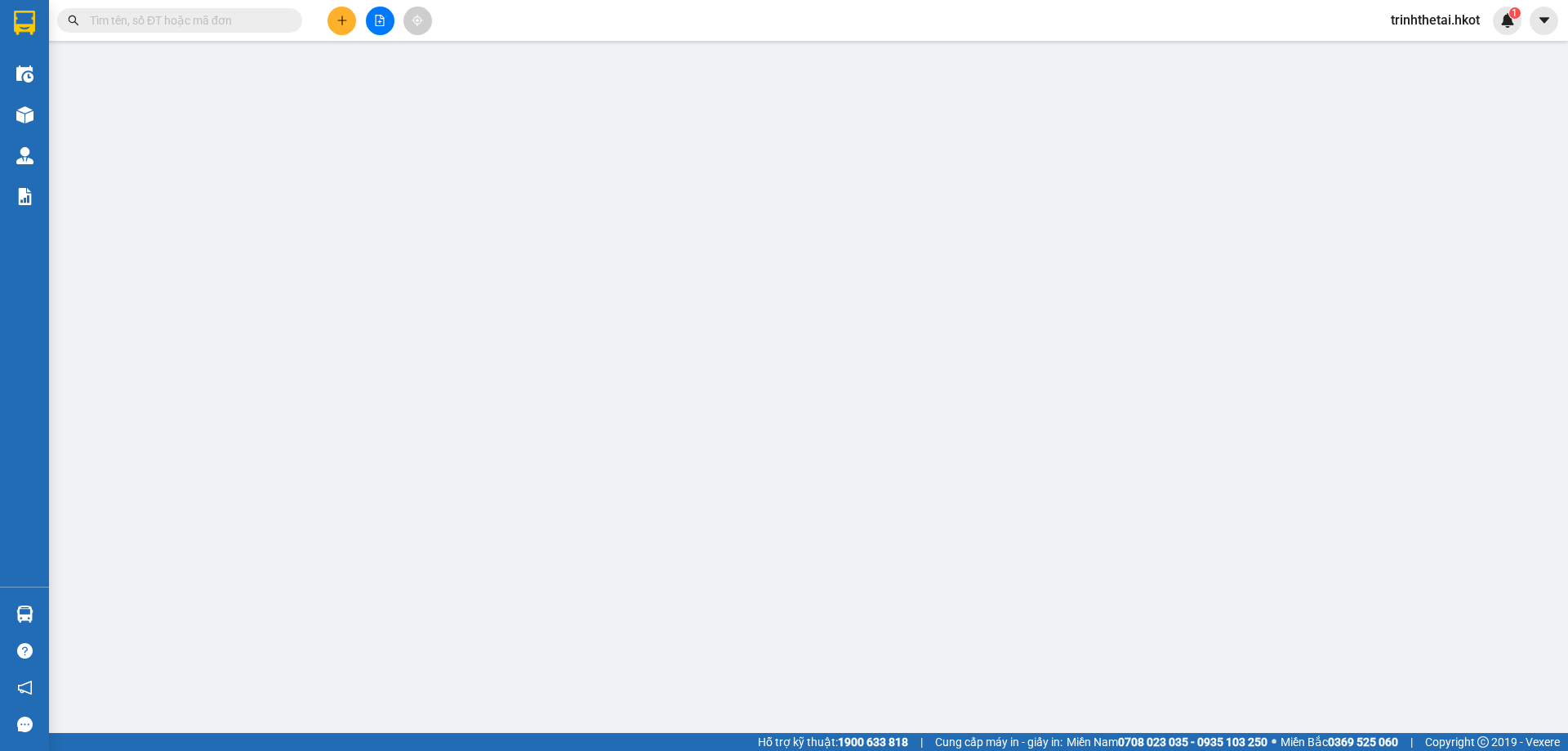
type input "0918587878"
type input "Tuyển"
type input "0963418418"
type input "CẦU BƯƠU"
type input "LIỀN KỀ HẢI ÂU, 94 CẦU BƯƠU, THANH TRÌ, HN"
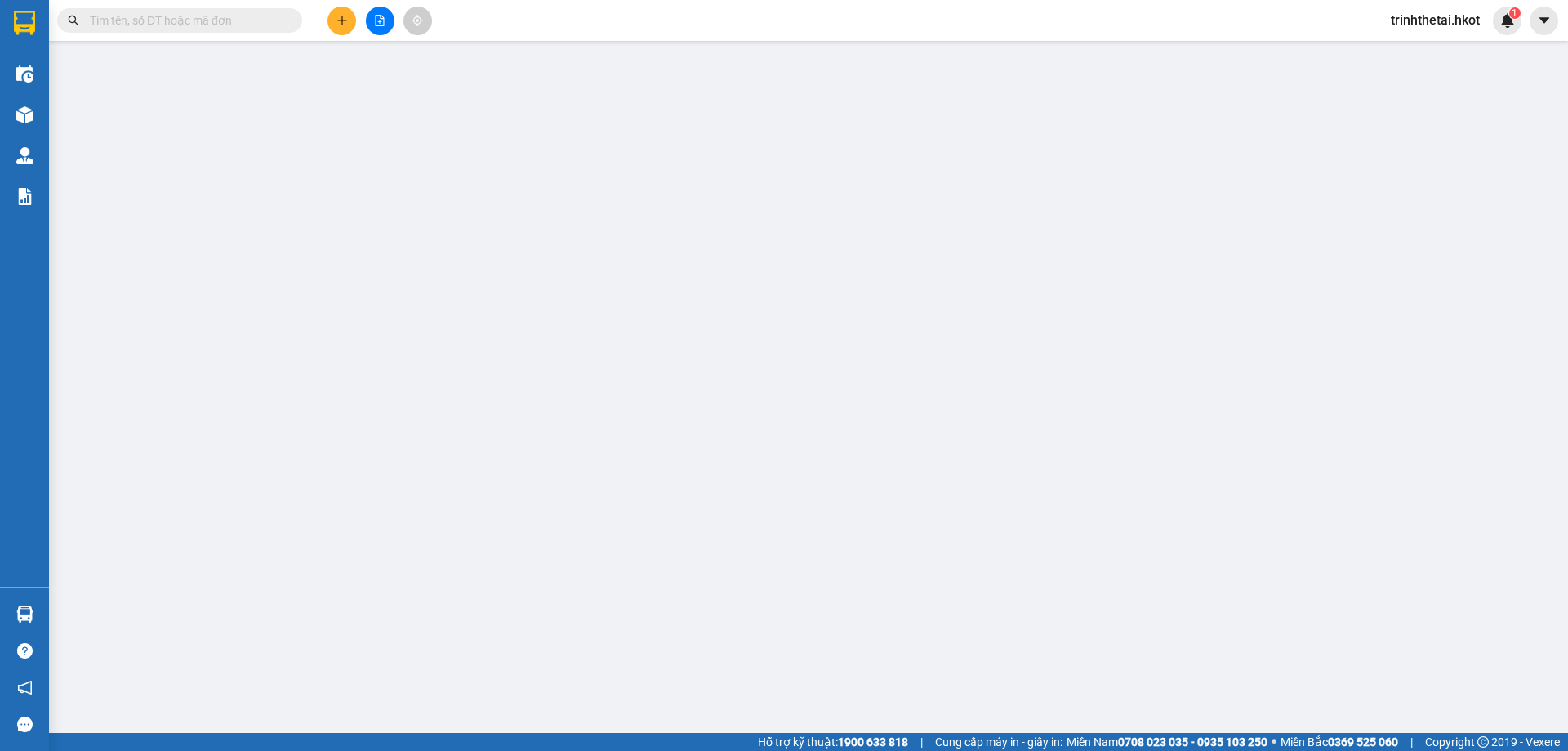
type input "0"
type input "125.000"
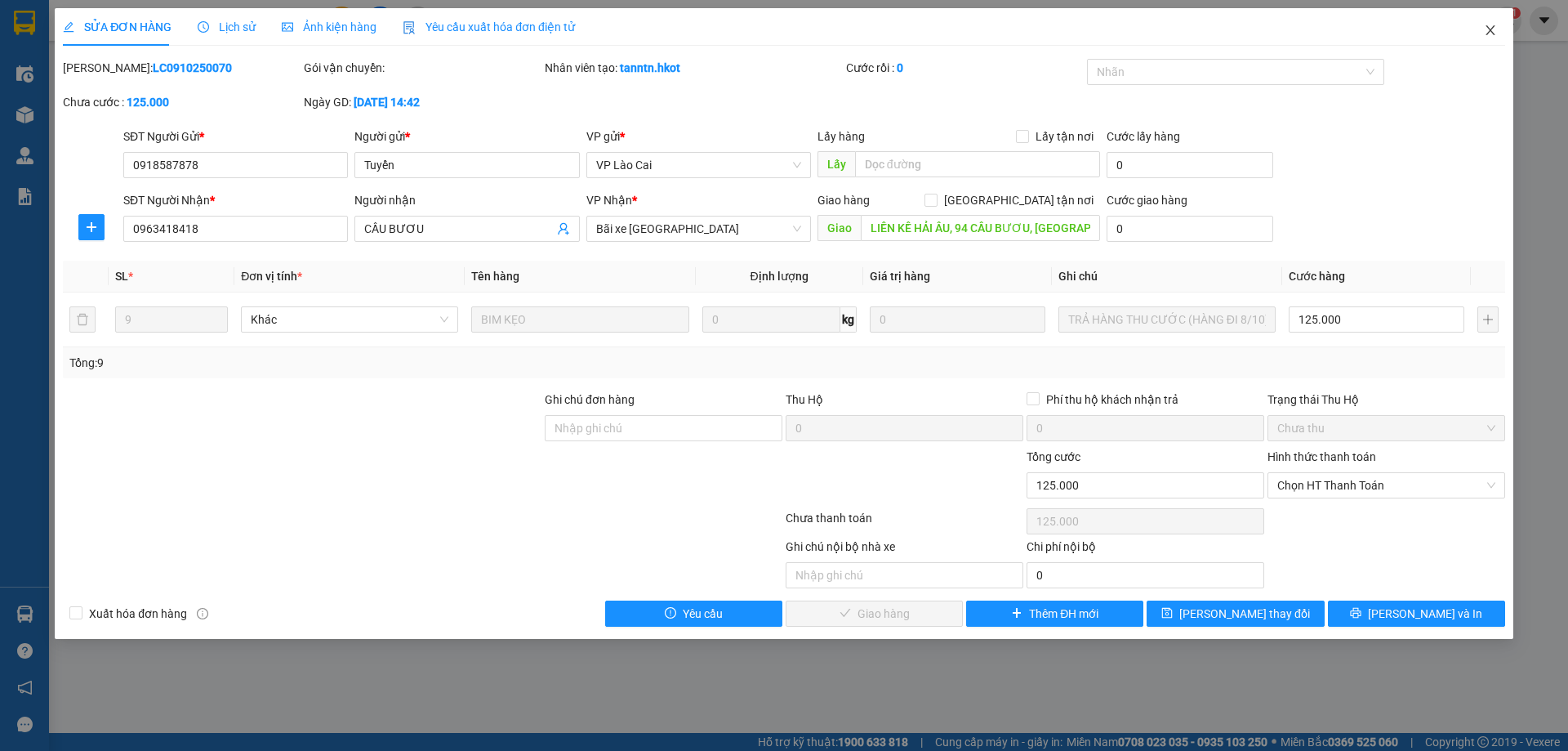
click at [1493, 33] on icon "close" at bounding box center [1491, 30] width 13 height 13
click at [1493, 33] on div "trinhthetai.hkot 1" at bounding box center [1449, 21] width 144 height 28
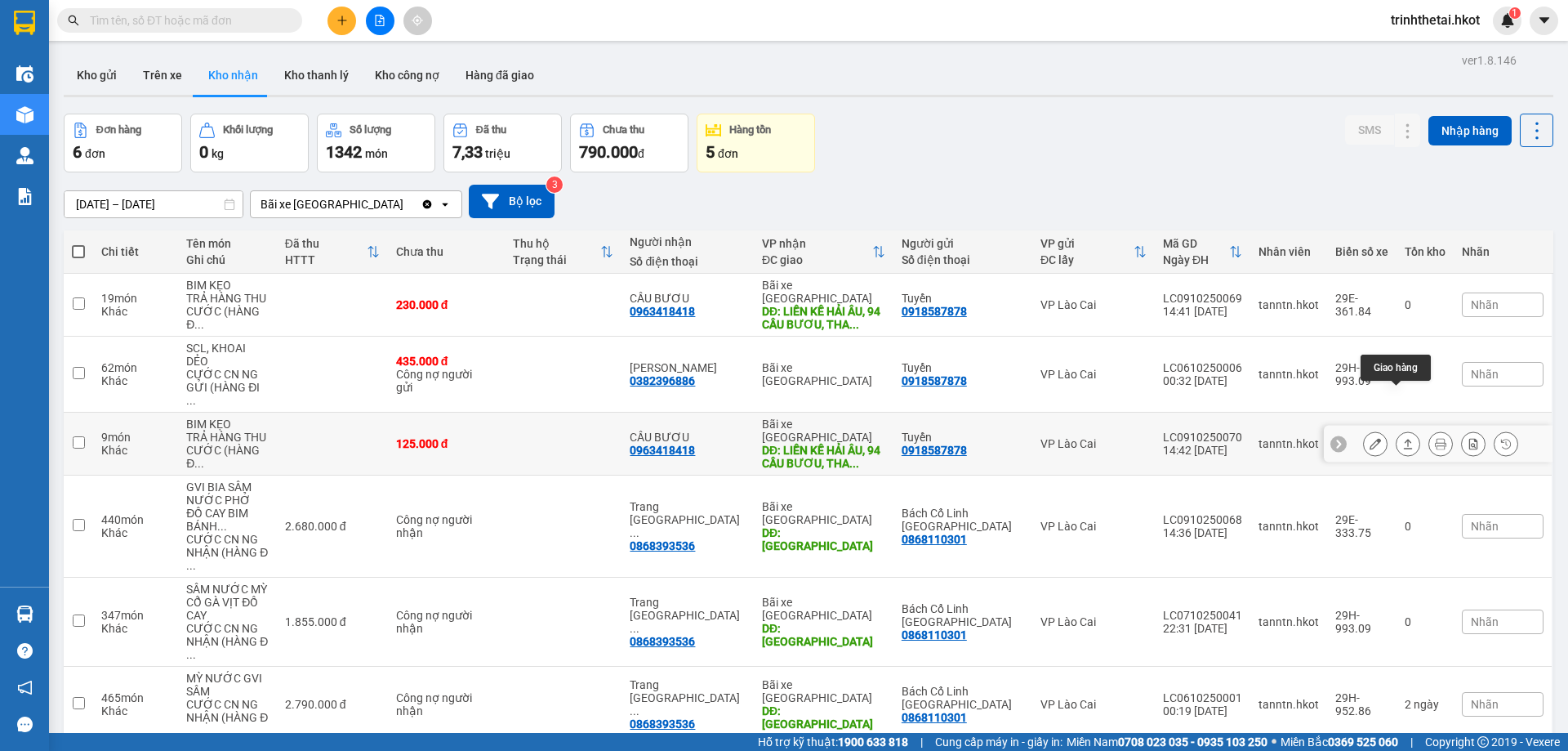
click at [1402, 438] on icon at bounding box center [1408, 444] width 11 height 11
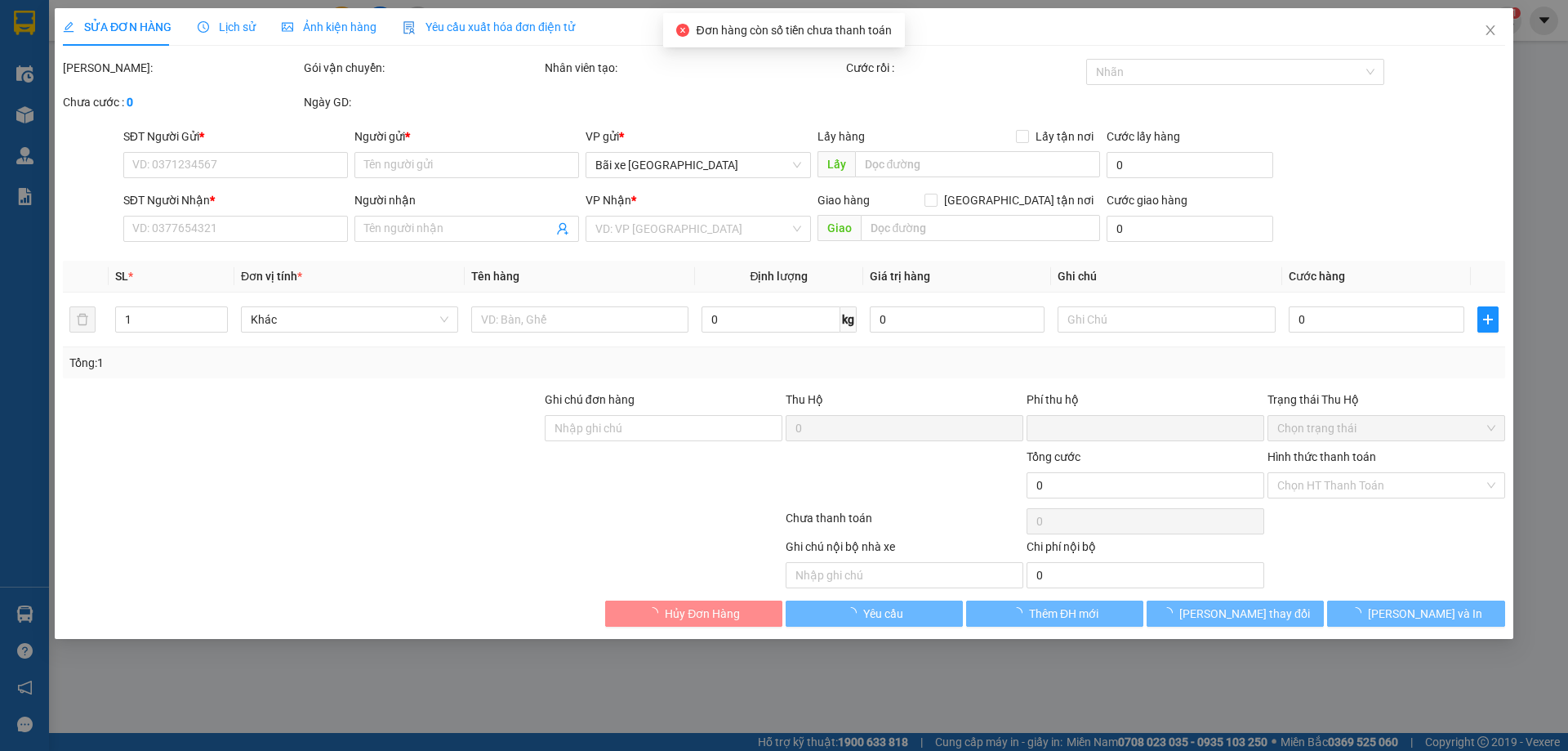
type input "0918587878"
type input "Tuyển"
type input "0963418418"
type input "CẦU BƯƠU"
type input "LIỀN KỀ HẢI ÂU, 94 CẦU BƯƠU, THANH TRÌ, HN"
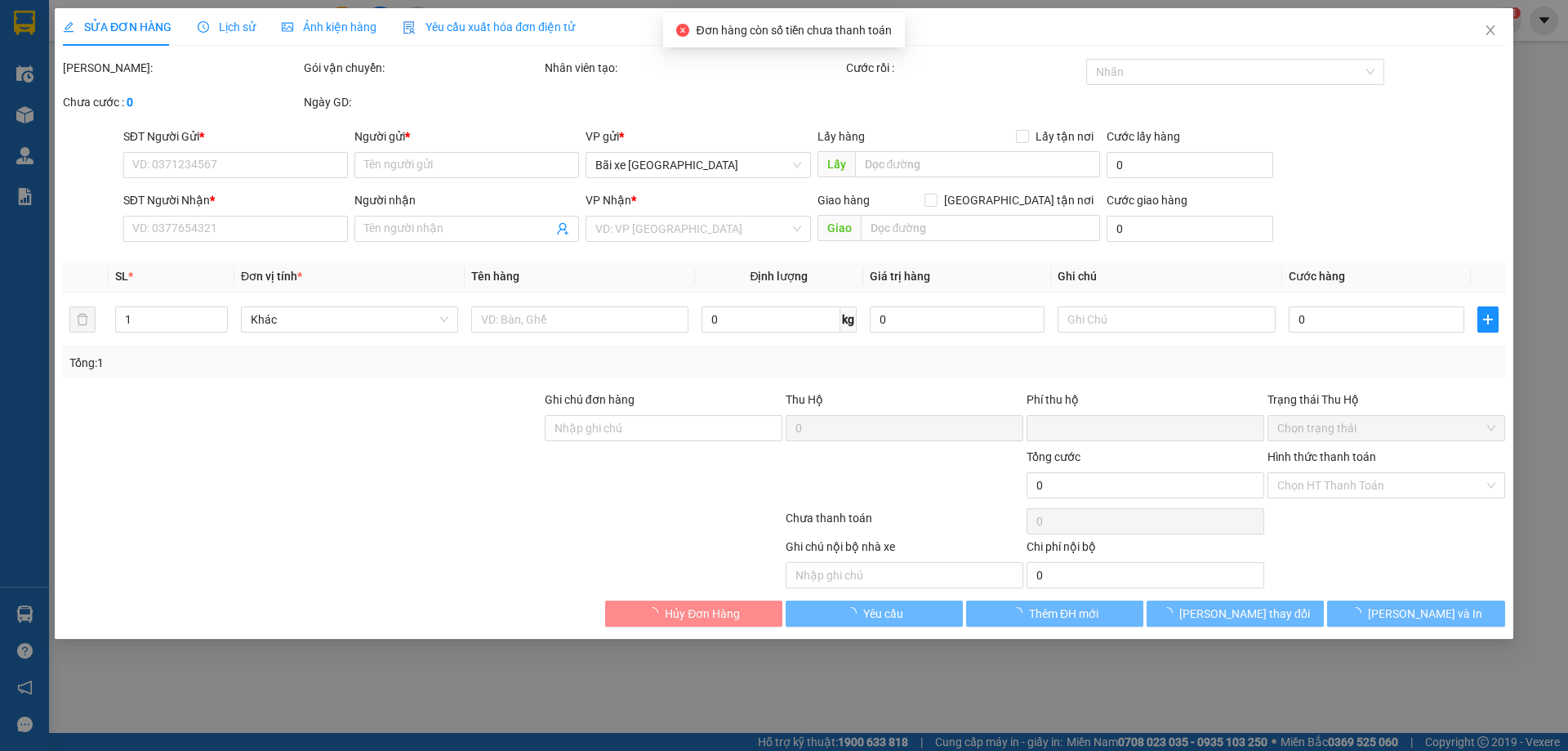
type input "0"
type input "125.000"
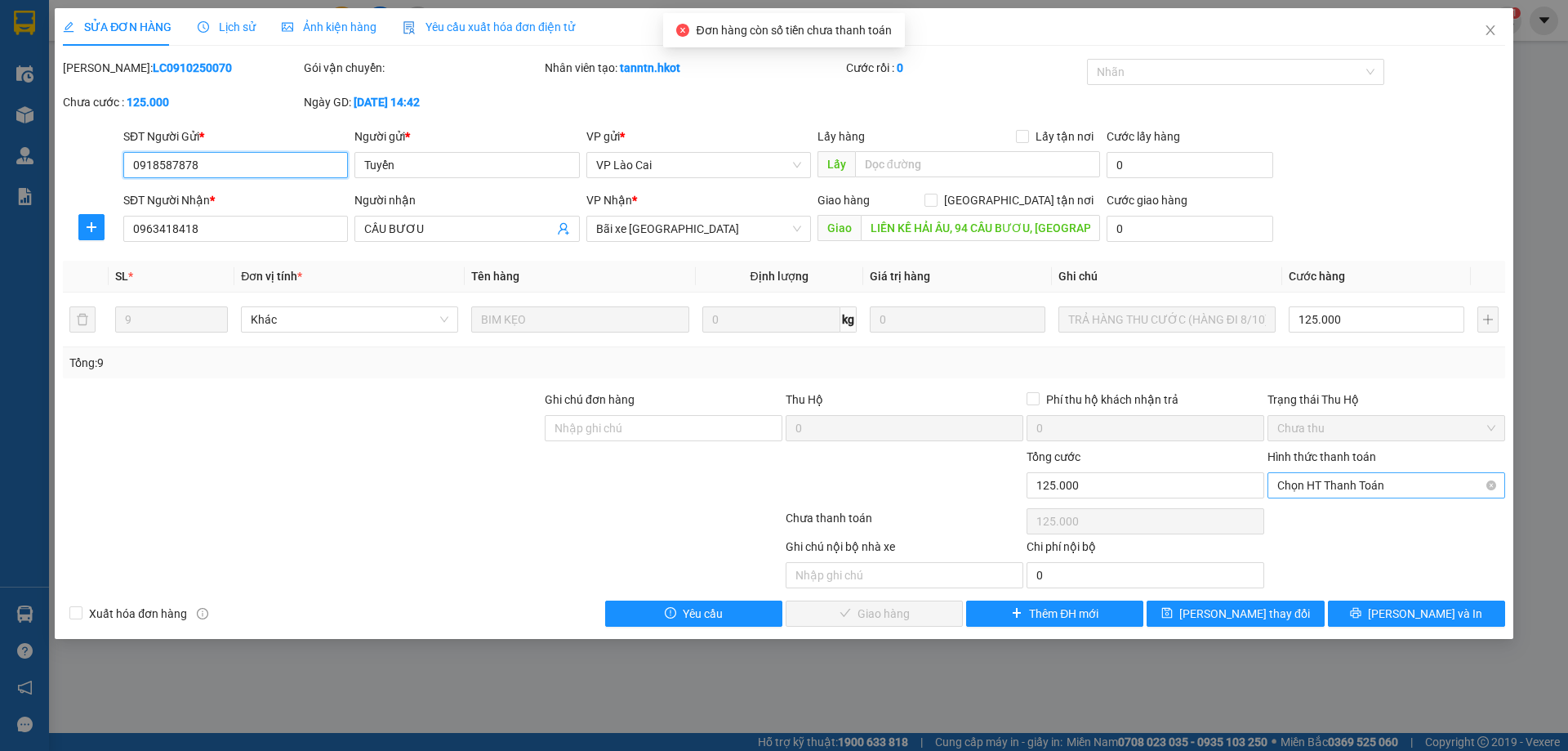
click at [1360, 485] on span "Chọn HT Thanh Toán" at bounding box center [1386, 485] width 218 height 24
click at [1487, 34] on icon "close" at bounding box center [1491, 30] width 13 height 13
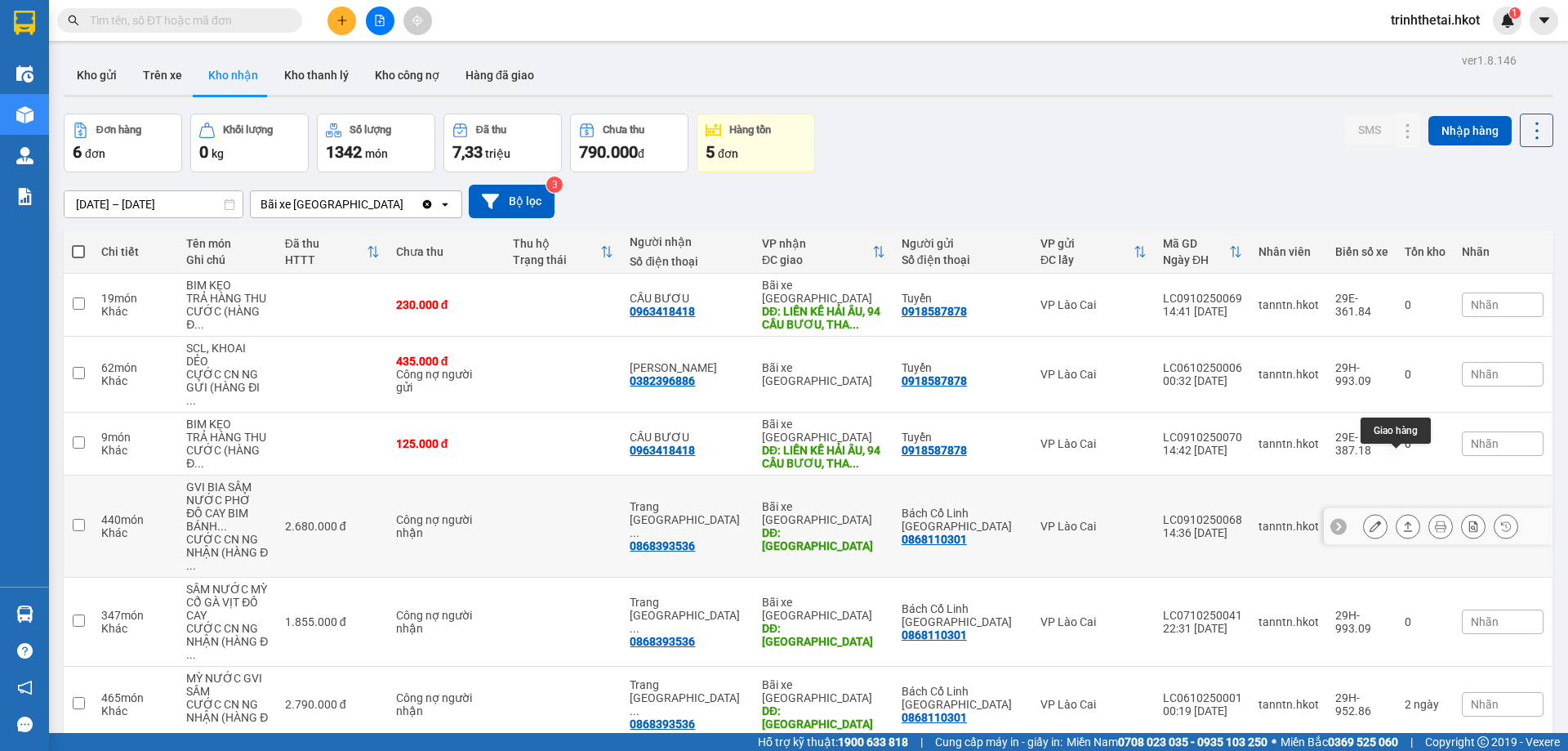
click at [1397, 513] on button at bounding box center [1408, 527] width 23 height 28
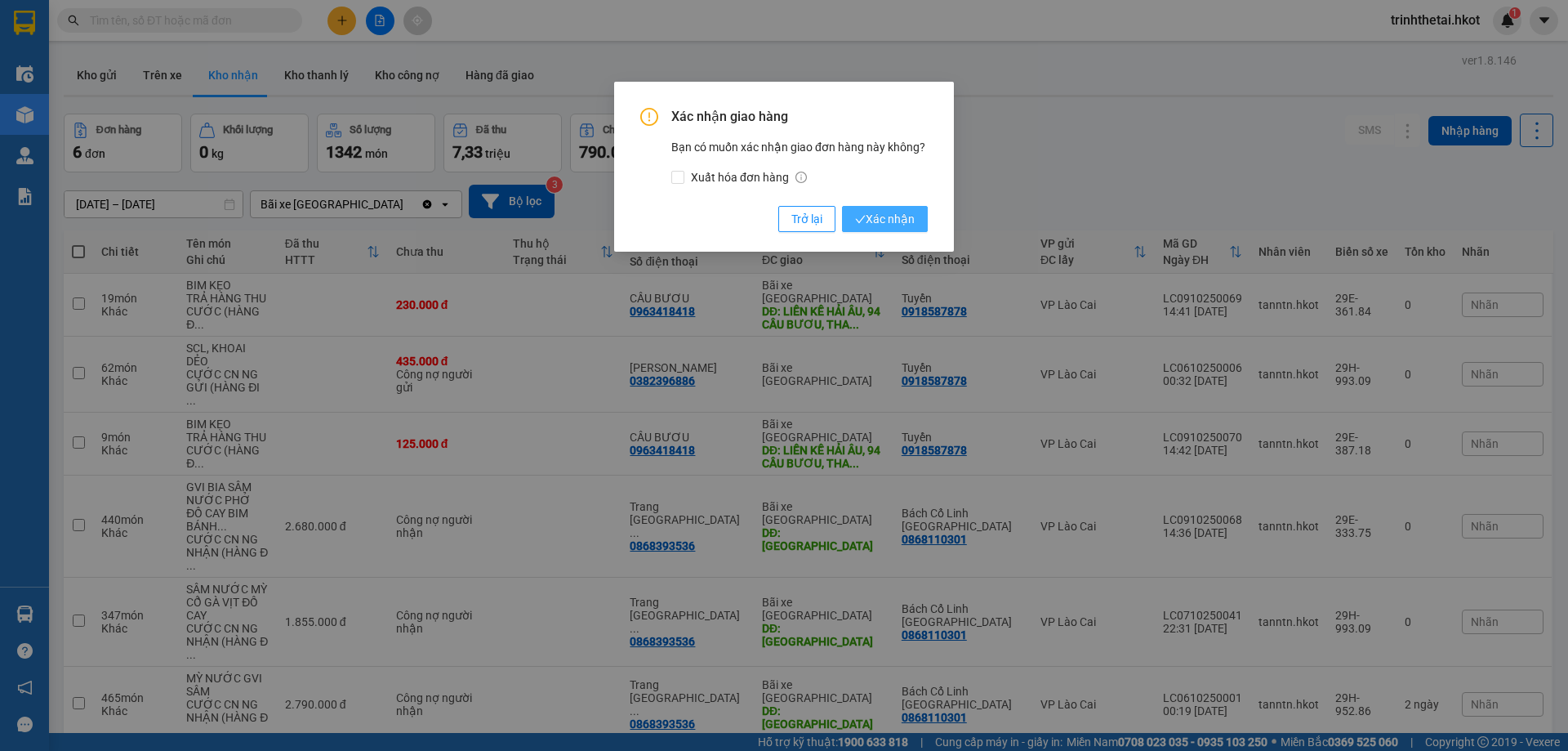
click at [898, 220] on span "Xác nhận" at bounding box center [884, 219] width 59 height 18
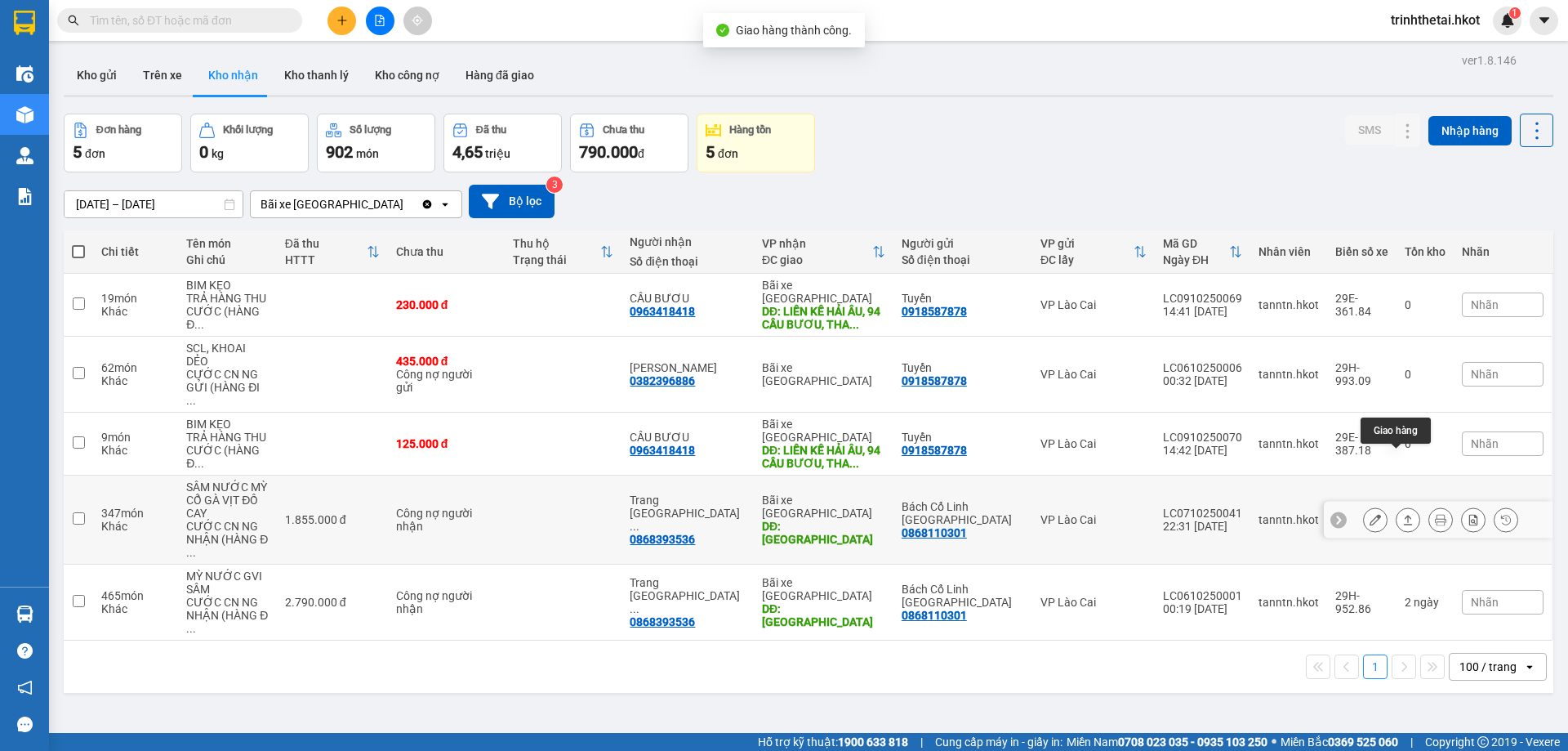
click at [1402, 514] on icon at bounding box center [1408, 519] width 11 height 11
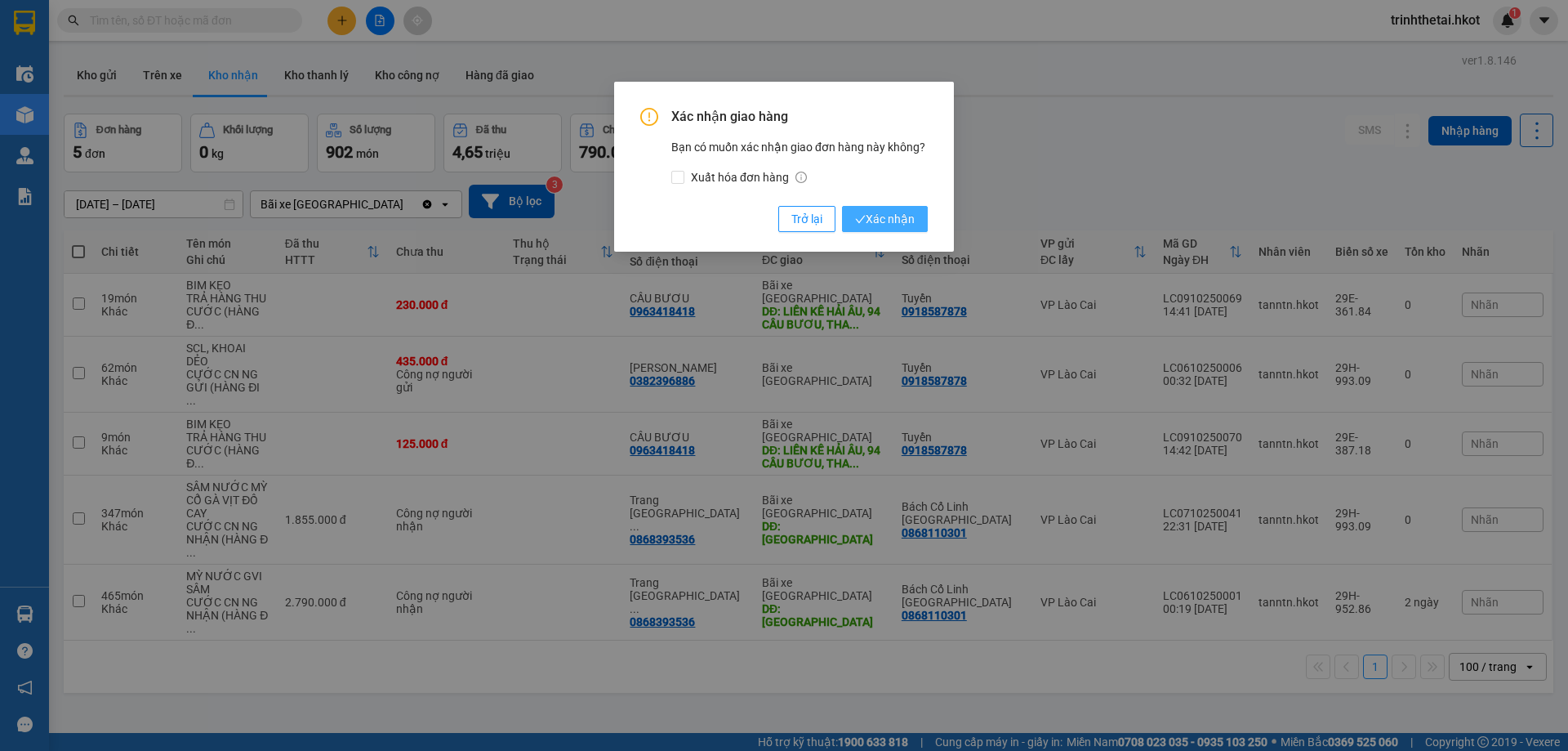
click at [901, 219] on span "Xác nhận" at bounding box center [884, 219] width 59 height 18
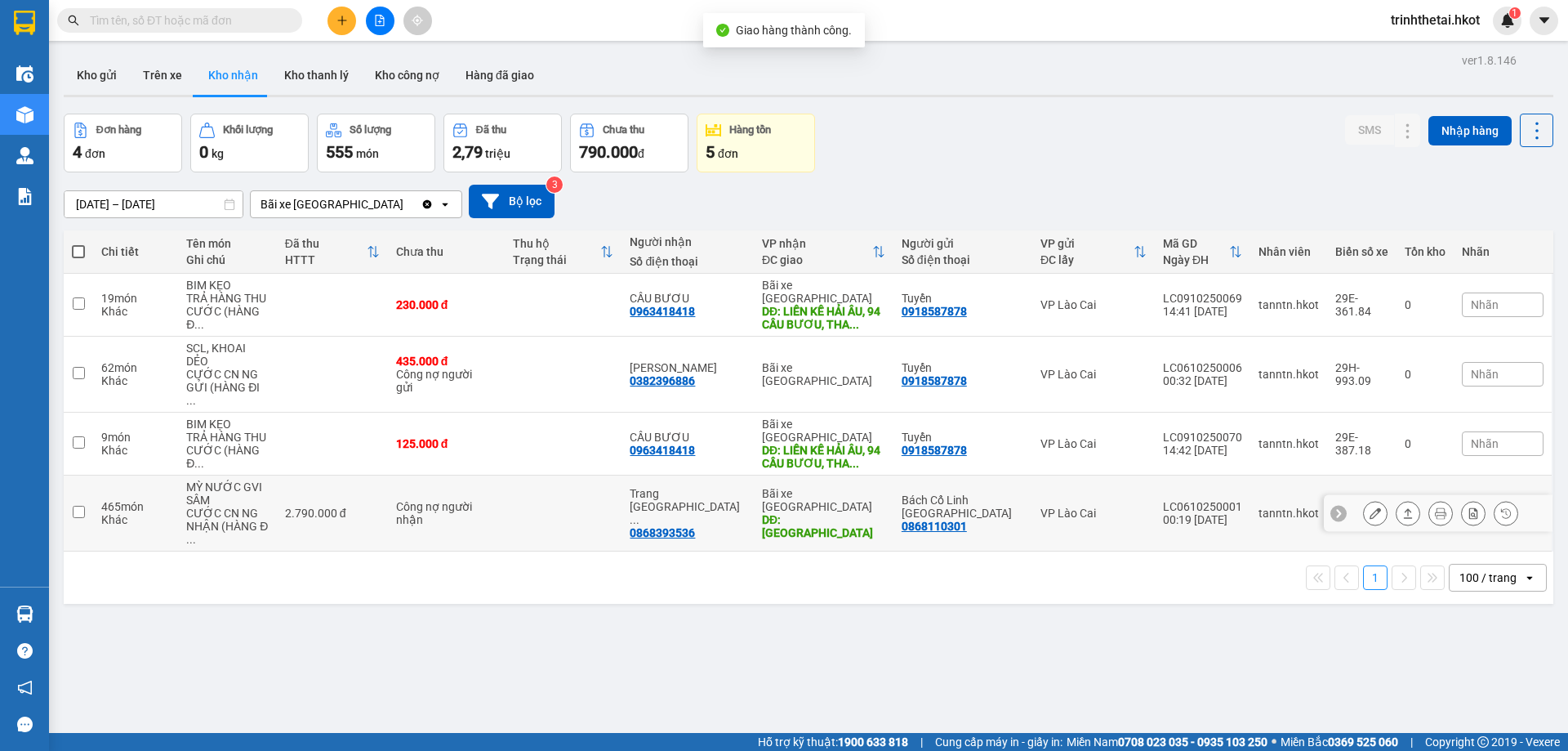
click at [1397, 499] on button at bounding box center [1408, 514] width 23 height 28
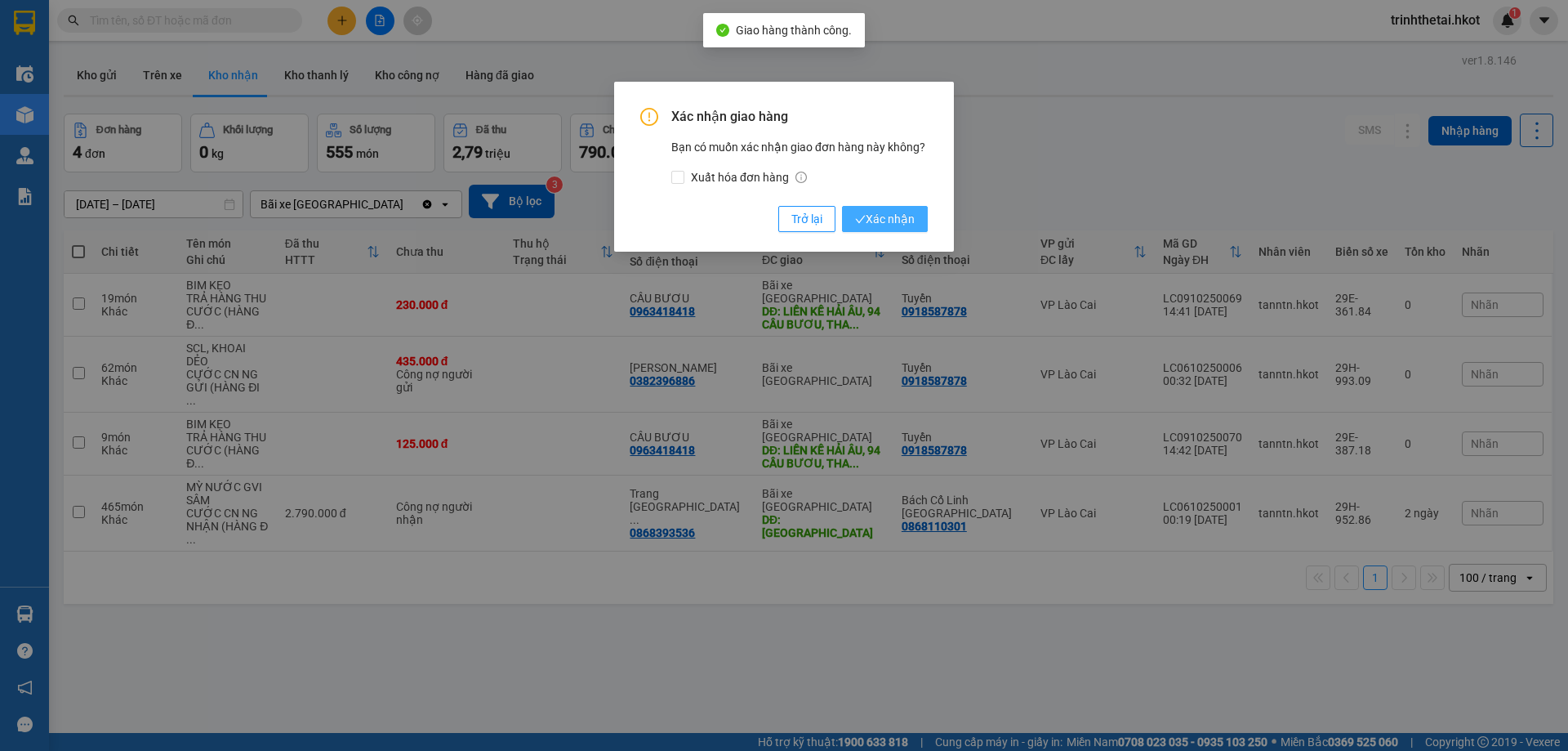
click at [891, 218] on span "Xác nhận" at bounding box center [884, 219] width 59 height 18
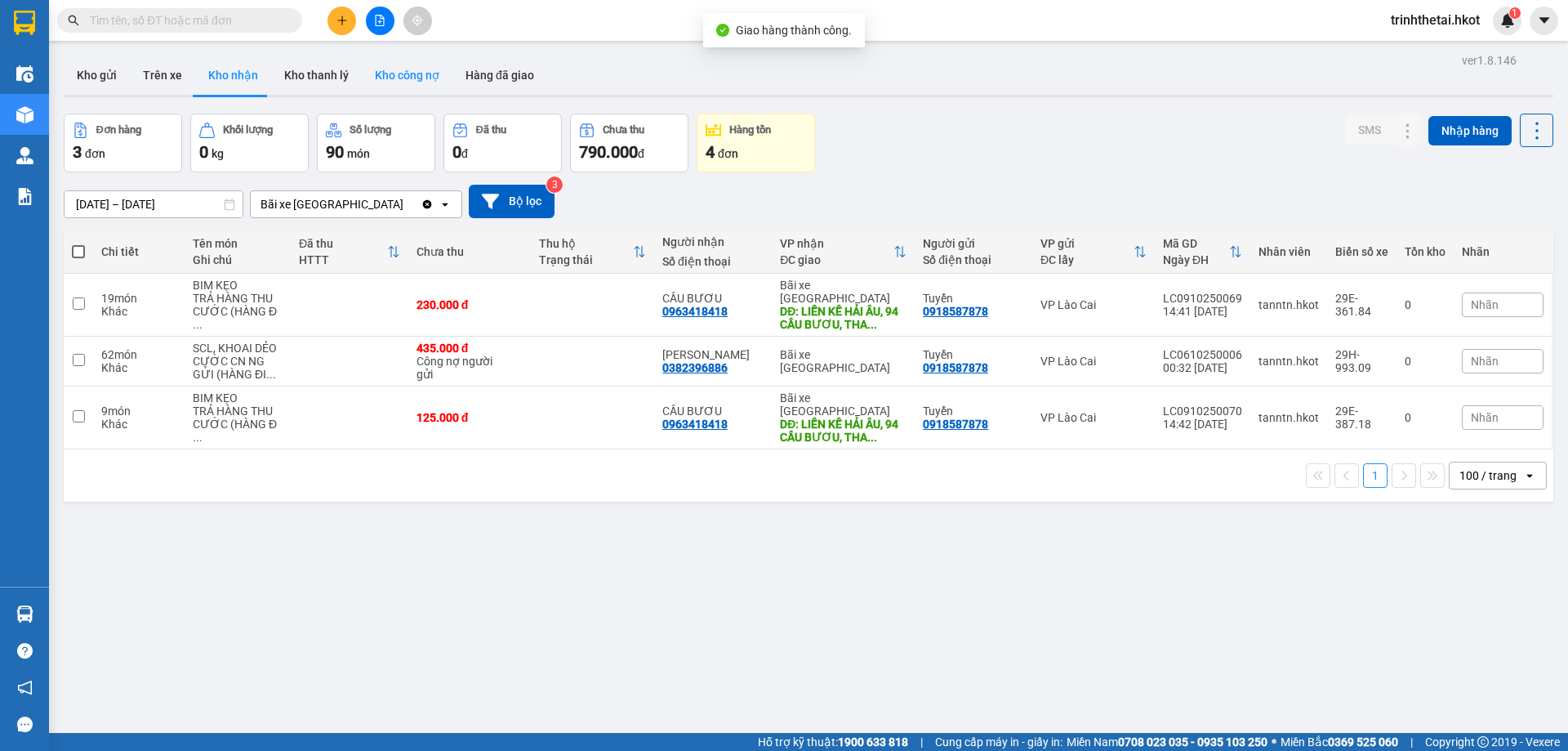
click at [395, 83] on button "Kho công nợ" at bounding box center [407, 75] width 90 height 40
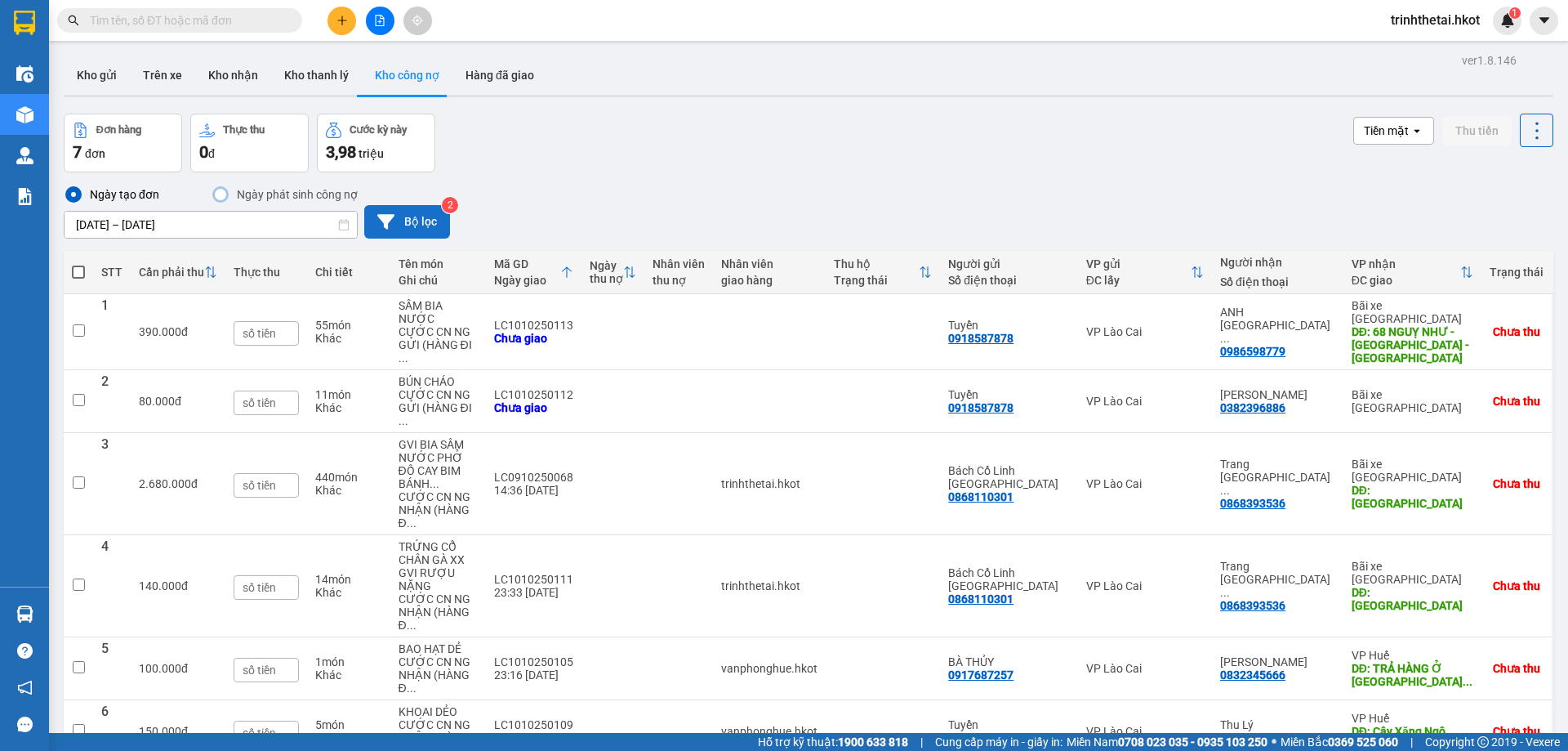
click at [423, 220] on button "Bộ lọc" at bounding box center [407, 222] width 86 height 34
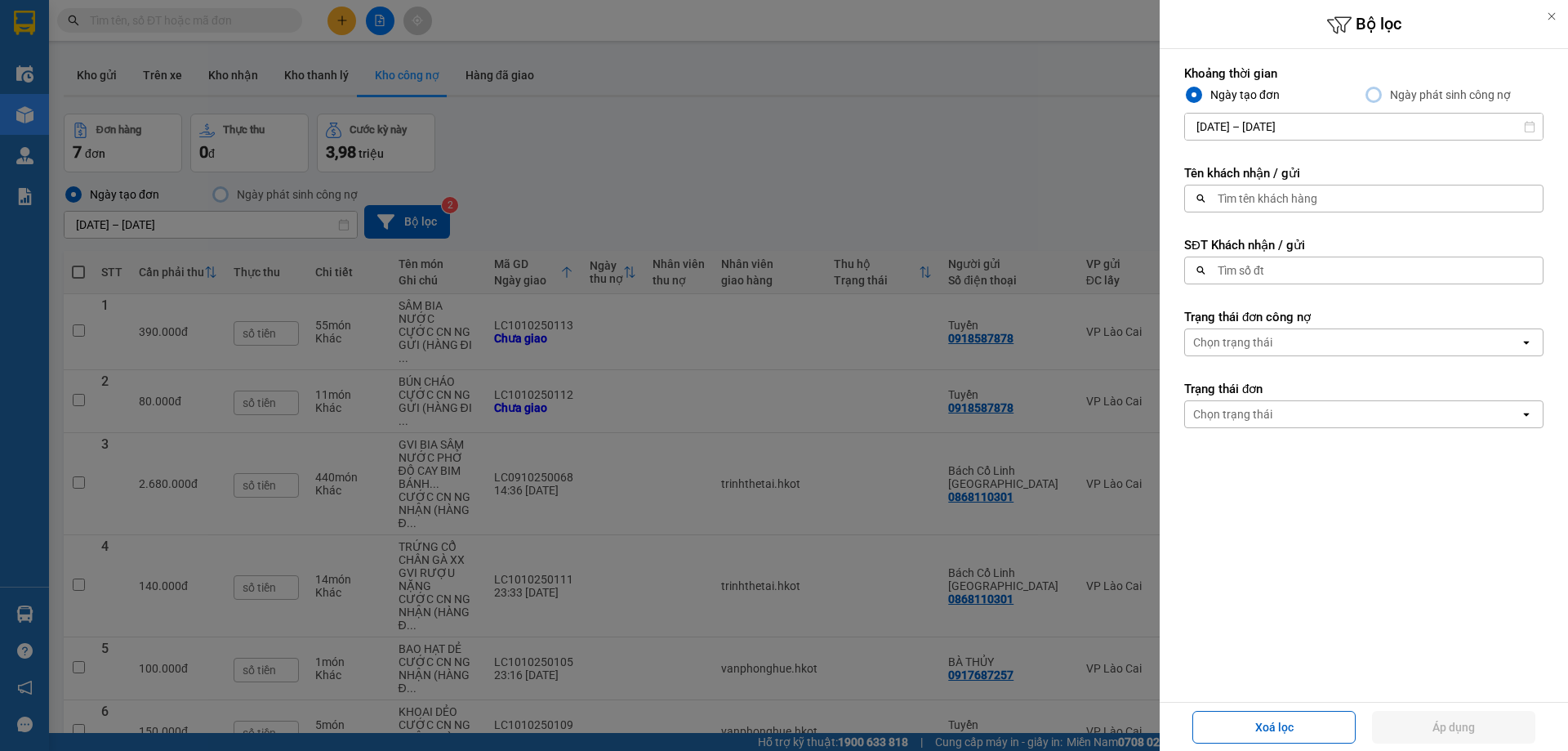
click at [1307, 284] on div "search Tìm số đt" at bounding box center [1364, 269] width 360 height 27
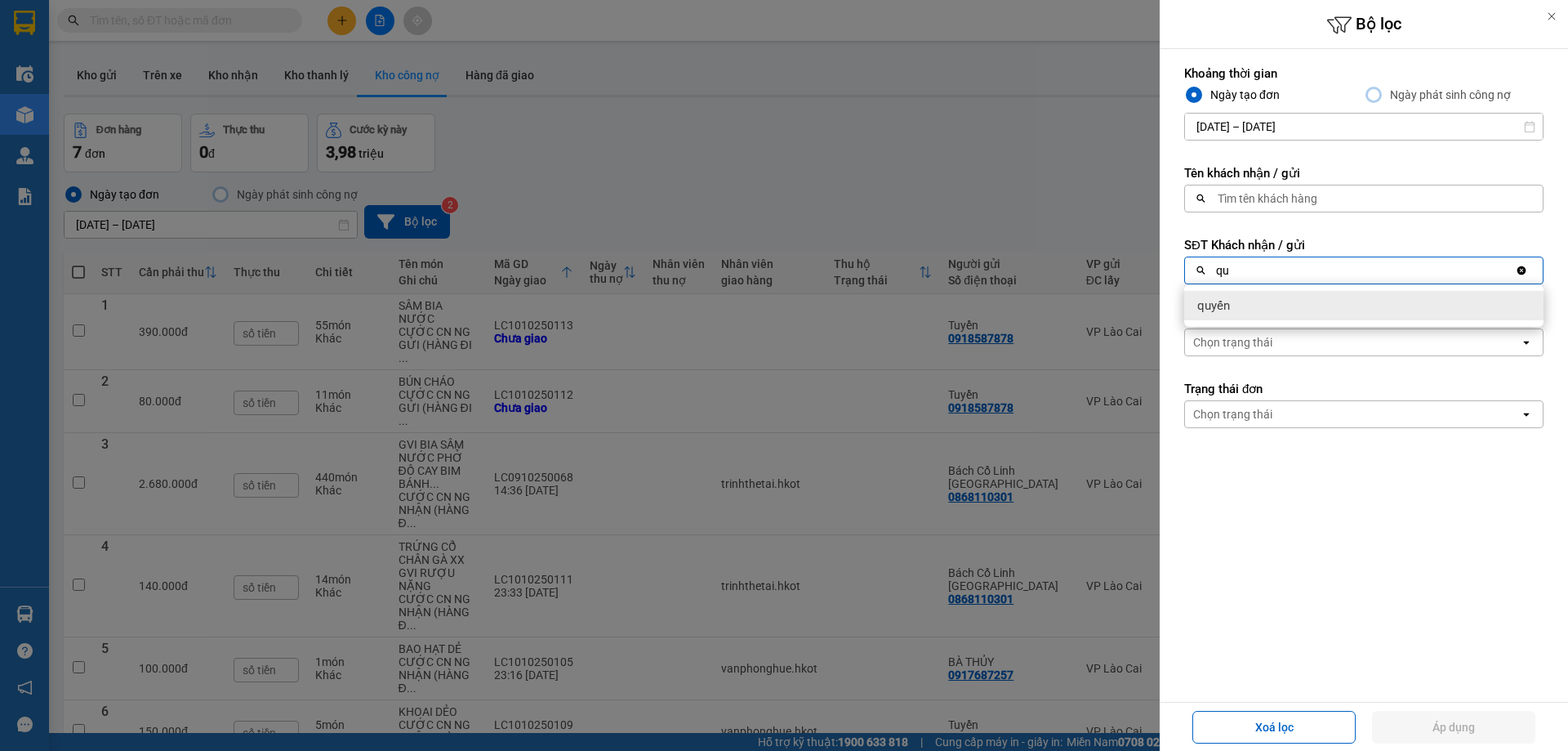
type input "q"
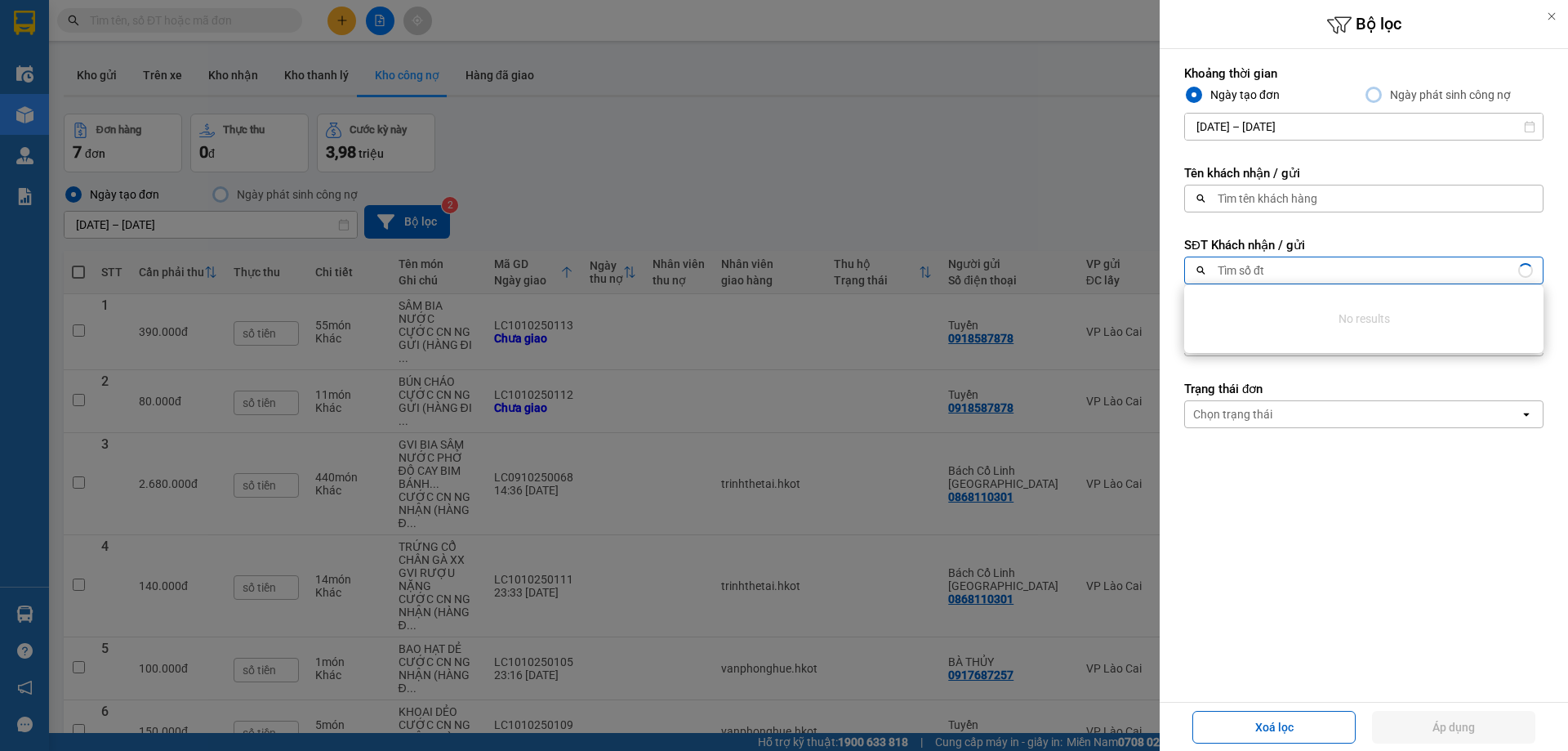
click at [1295, 471] on form "Khoảng thời gian Ngày tạo đơn Ngày phát sinh công nợ 09/10/2025 – 12/10/2025 Pr…" at bounding box center [1364, 319] width 360 height 510
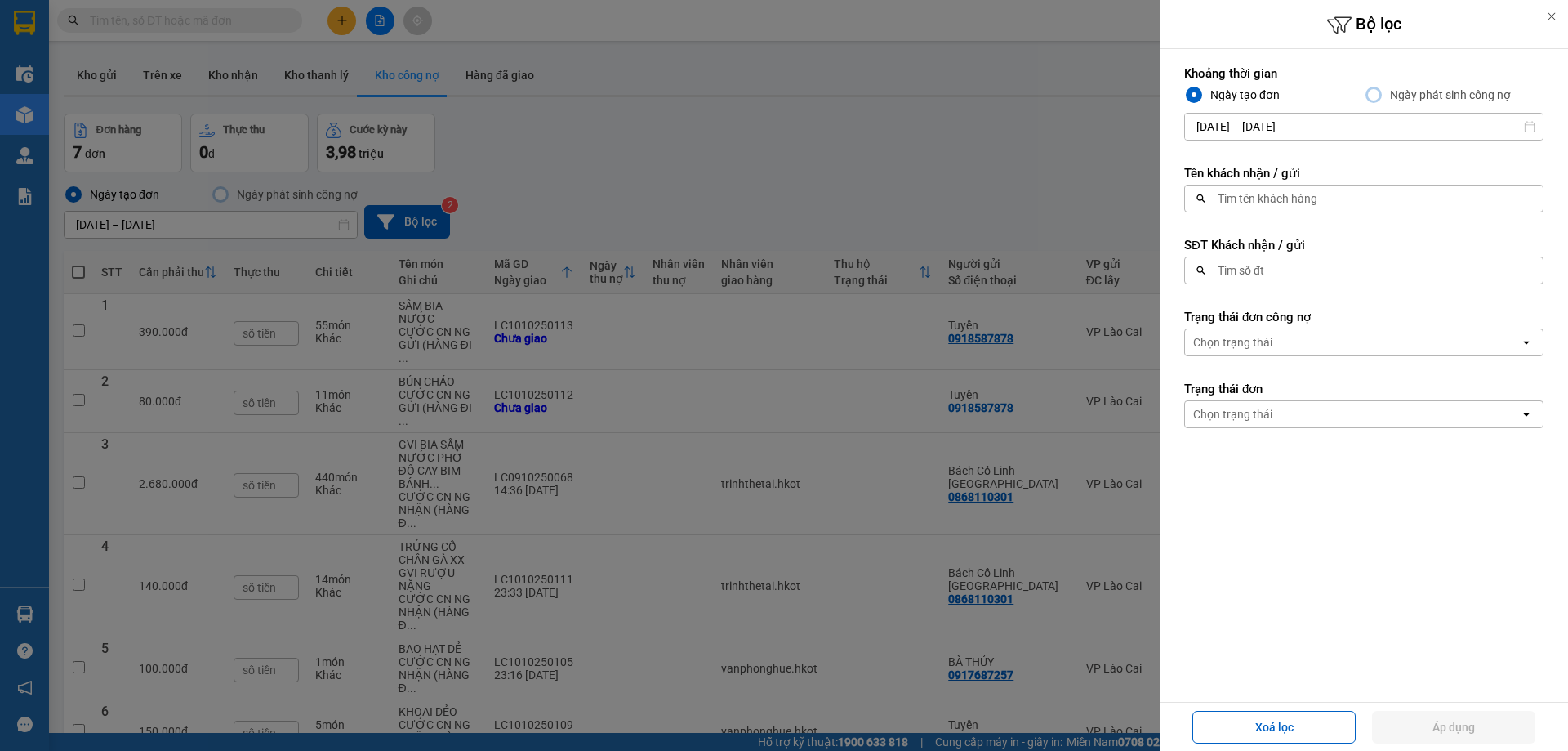
click at [1254, 201] on div "Tìm tên khách hàng" at bounding box center [1268, 198] width 100 height 16
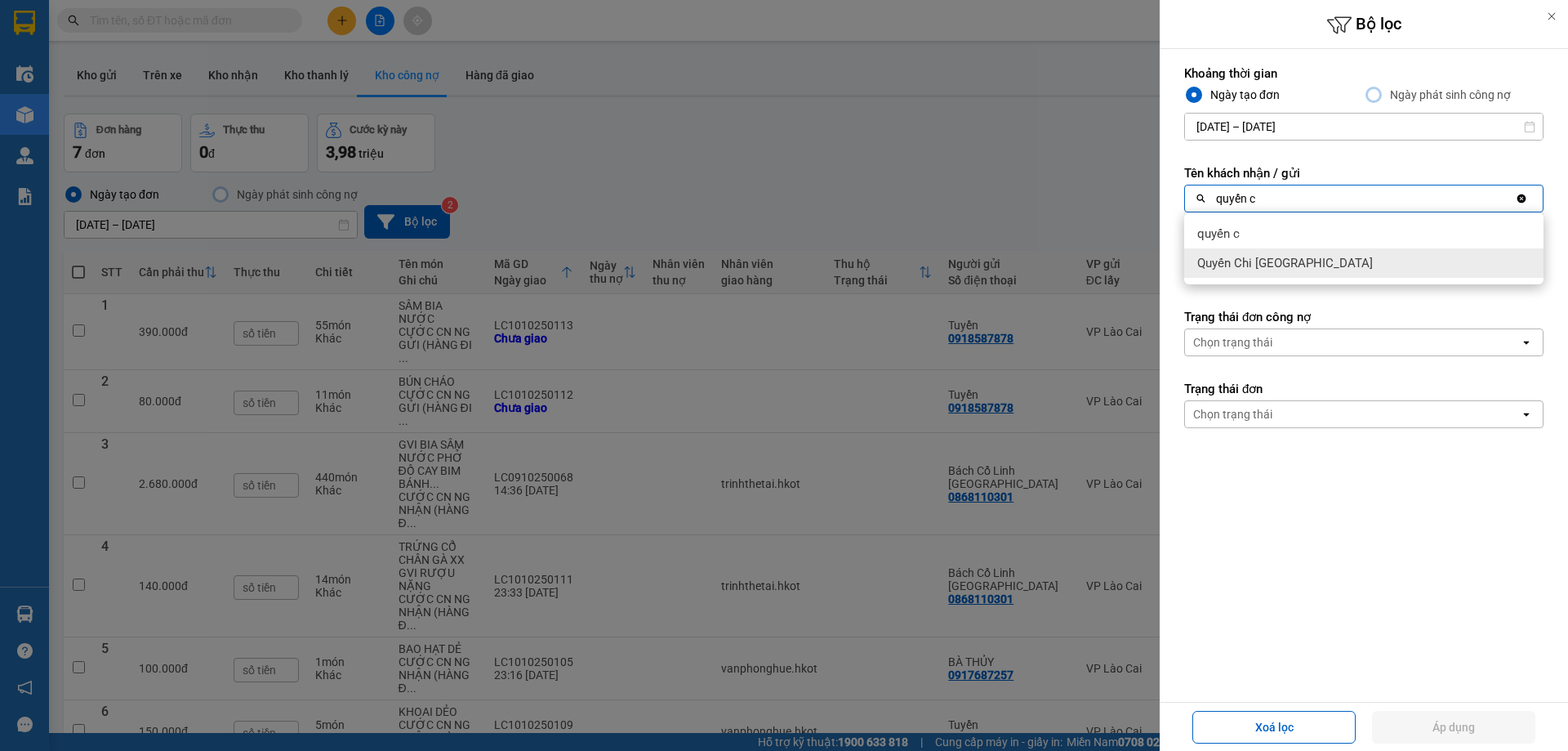
type input "quyến c"
click at [1312, 255] on div "Quyến Chi Bắc Ninh" at bounding box center [1364, 263] width 360 height 29
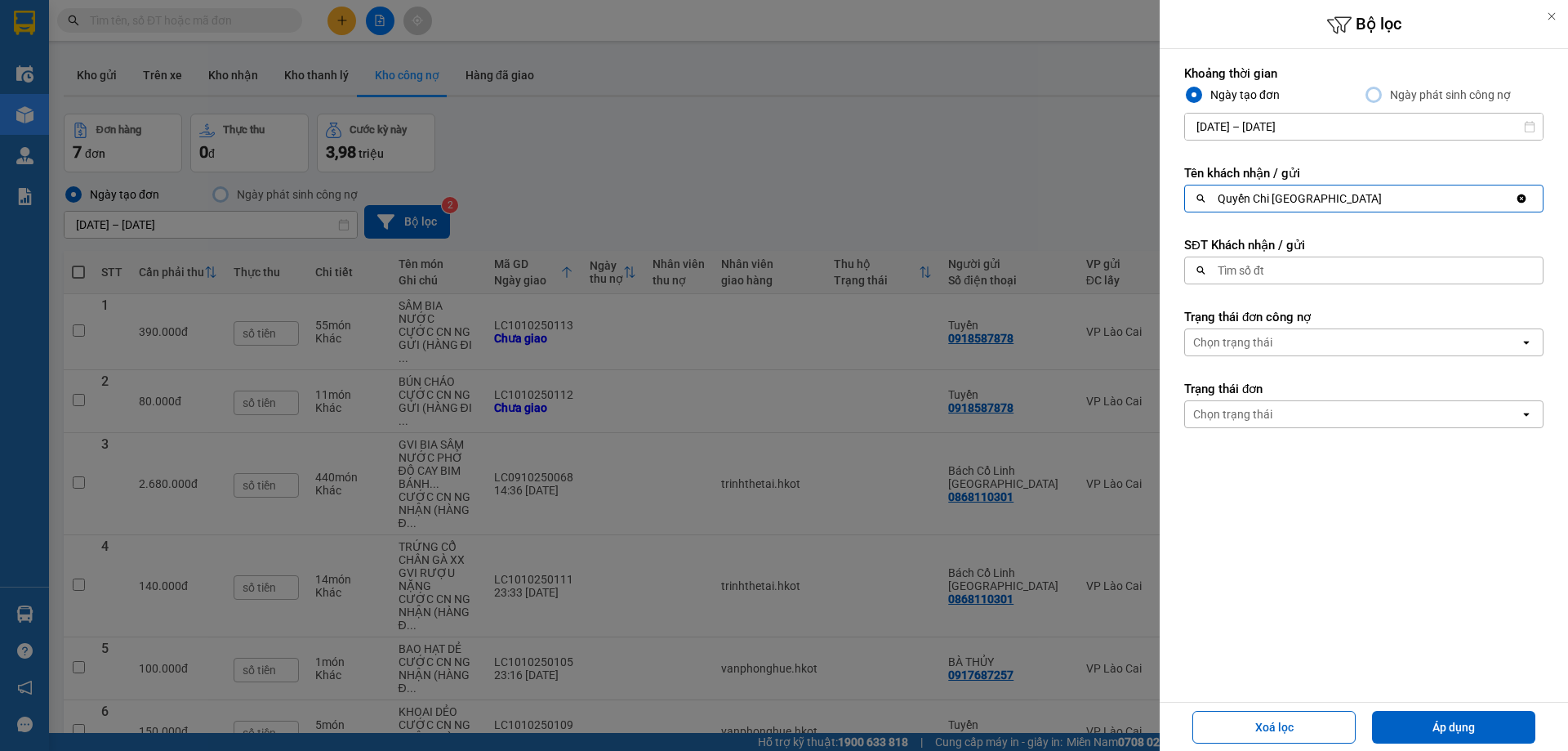
click at [1230, 121] on input "09/10/2025 – 12/10/2025" at bounding box center [1364, 127] width 358 height 26
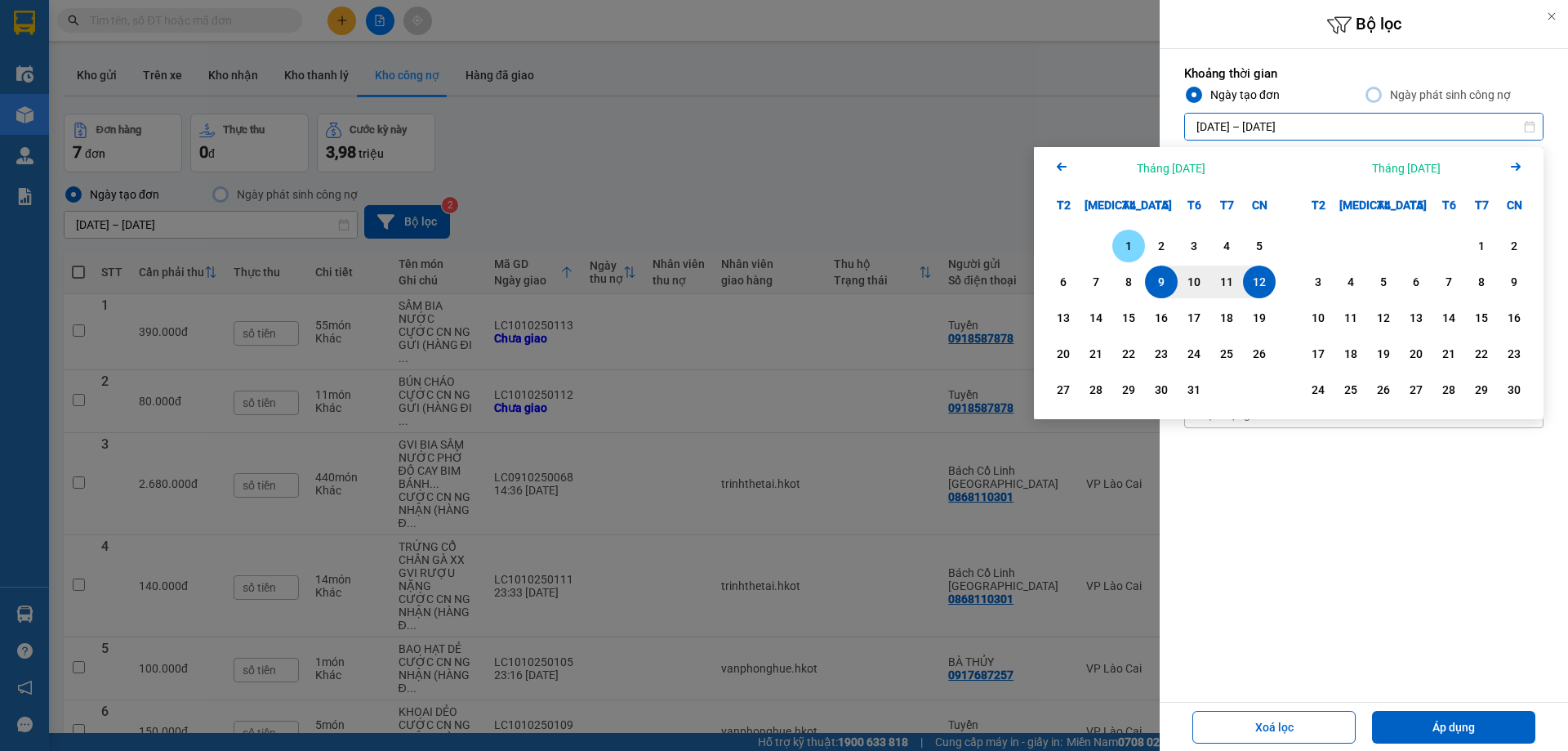
click at [1124, 244] on div "1" at bounding box center [1128, 246] width 23 height 20
click at [1188, 279] on div "10" at bounding box center [1194, 282] width 23 height 20
type input "01/10/2025 – 10/10/2025"
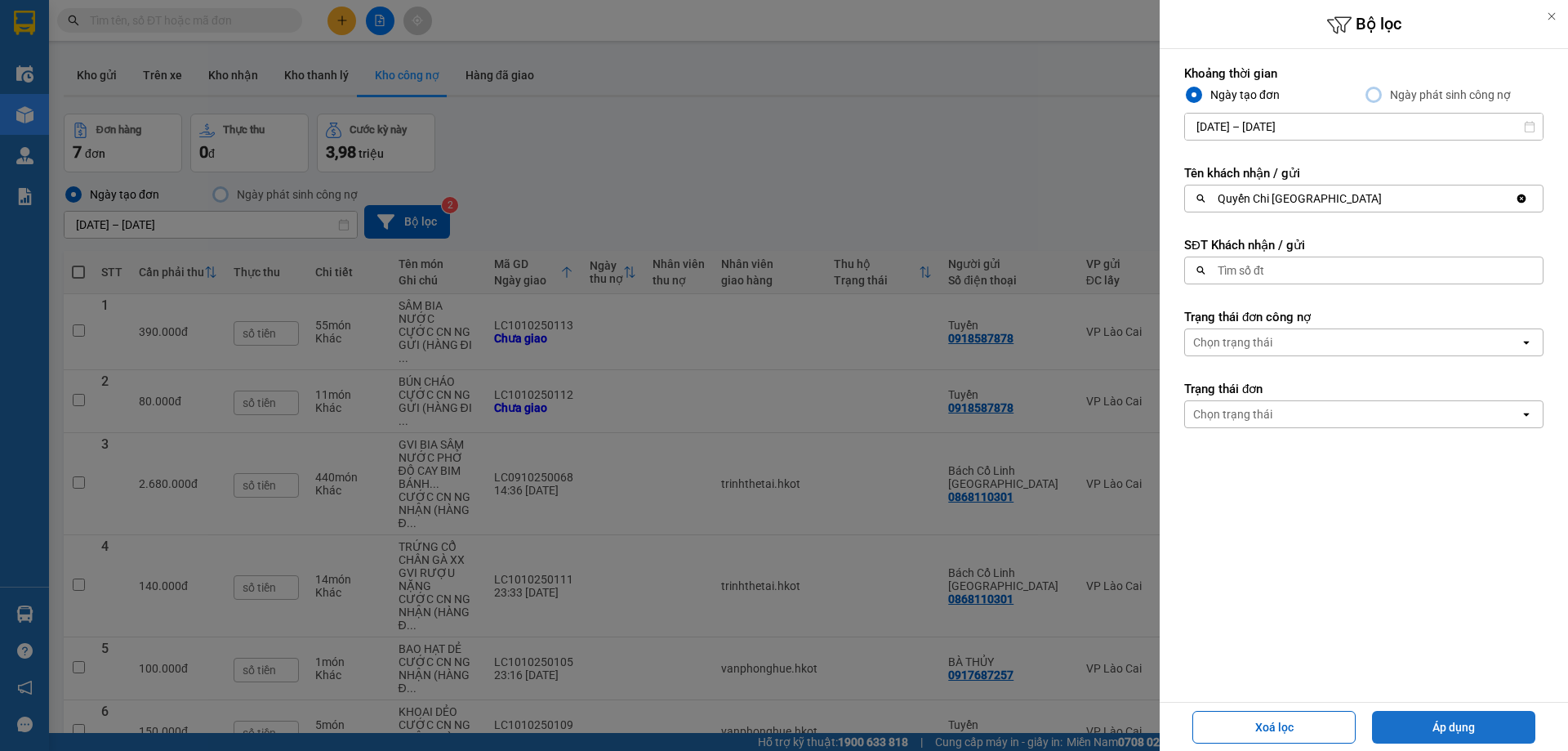
click at [1468, 722] on button "Áp dụng" at bounding box center [1453, 727] width 163 height 33
type input "01/10/2025 – 10/10/2025"
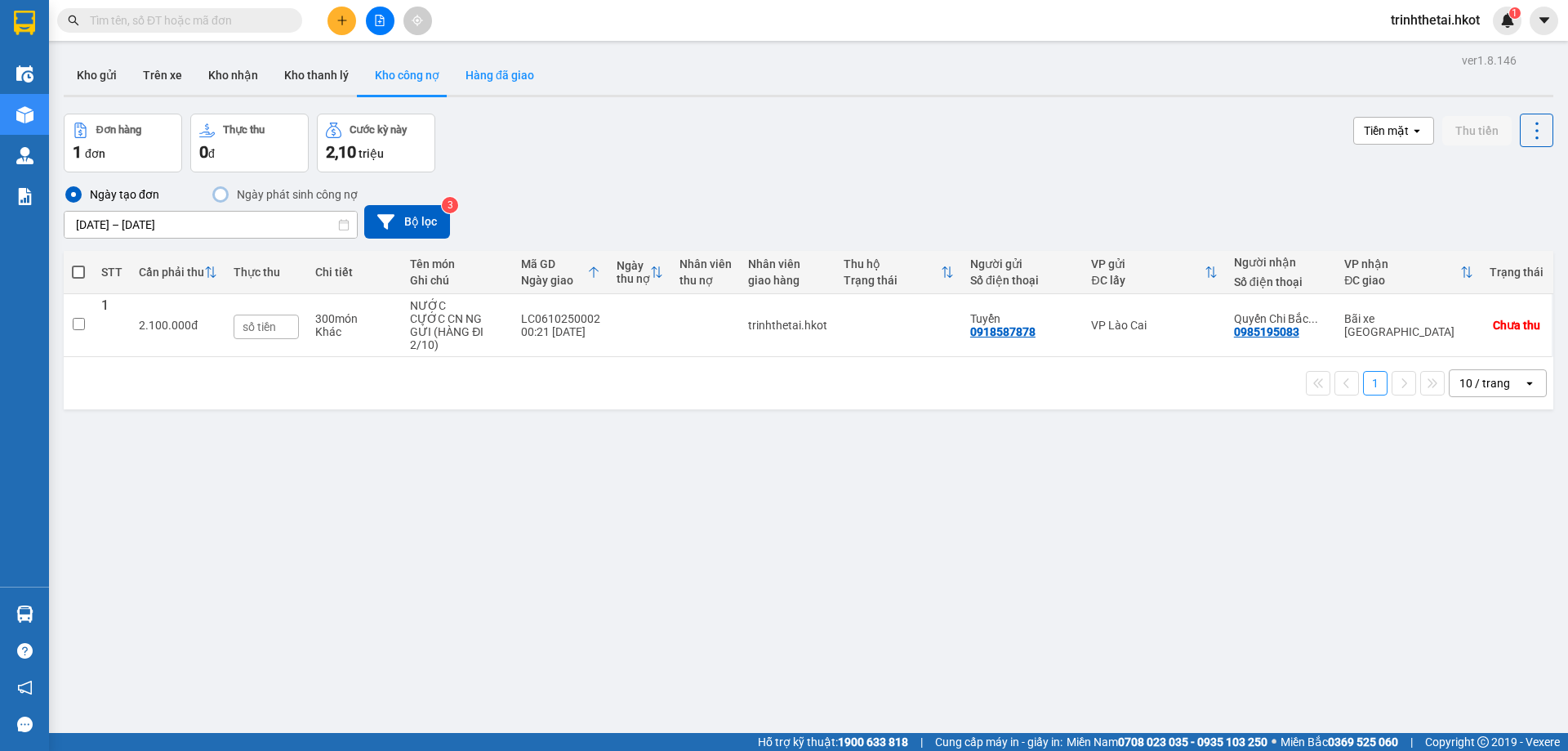
click at [483, 71] on button "Hàng đã giao" at bounding box center [499, 75] width 95 height 40
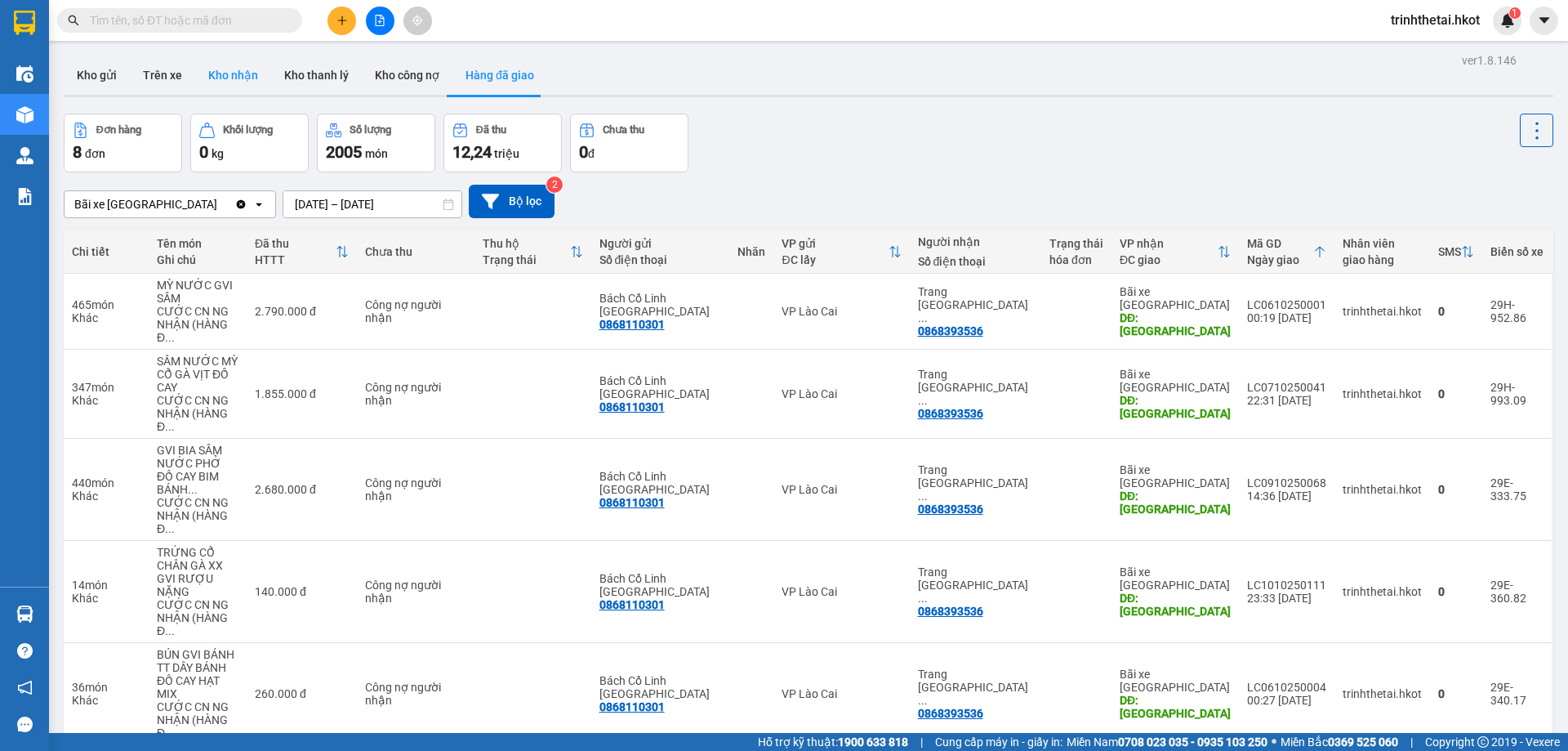
click at [236, 78] on button "Kho nhận" at bounding box center [233, 75] width 76 height 40
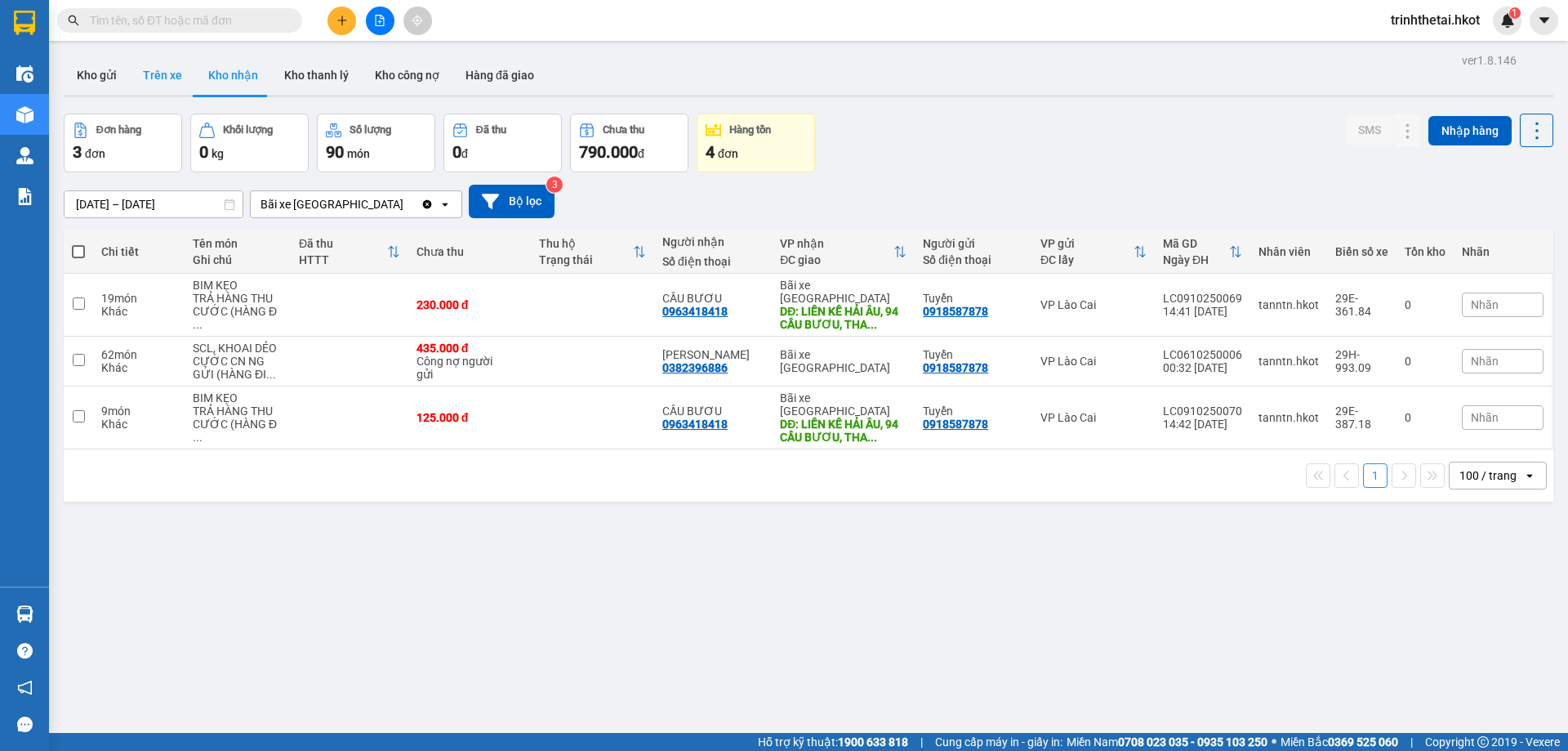
click at [161, 84] on button "Trên xe" at bounding box center [162, 75] width 65 height 40
type input "01/10/2025 – 12/10/2025"
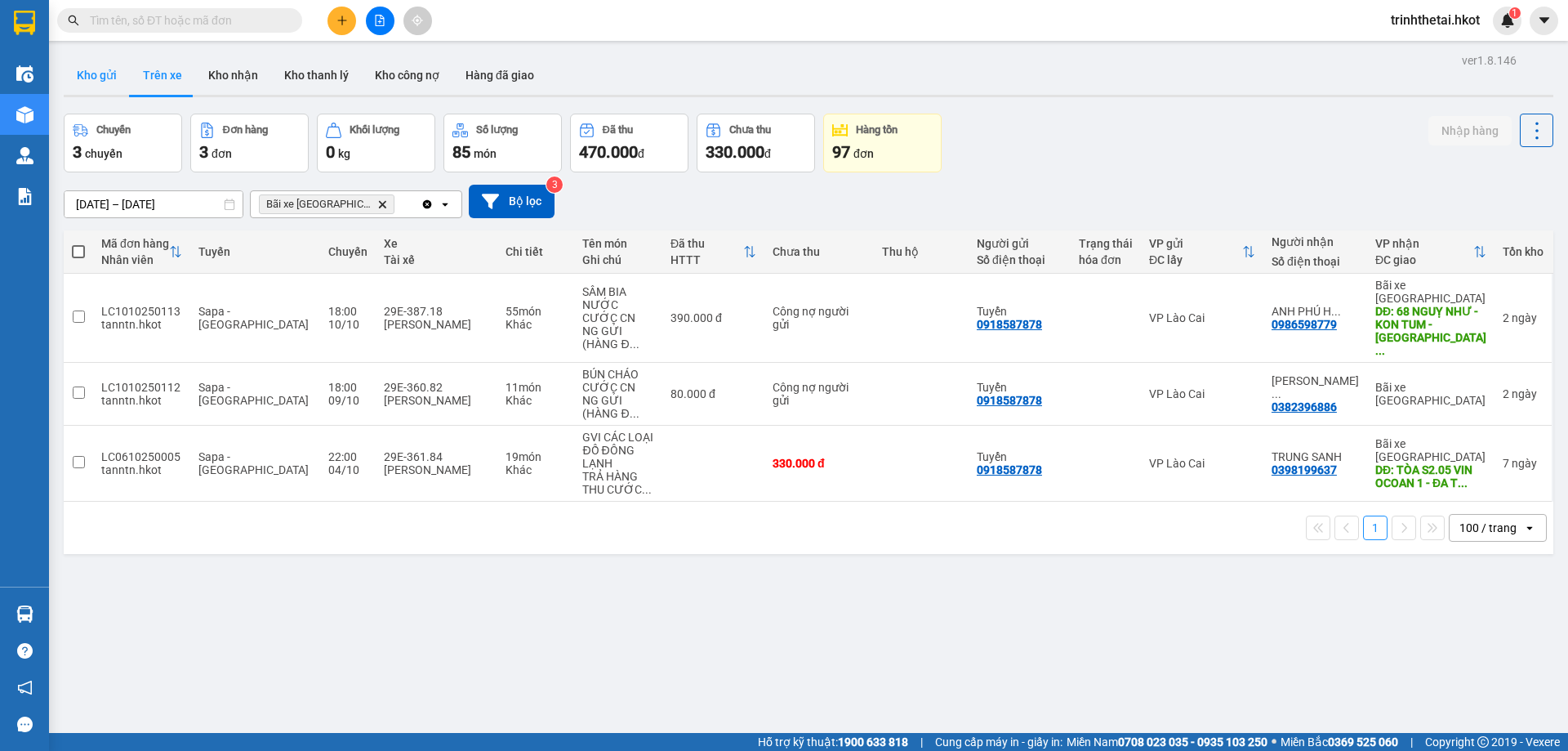
click at [106, 61] on button "Kho gửi" at bounding box center [97, 75] width 66 height 40
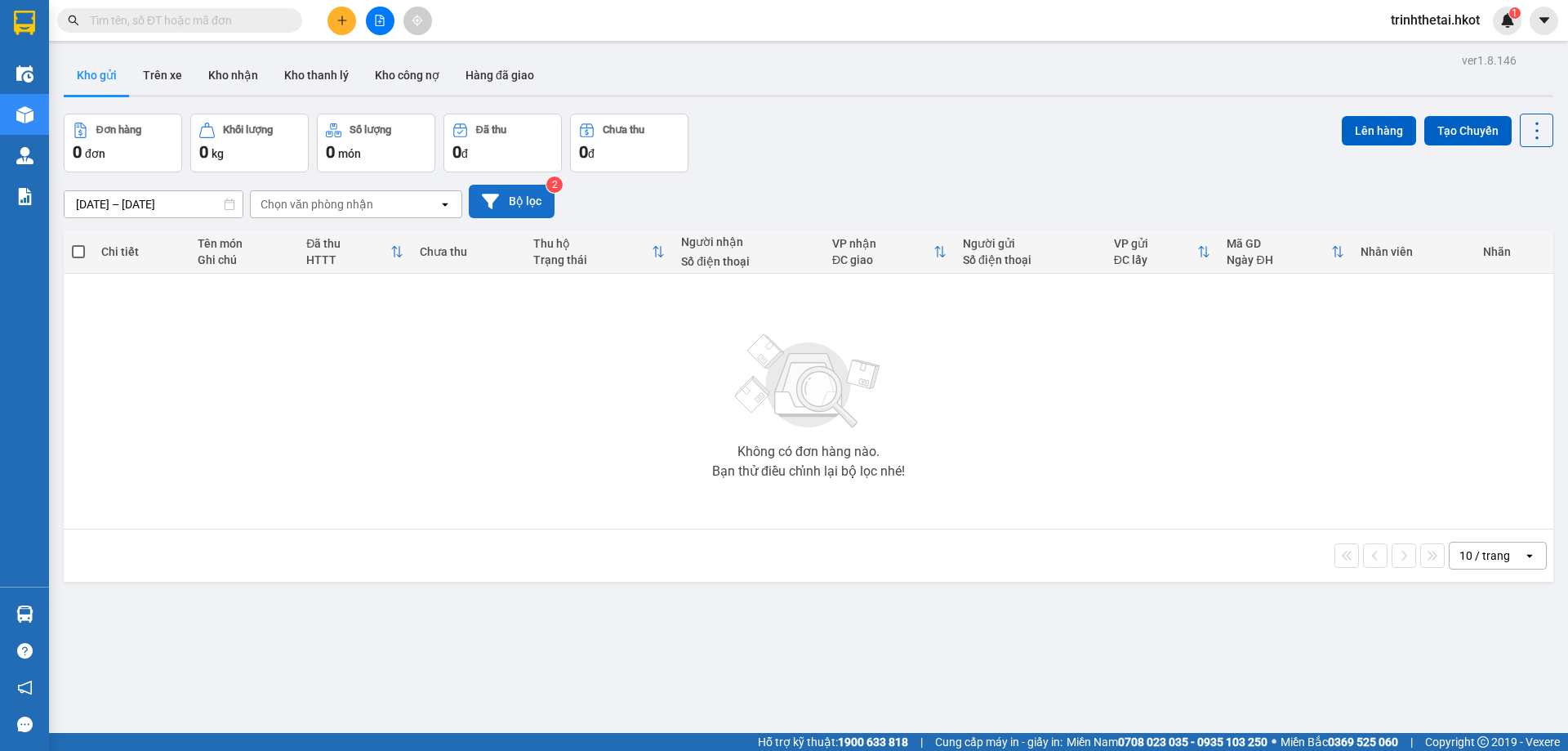
click at [511, 205] on button "Bộ lọc" at bounding box center [511, 202] width 86 height 34
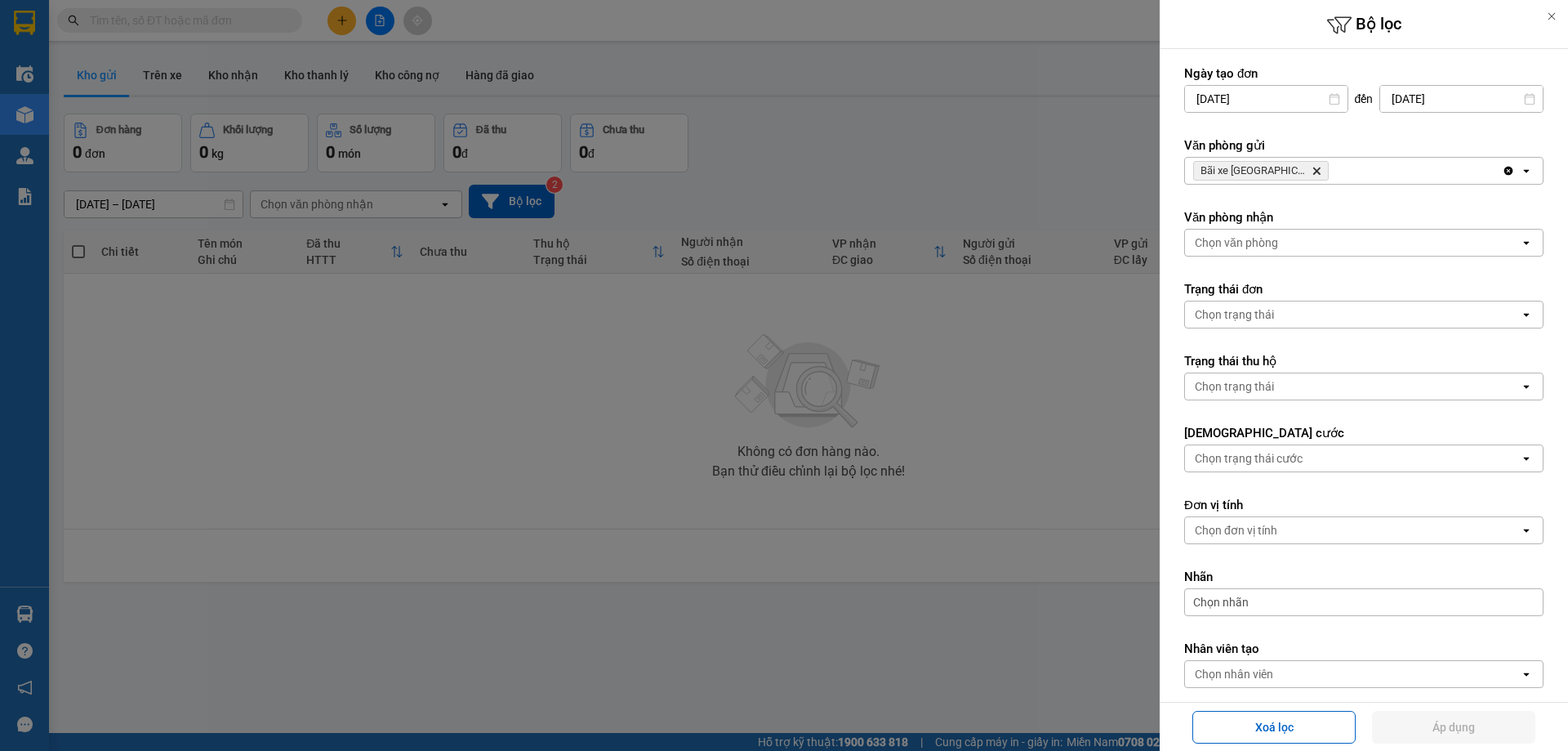
click at [727, 485] on div at bounding box center [784, 375] width 1568 height 751
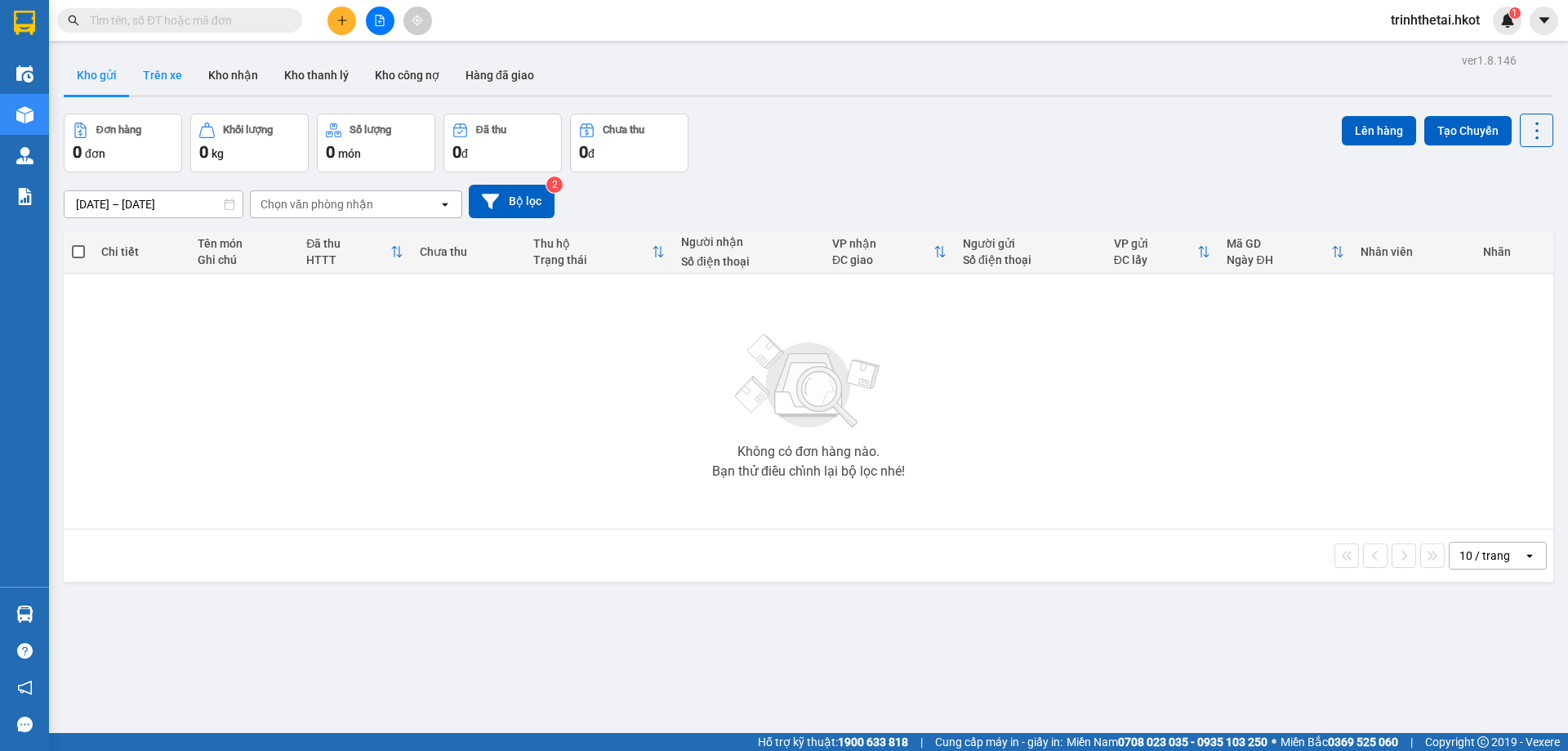
click at [172, 94] on button "Trên xe" at bounding box center [162, 75] width 65 height 40
